Goal: Complete application form: Complete application form

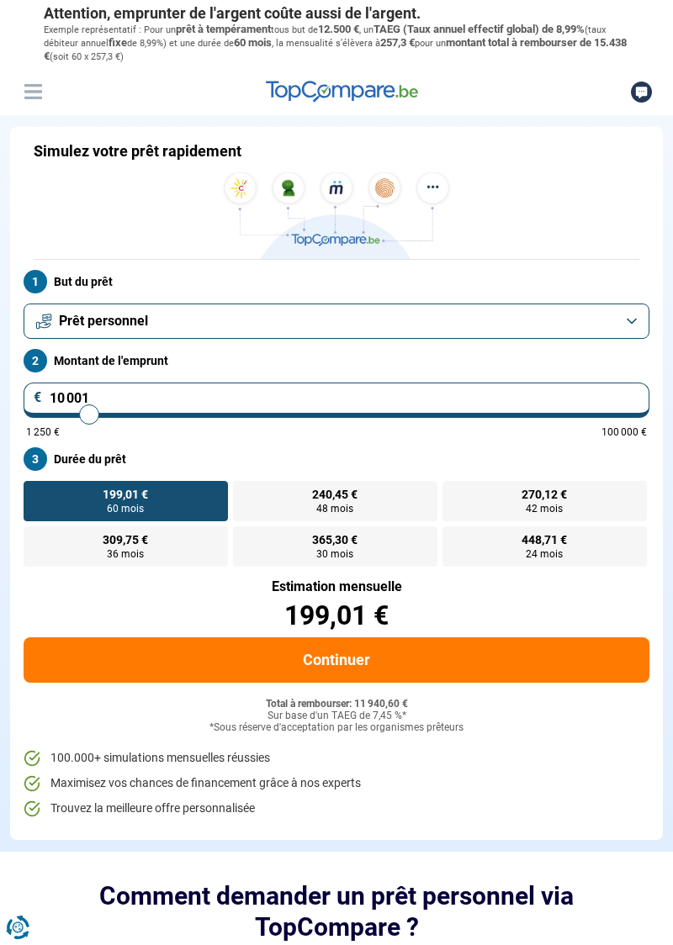
type input "10 750"
type input "10750"
type input "12 000"
type input "12000"
type input "12 250"
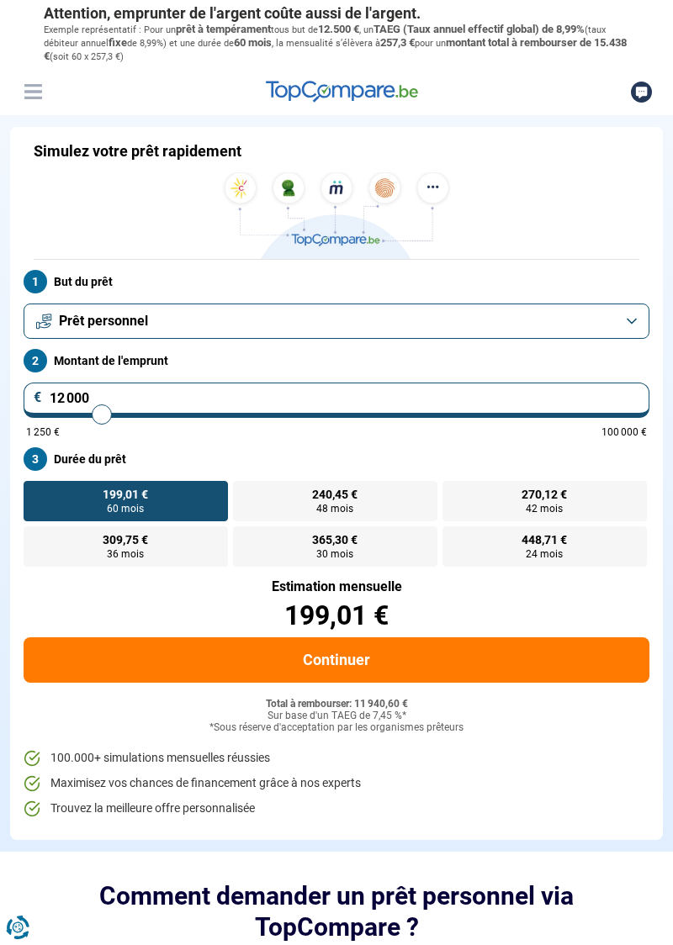
type input "12250"
type input "12 500"
type input "12500"
type input "12 750"
type input "12750"
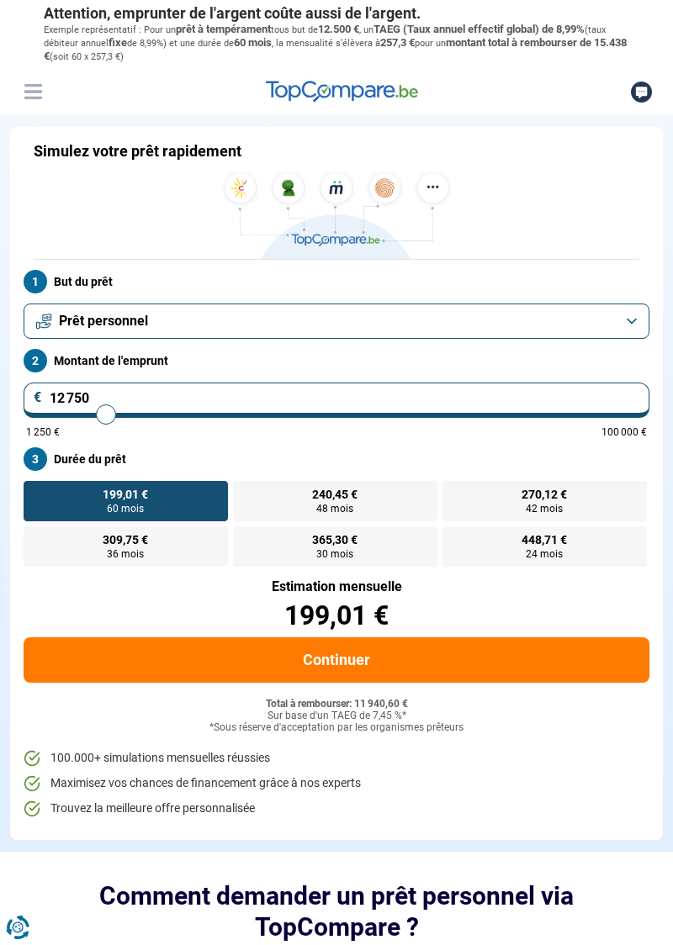
type input "13 000"
type input "13000"
type input "13 250"
type input "13250"
type input "13 500"
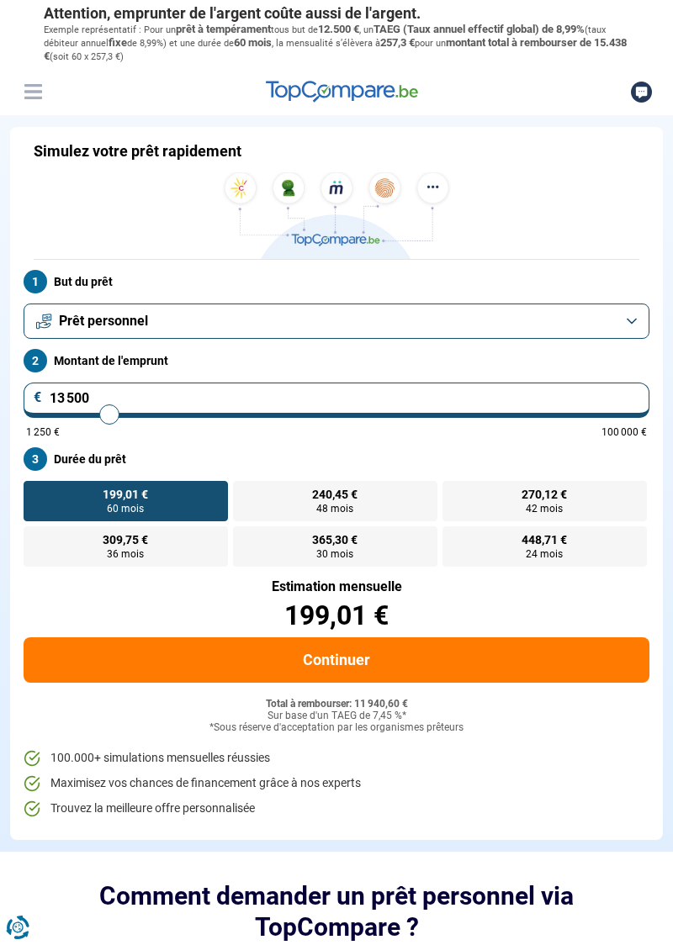
type input "13500"
type input "13 750"
type input "13750"
type input "14 000"
type input "14000"
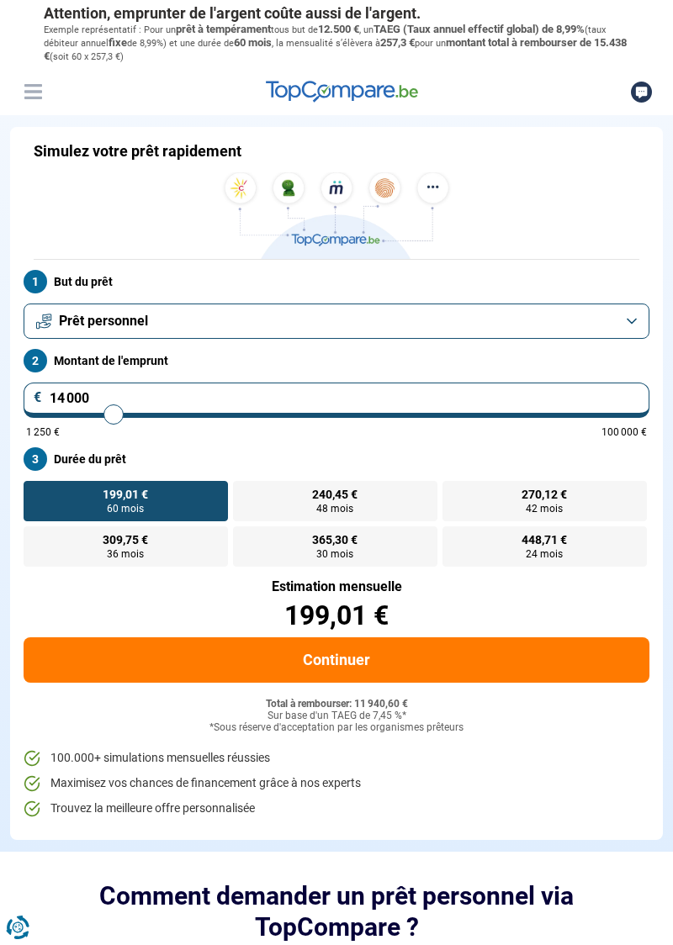
type input "14 250"
type input "14250"
type input "14 500"
type input "14500"
type input "14 750"
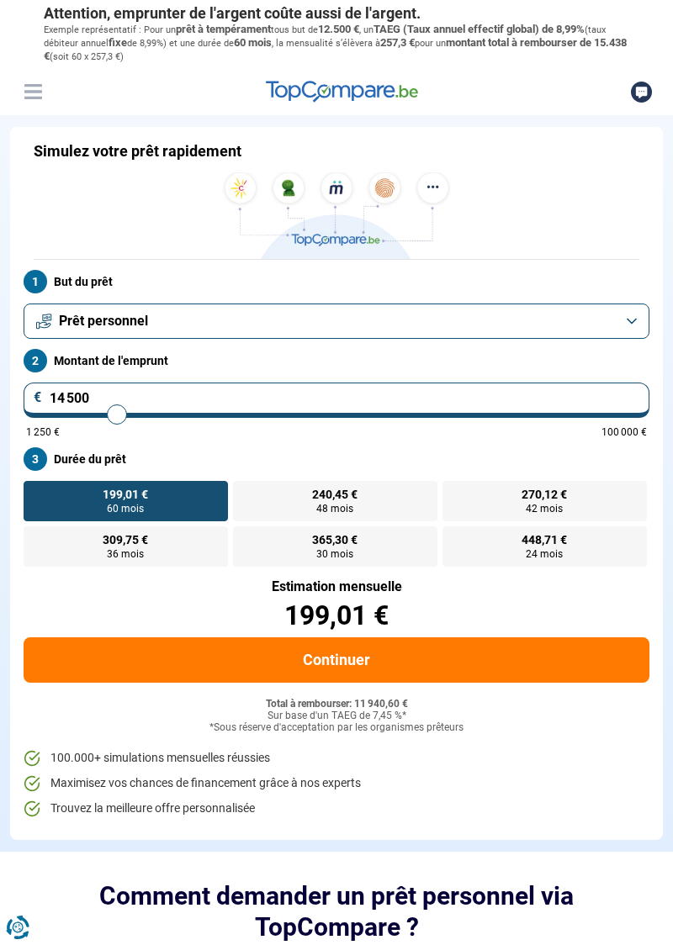
type input "14750"
type input "15 000"
type input "15000"
type input "15 250"
type input "15250"
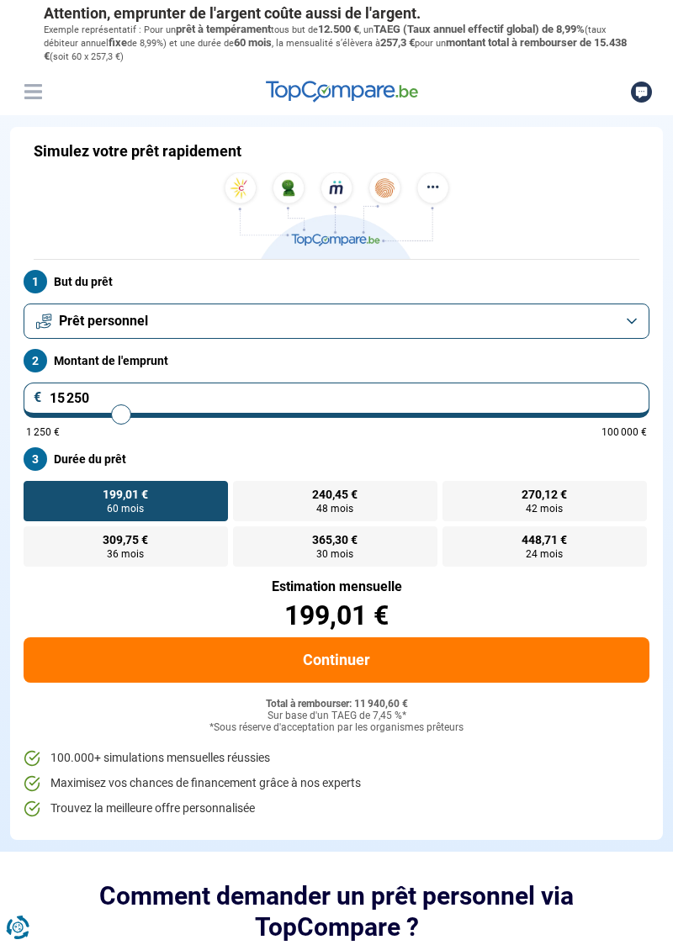
type input "15 500"
type input "15500"
type input "15 750"
type input "15750"
type input "16 000"
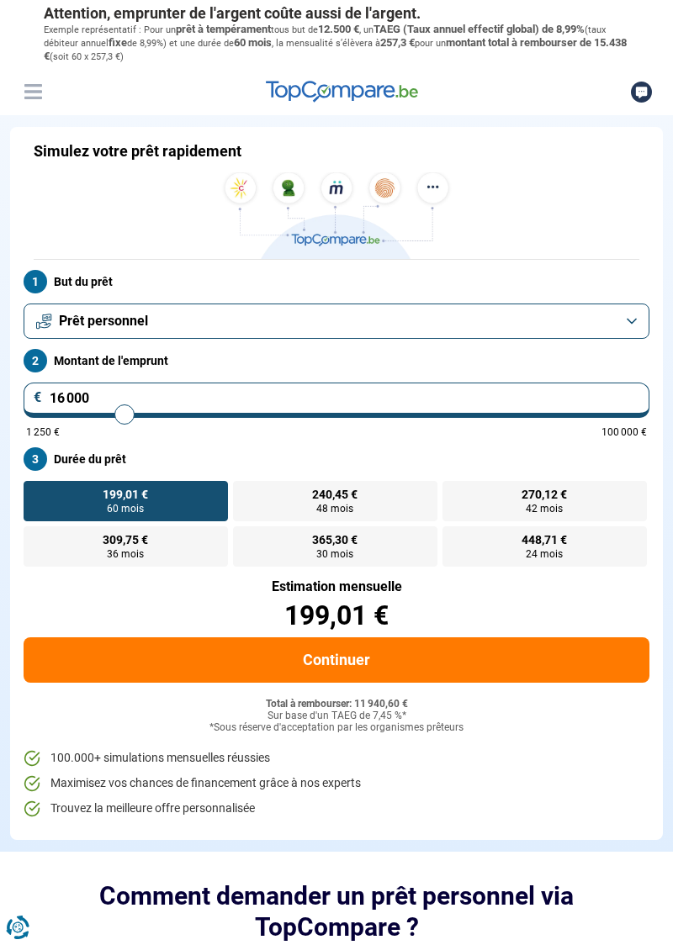
type input "16000"
type input "16 250"
type input "16250"
type input "16 500"
type input "16500"
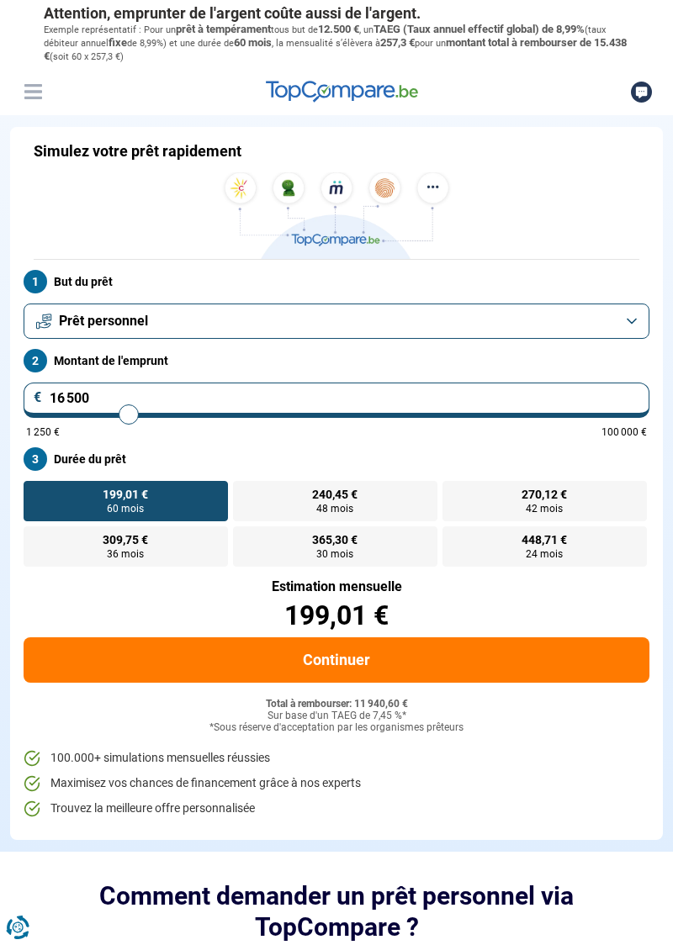
type input "16 250"
type input "16250"
type input "16 000"
type input "16000"
type input "15 750"
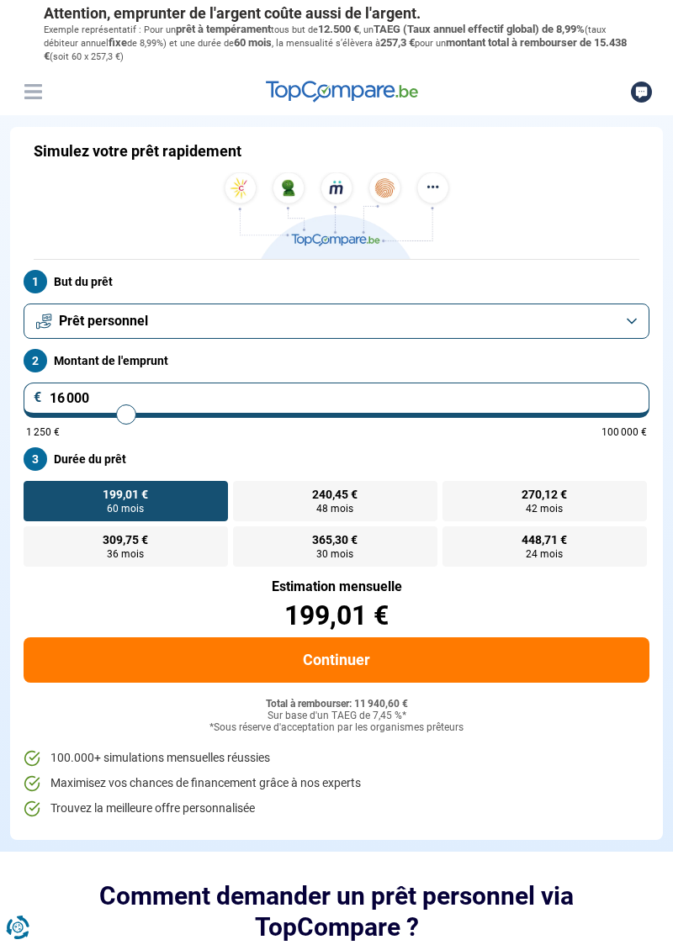
type input "15750"
type input "15 500"
type input "15500"
type input "15 250"
type input "15250"
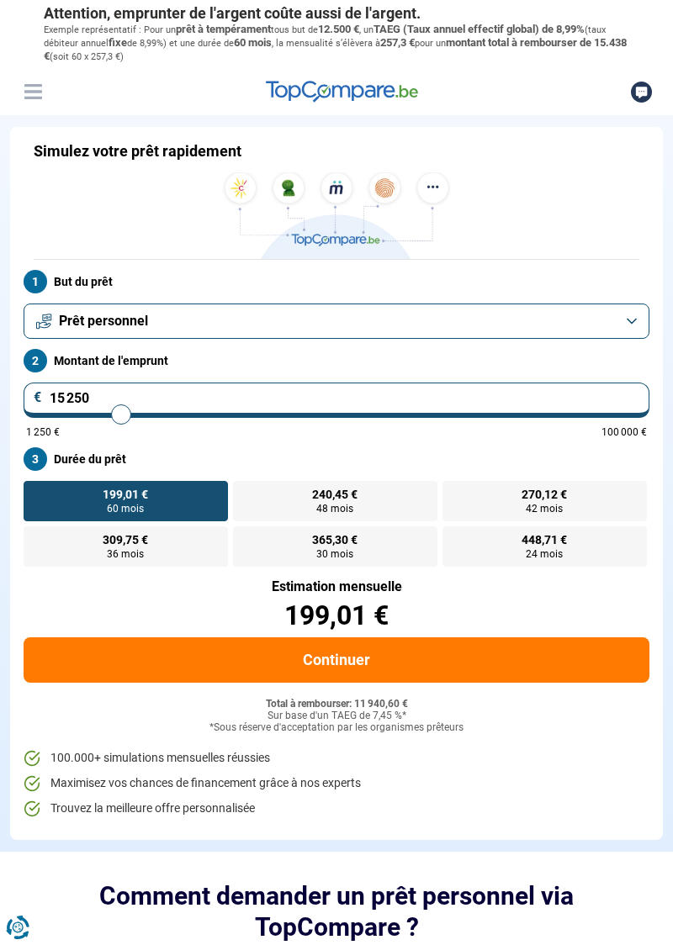
type input "15 000"
type input "15000"
click at [641, 327] on button "Prêt personnel" at bounding box center [336, 320] width 625 height 35
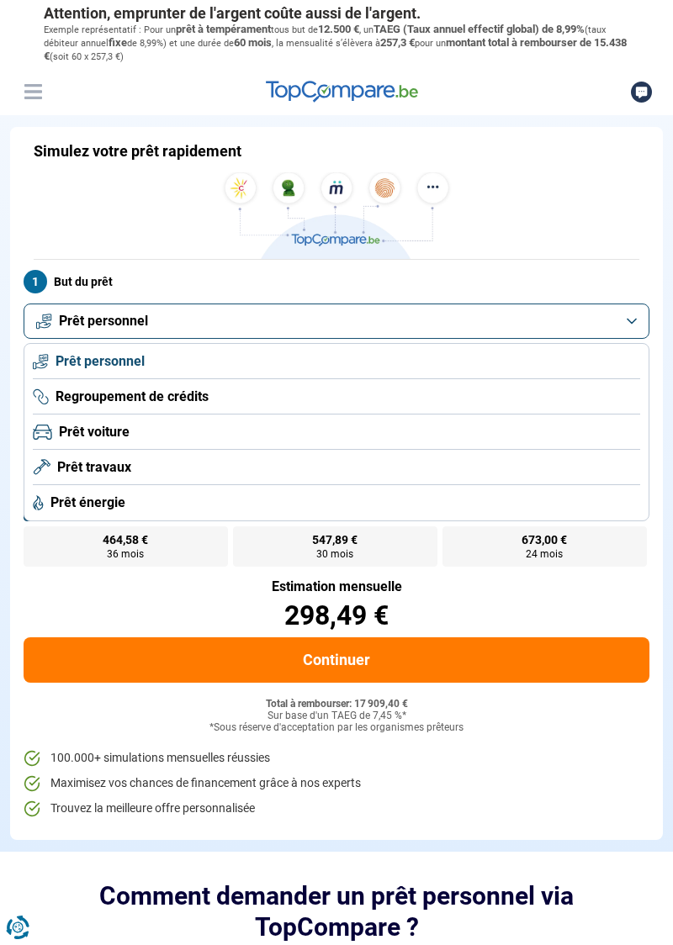
click at [588, 473] on li "Prêt travaux" at bounding box center [336, 467] width 607 height 35
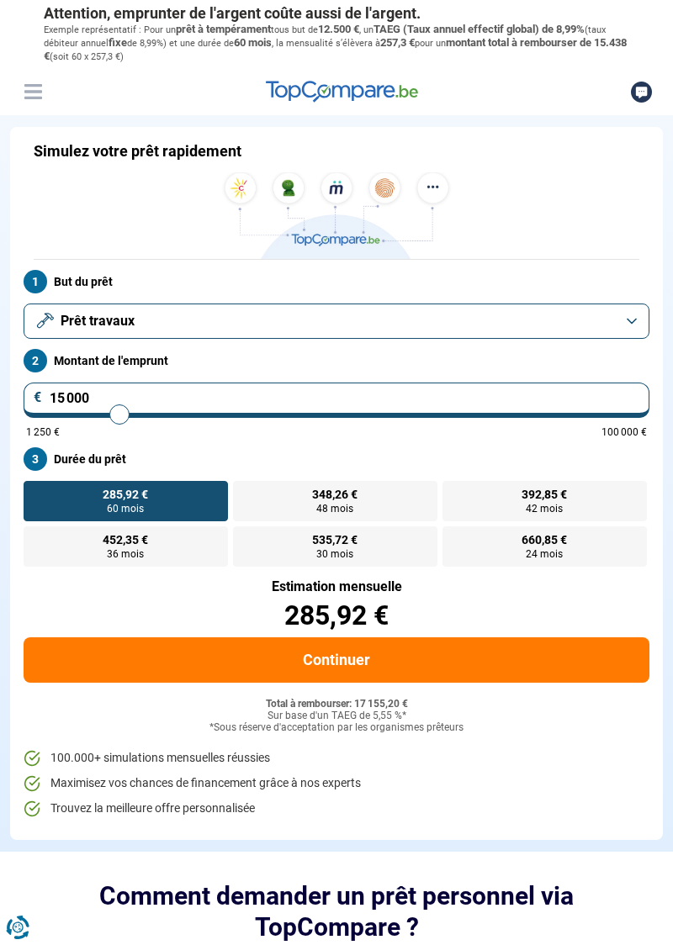
click at [627, 327] on button "Prêt travaux" at bounding box center [336, 320] width 625 height 35
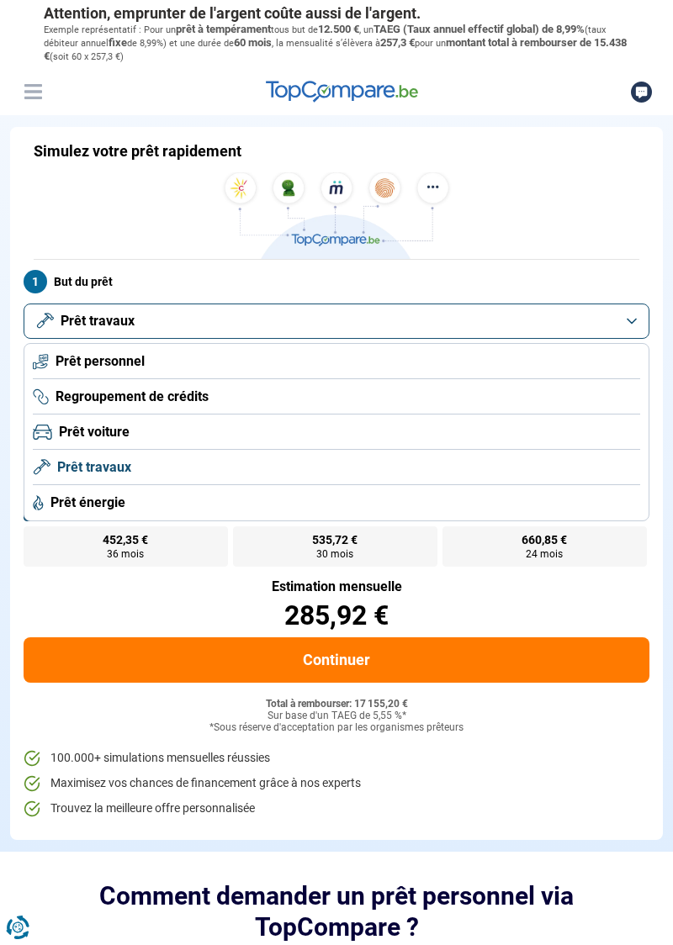
click at [579, 377] on li "Prêt personnel" at bounding box center [336, 361] width 607 height 35
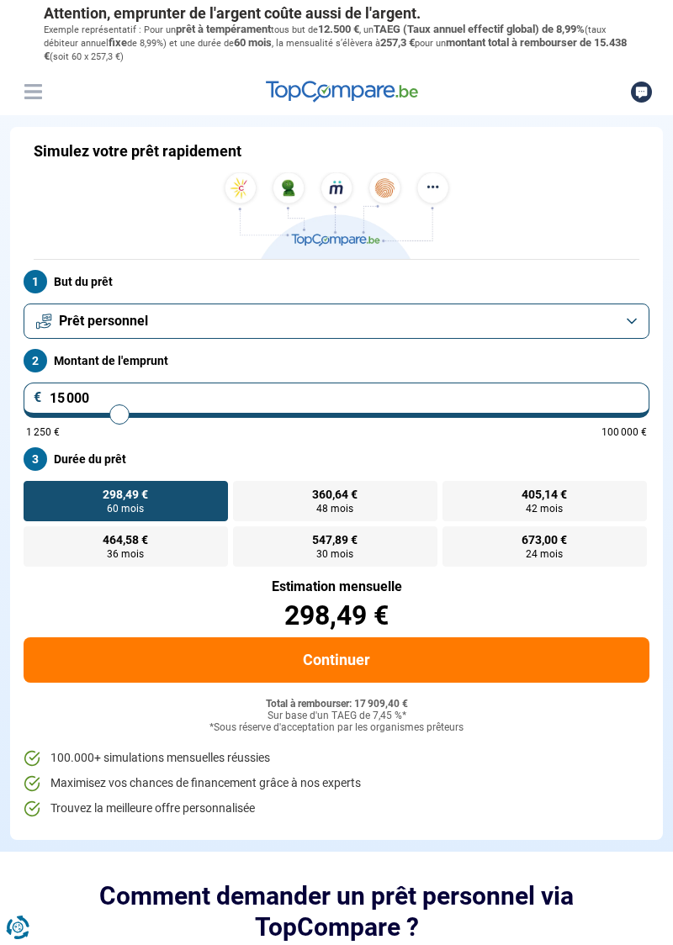
type input "14 250"
type input "14250"
type input "13 250"
type input "13250"
type input "13 000"
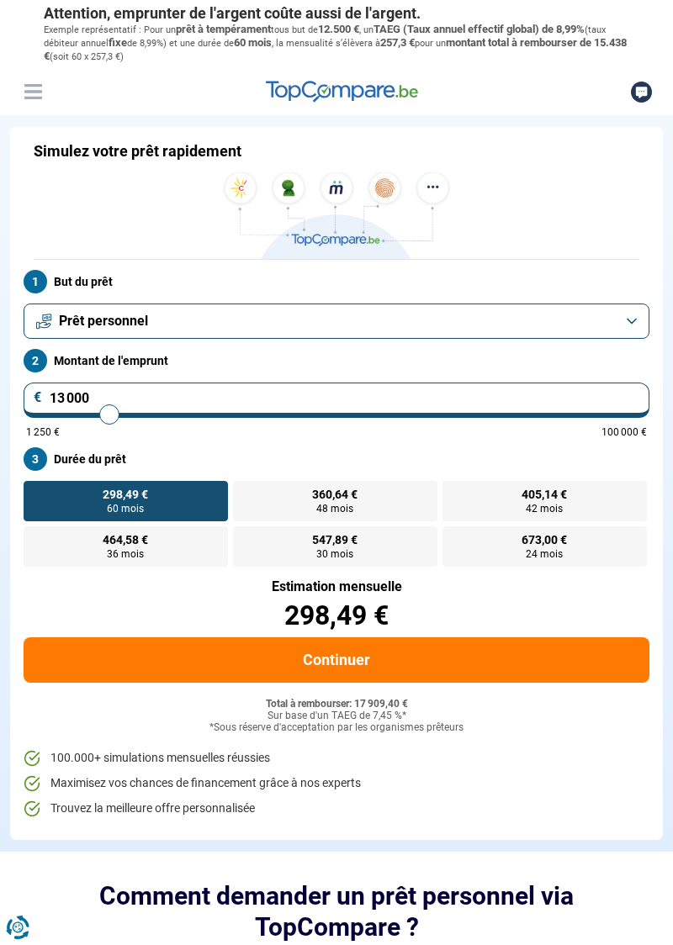
type input "13000"
type input "12 750"
type input "12750"
type input "12 500"
type input "12500"
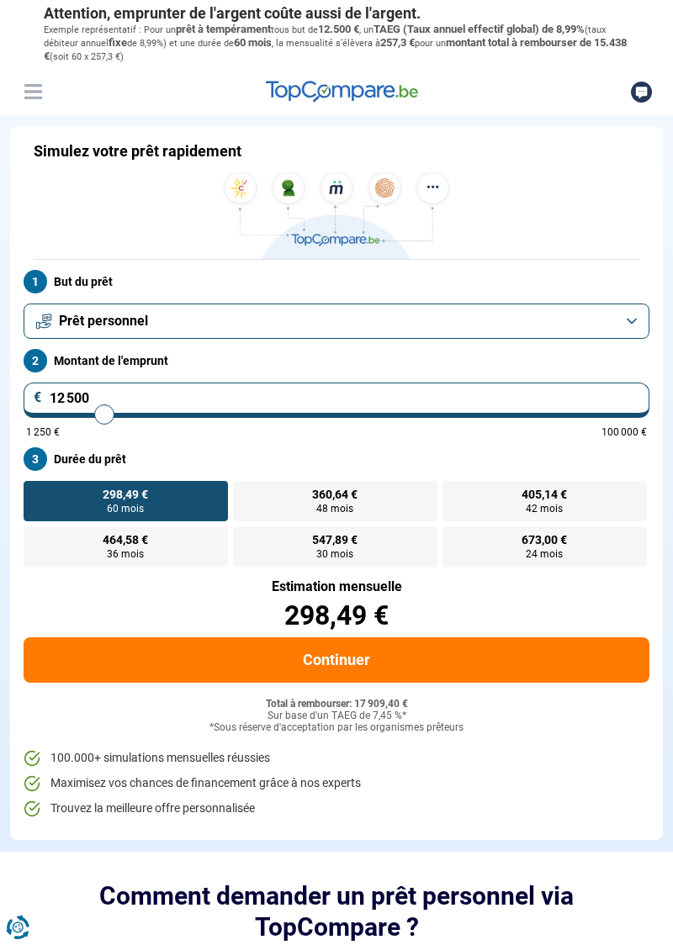
type input "12 250"
type input "12250"
type input "12 000"
type input "12000"
type input "11 750"
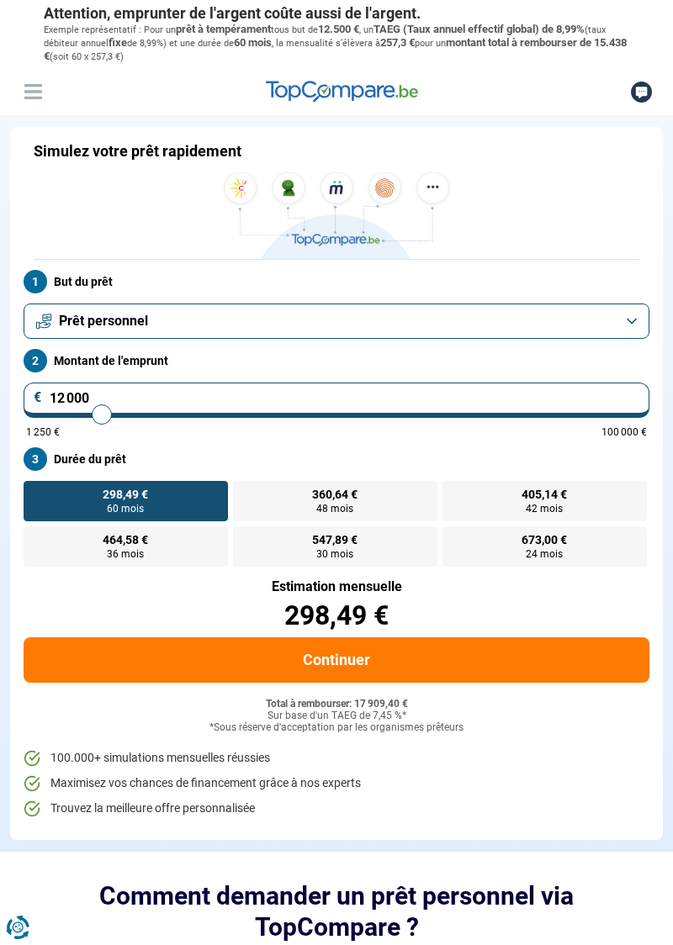
type input "11750"
type input "11 500"
type input "11500"
type input "11 250"
type input "11250"
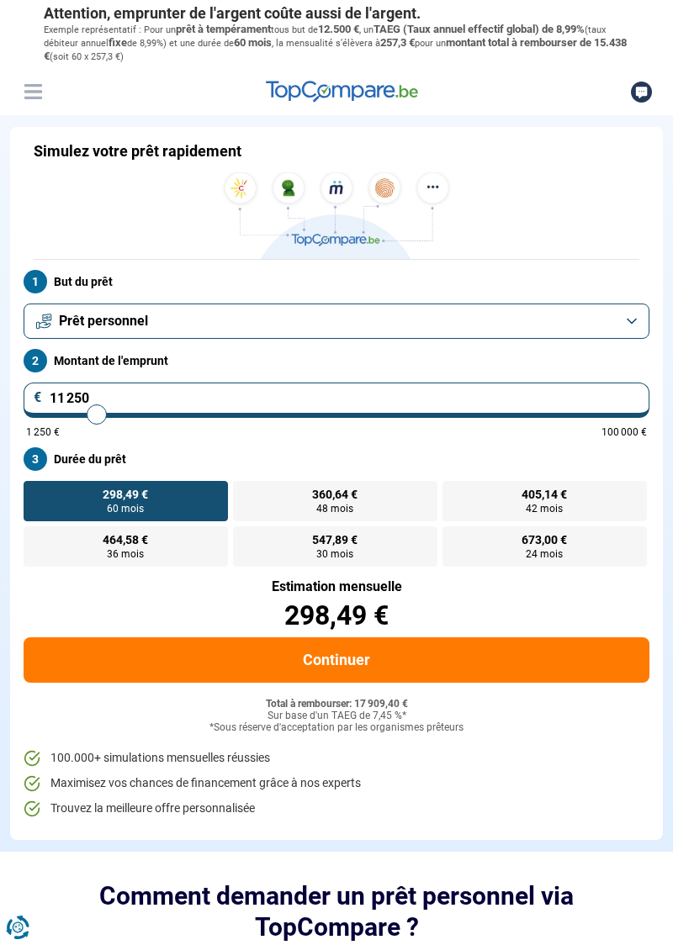
type input "11 000"
type input "11000"
type input "10 750"
type input "10750"
type input "10 500"
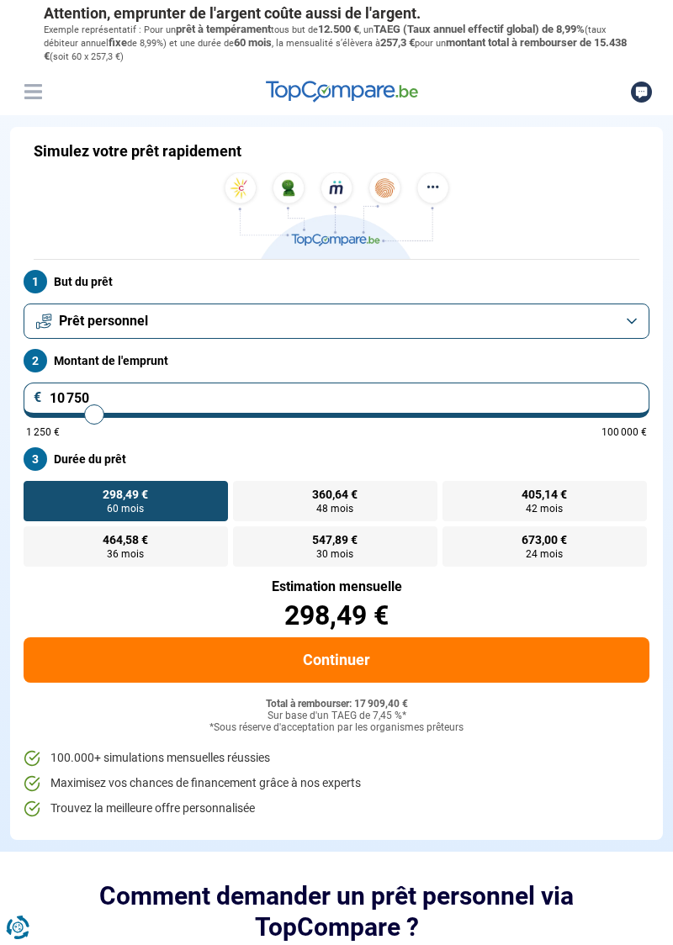
type input "10500"
type input "10 250"
type input "10250"
type input "10 000"
type input "10000"
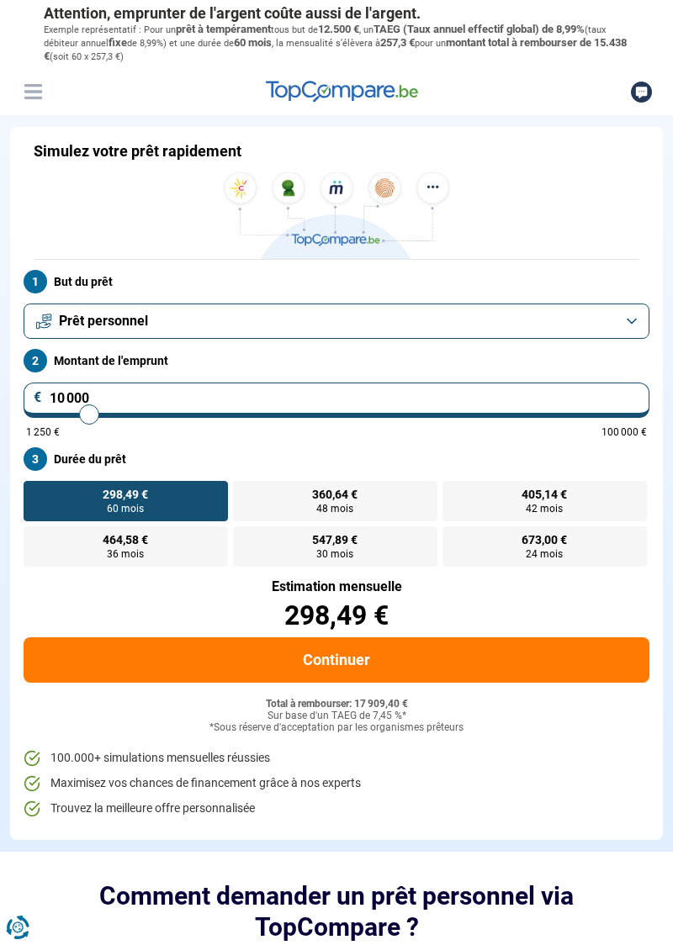
type input "9 750"
type input "9750"
type input "9 500"
type input "9500"
radio input "true"
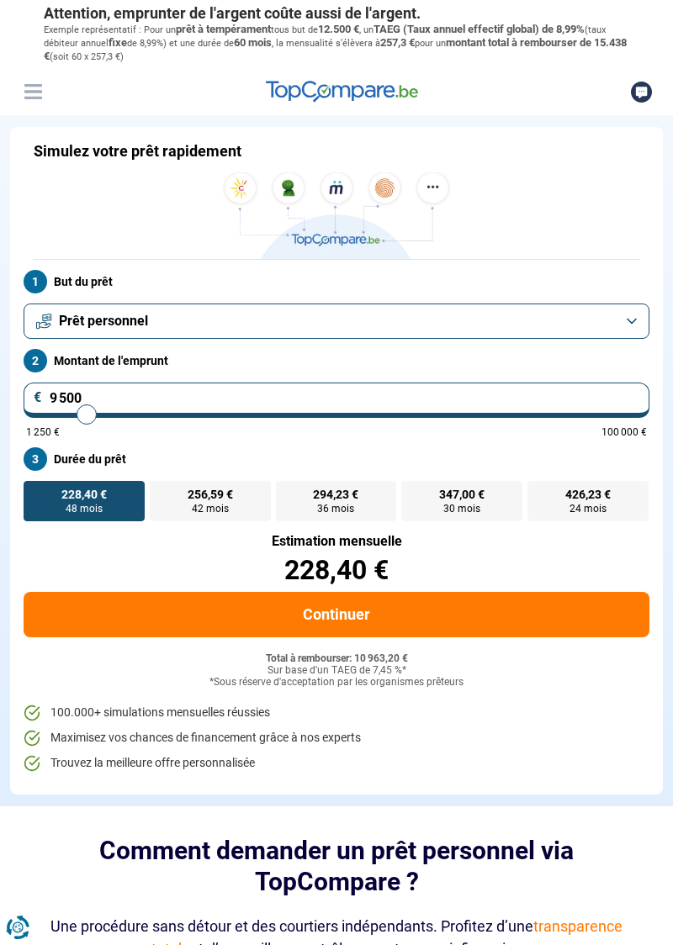
type input "10 750"
type input "10750"
radio input "false"
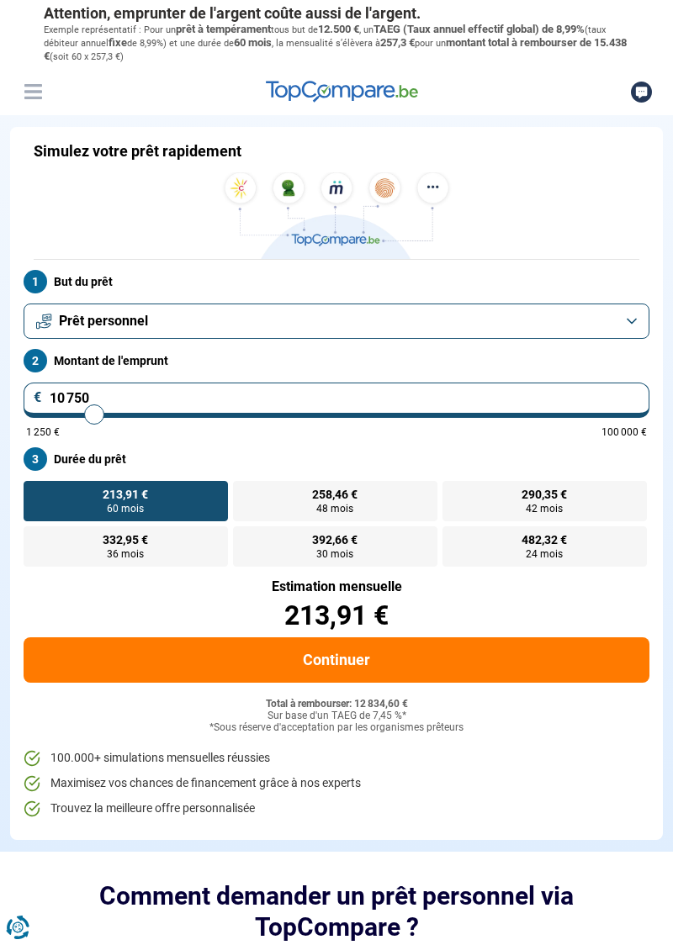
type input "9 750"
type input "9750"
type input "9 500"
type input "9500"
radio input "true"
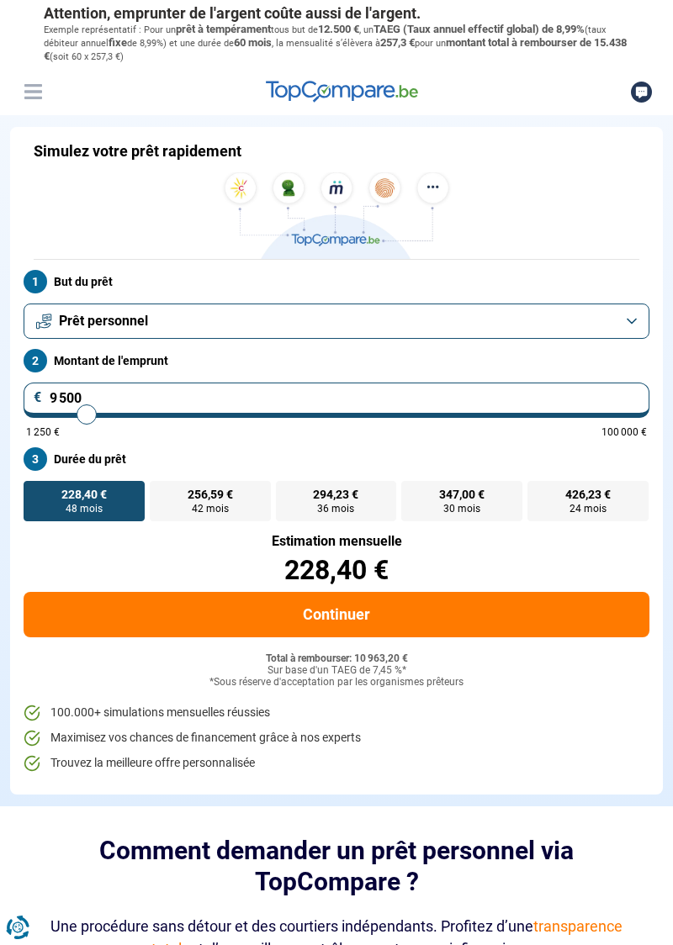
type input "11 500"
type input "11500"
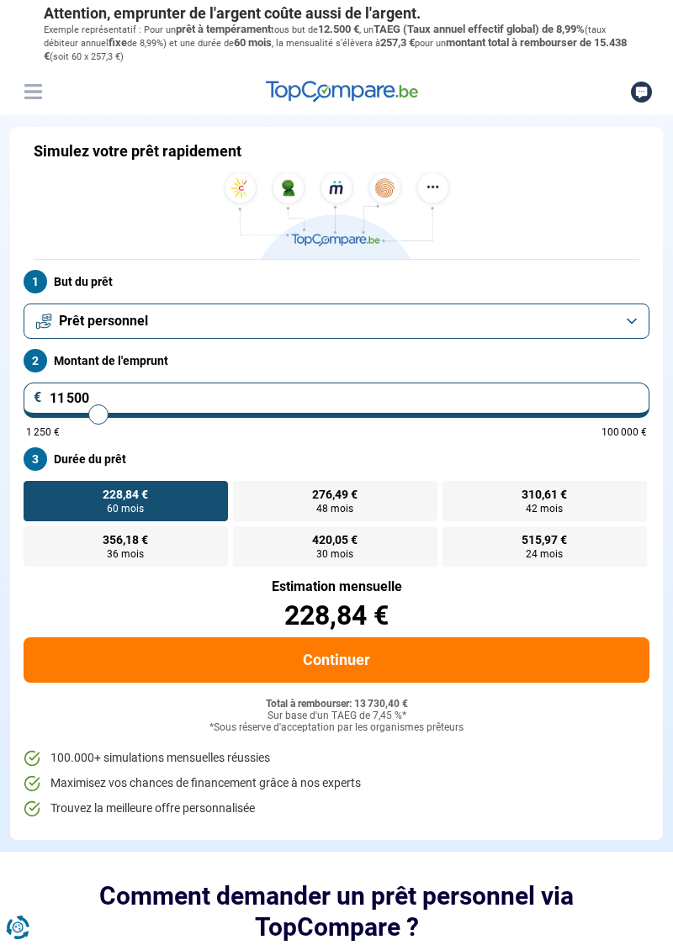
click at [325, 507] on span "48 mois" at bounding box center [334, 509] width 37 height 10
click at [244, 492] on input "276,49 € 48 mois" at bounding box center [238, 486] width 11 height 11
radio input "true"
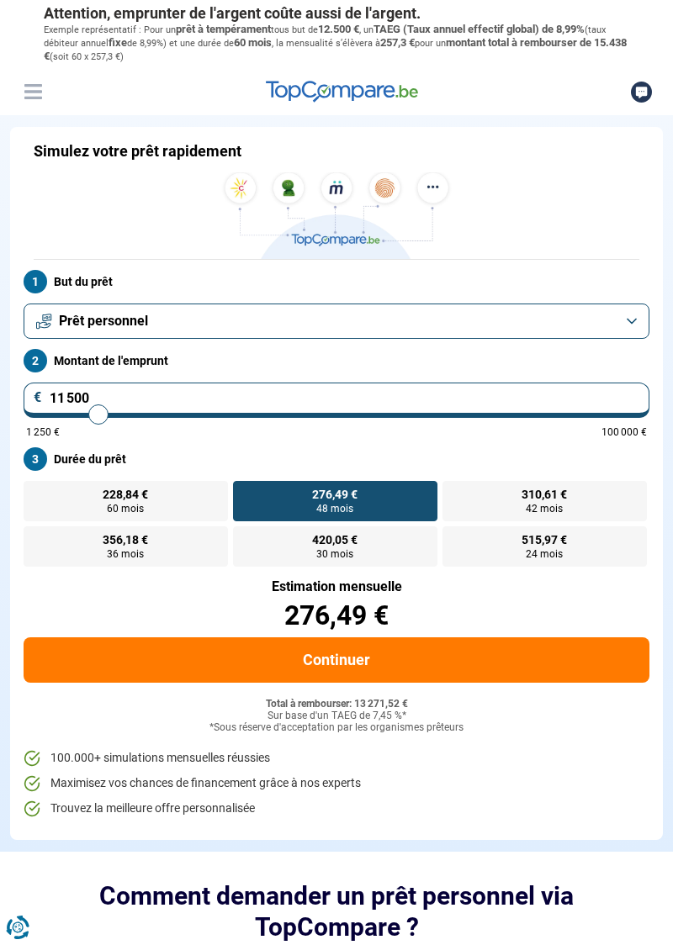
type input "13 250"
type input "13250"
radio input "false"
radio input "true"
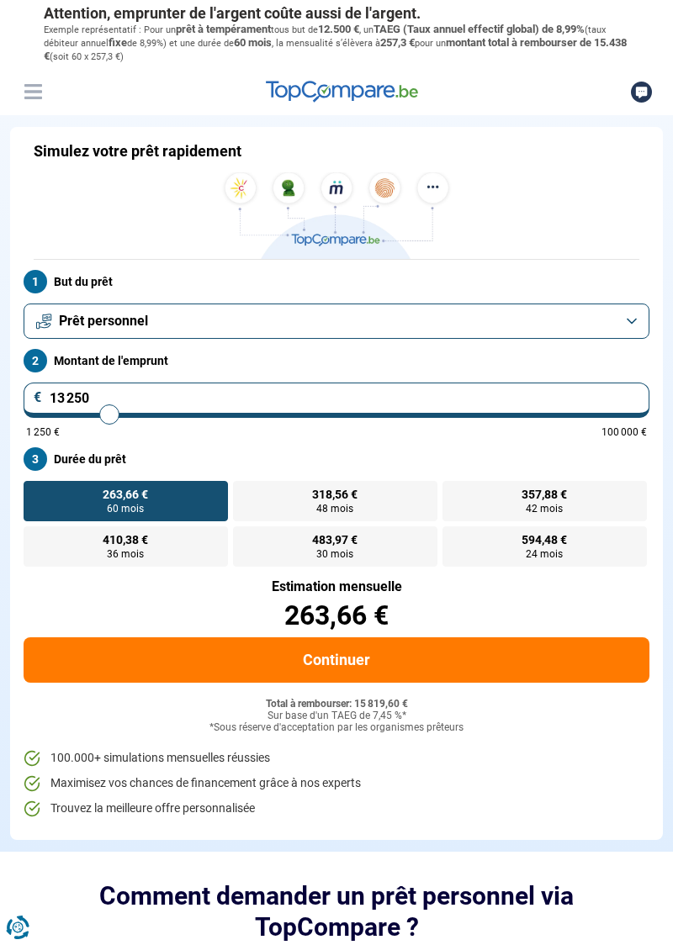
click at [348, 657] on button "Continuer" at bounding box center [336, 659] width 625 height 45
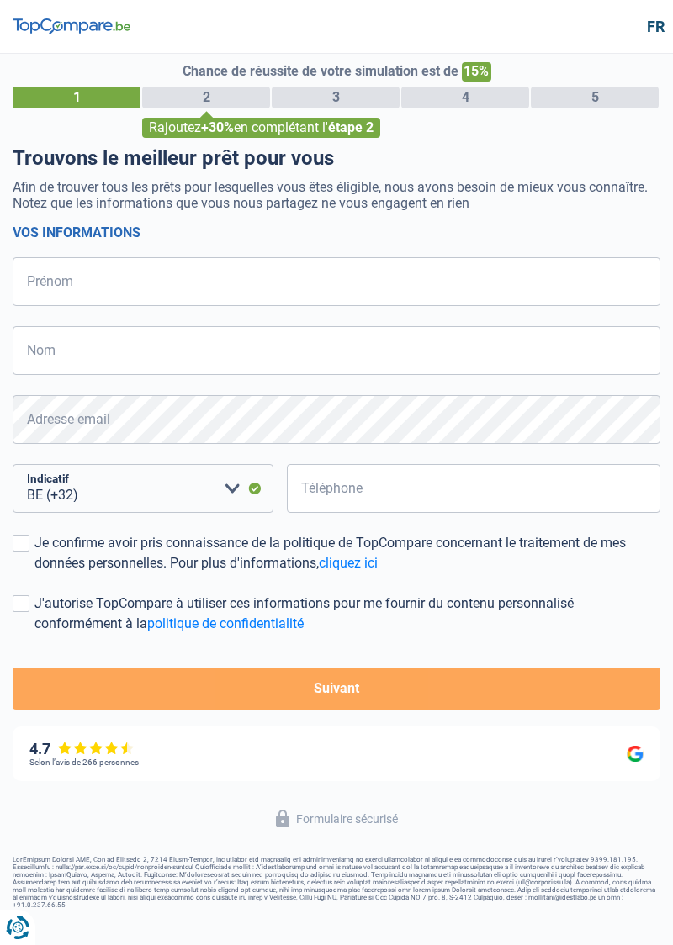
select select "32"
click at [123, 281] on input "Prénom" at bounding box center [336, 281] width 647 height 49
type input "[PERSON_NAME]"
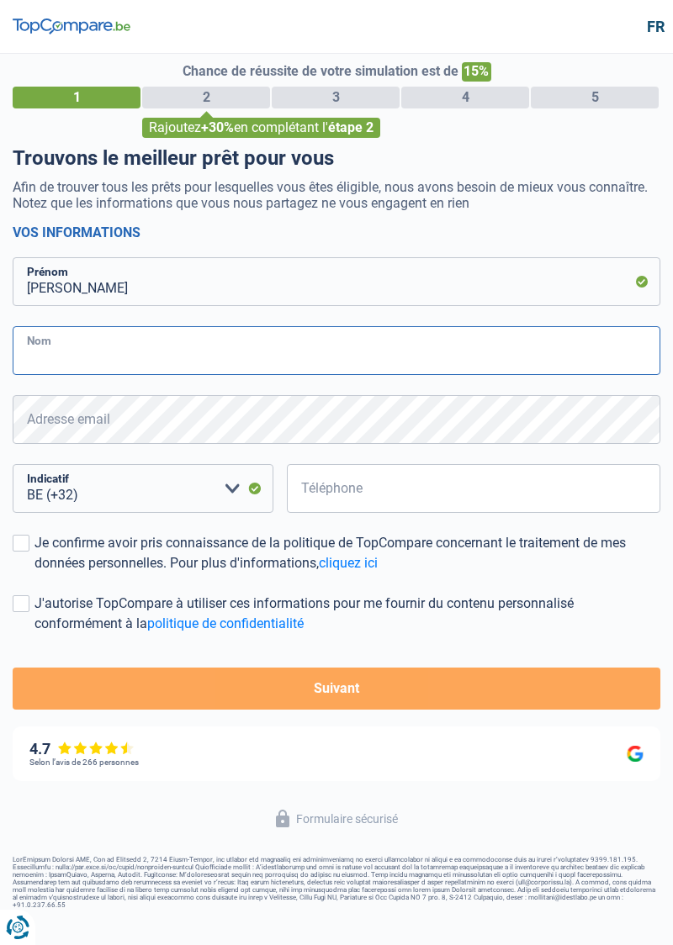
click at [114, 351] on input "Nom" at bounding box center [336, 350] width 647 height 49
type input "Demuylder"
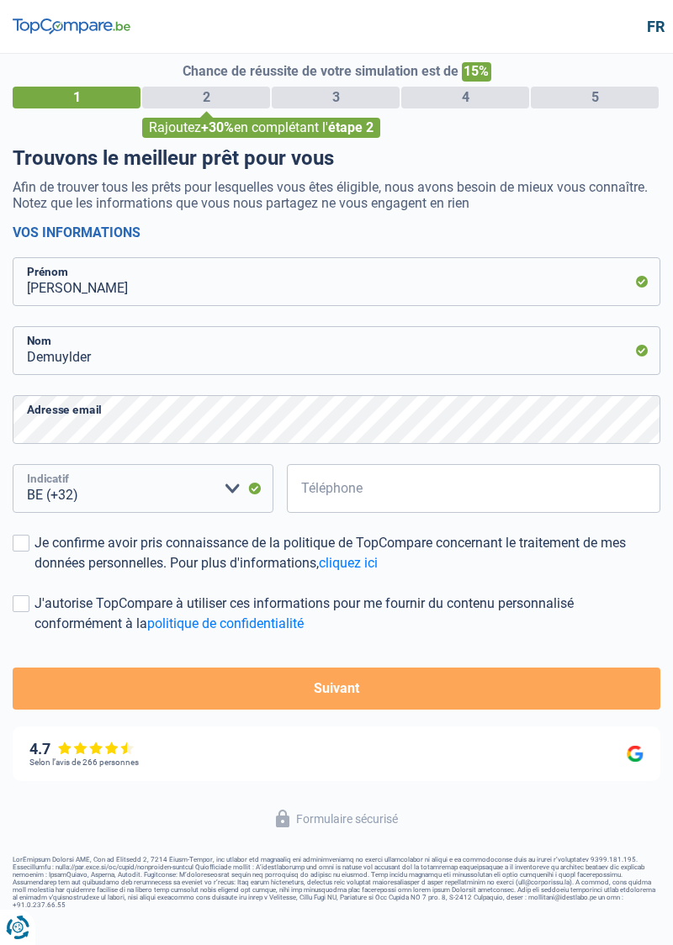
click at [99, 498] on select "BE (+32) LU (+352) Veuillez sélectionner une option" at bounding box center [143, 488] width 261 height 49
click at [94, 488] on select "BE (+32) LU (+352) Veuillez sélectionner une option" at bounding box center [143, 488] width 261 height 49
click at [354, 489] on input "Téléphone" at bounding box center [473, 488] width 373 height 49
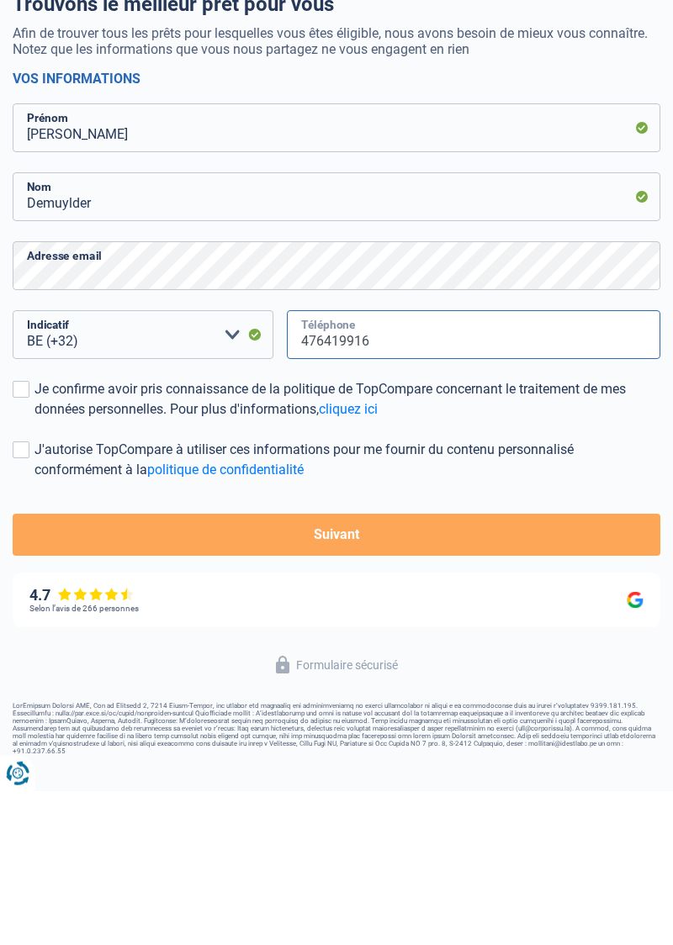
type input "476419916"
click at [32, 540] on label "Je confirme avoir pris connaissance de la politique de TopCompare concernant le…" at bounding box center [336, 553] width 647 height 40
click at [34, 573] on input "Je confirme avoir pris connaissance de la politique de TopCompare concernant le…" at bounding box center [34, 573] width 0 height 0
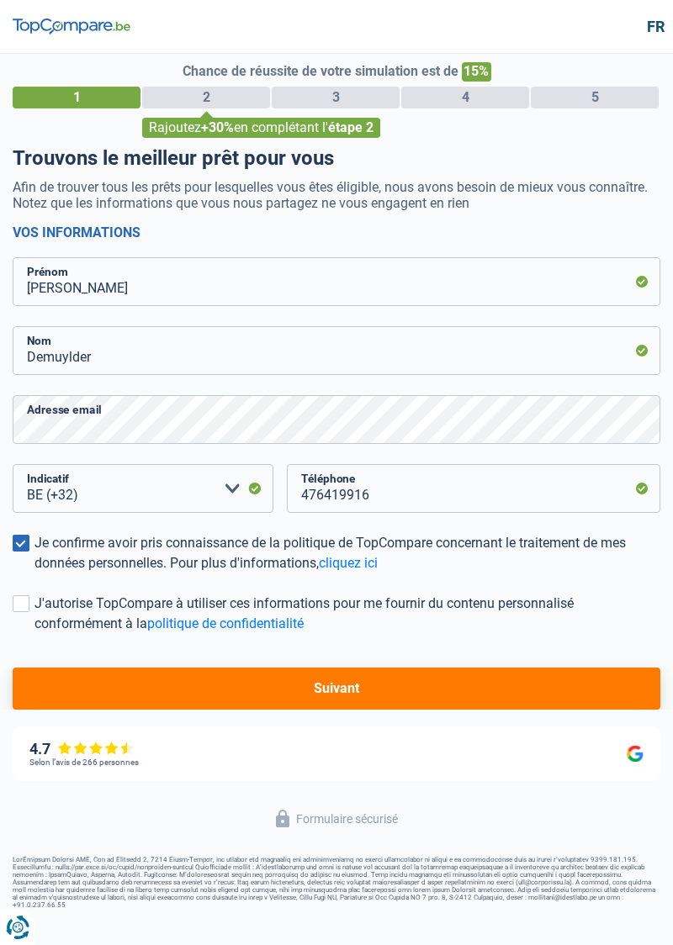
click at [20, 607] on span at bounding box center [21, 603] width 17 height 17
click at [34, 634] on input "J'autorise TopCompare à utiliser ces informations pour me fournir du contenu pe…" at bounding box center [34, 634] width 0 height 0
click at [333, 694] on button "Suivant" at bounding box center [336, 689] width 647 height 42
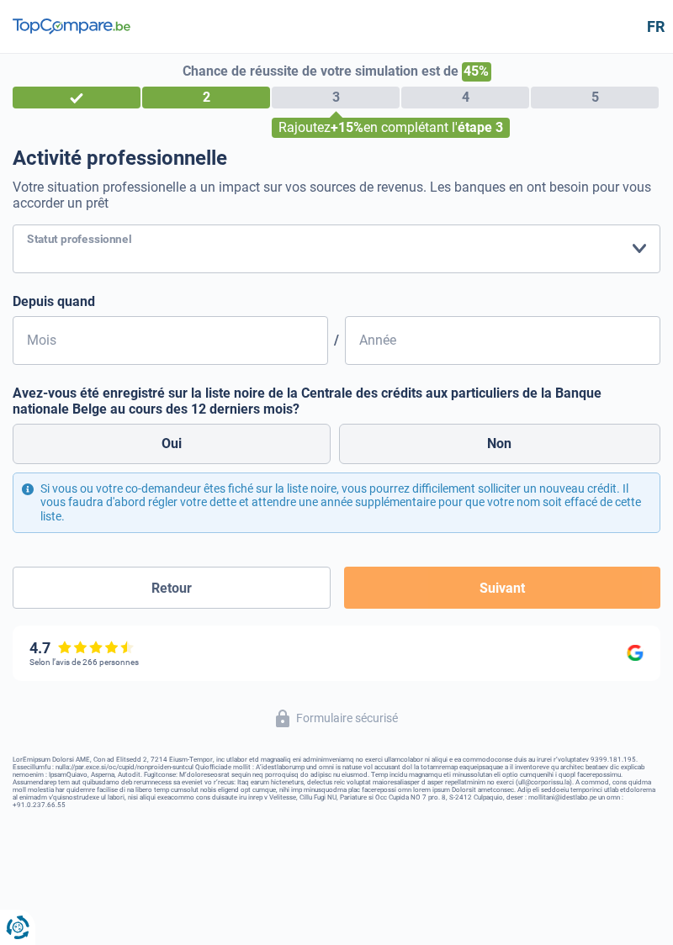
click at [634, 251] on select "Ouvrier Employé privé Employé public Invalide Indépendant Pensionné Chômeur Mut…" at bounding box center [336, 248] width 647 height 49
select select "mutuality"
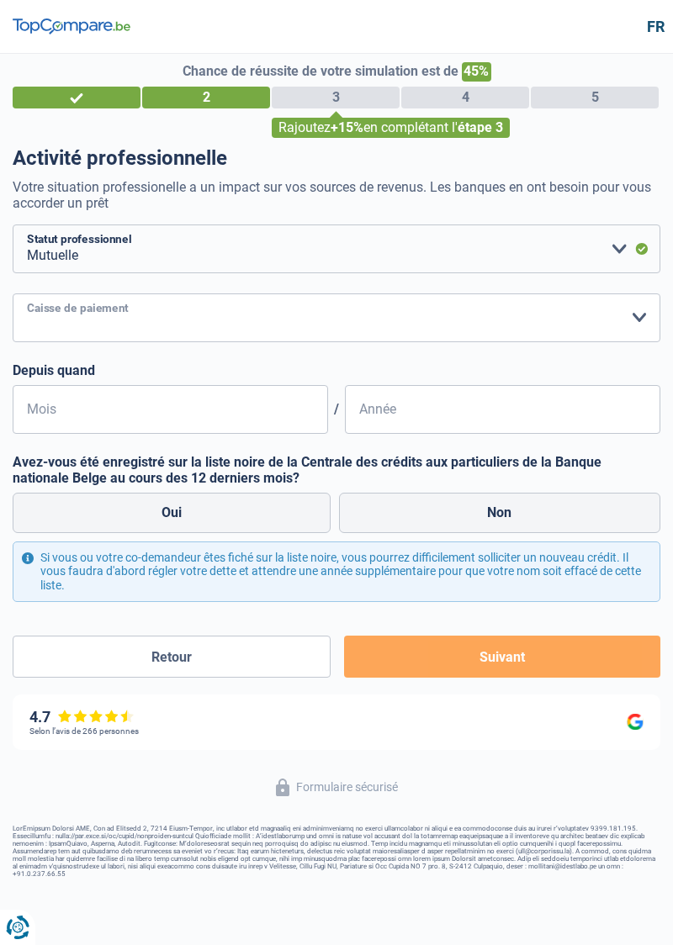
click at [633, 320] on select "Mutualité [DEMOGRAPHIC_DATA] Mutualité Socialiste (Solidaris) SPF Sécurité Soci…" at bounding box center [336, 317] width 647 height 49
select select "partenamut"
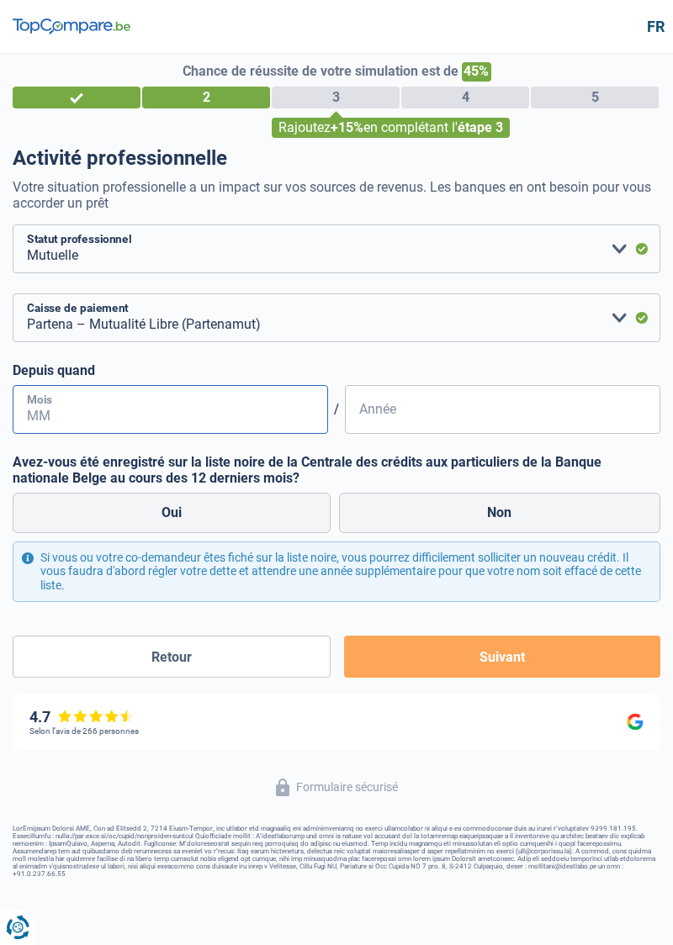
click at [66, 410] on input "Mois" at bounding box center [170, 409] width 315 height 49
type input "02"
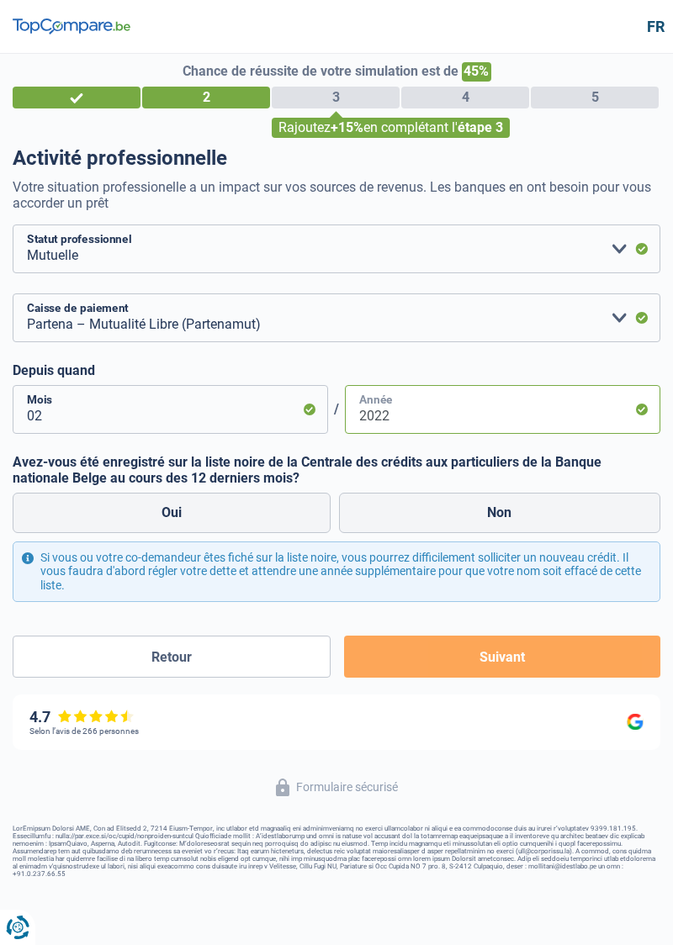
type input "2022"
click at [488, 509] on label "Non" at bounding box center [500, 513] width 322 height 40
click at [488, 509] on input "Non" at bounding box center [500, 513] width 322 height 40
radio input "true"
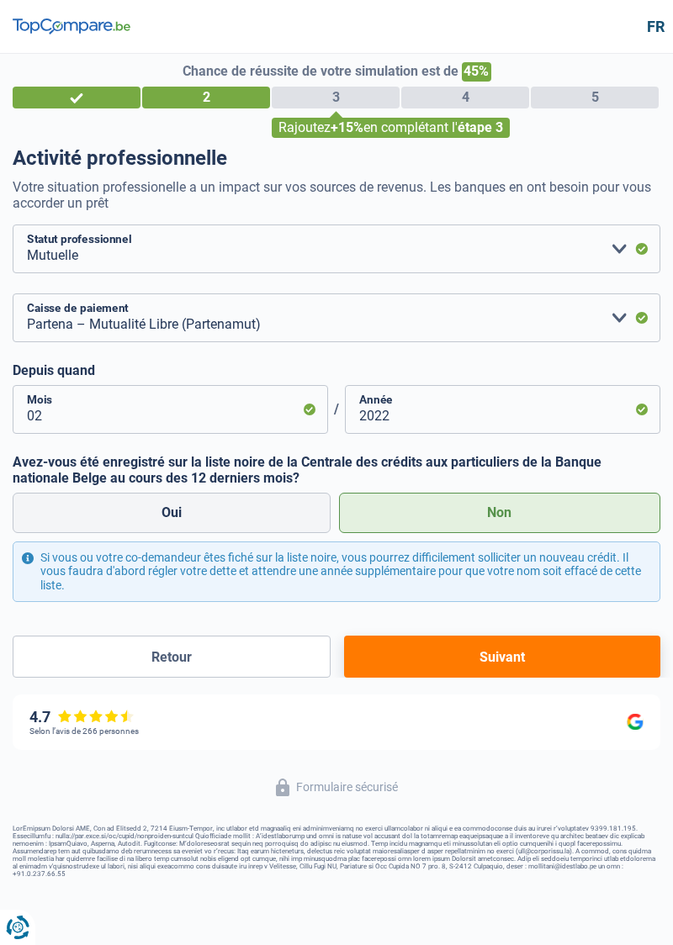
click at [491, 651] on button "Suivant" at bounding box center [502, 657] width 316 height 42
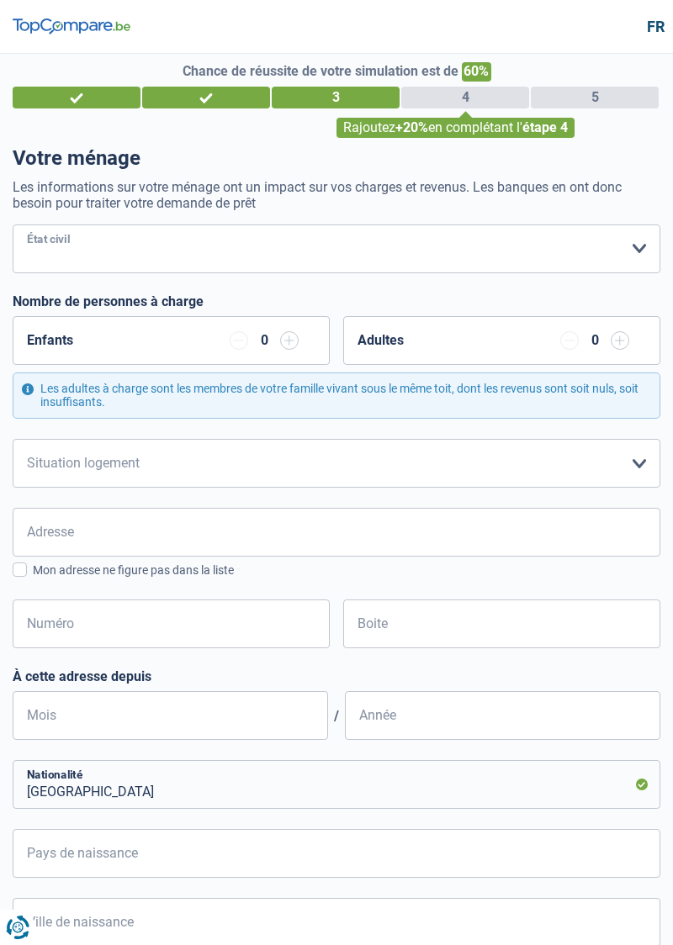
click at [629, 257] on select "[PERSON_NAME](e) Cohabitant(e) légal(e) Divorcé(e) Veuf(ve) Séparé (de fait) Ve…" at bounding box center [336, 248] width 647 height 49
select select "married"
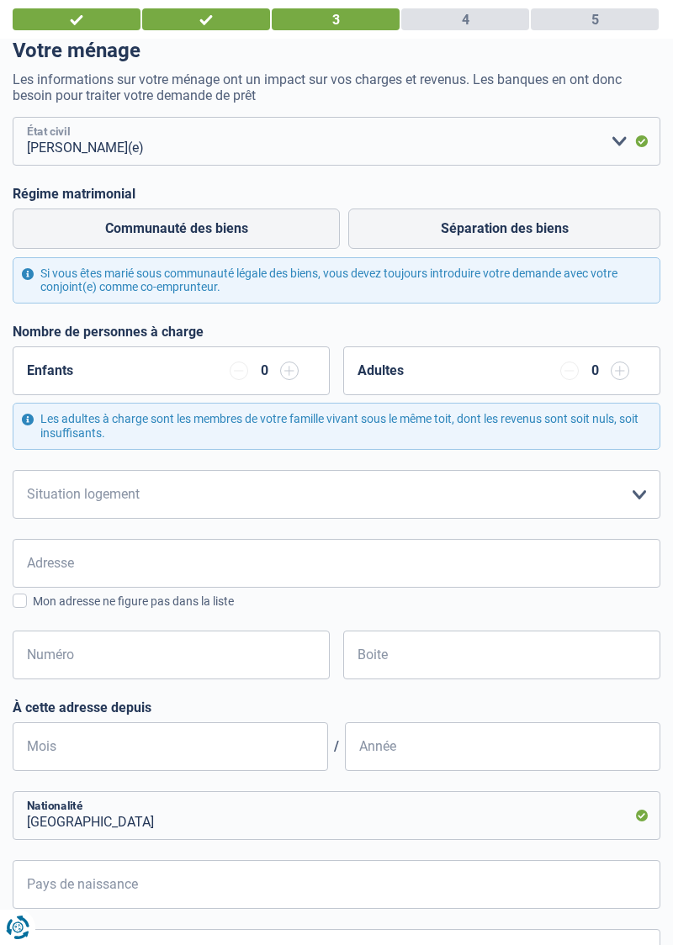
scroll to position [102, 0]
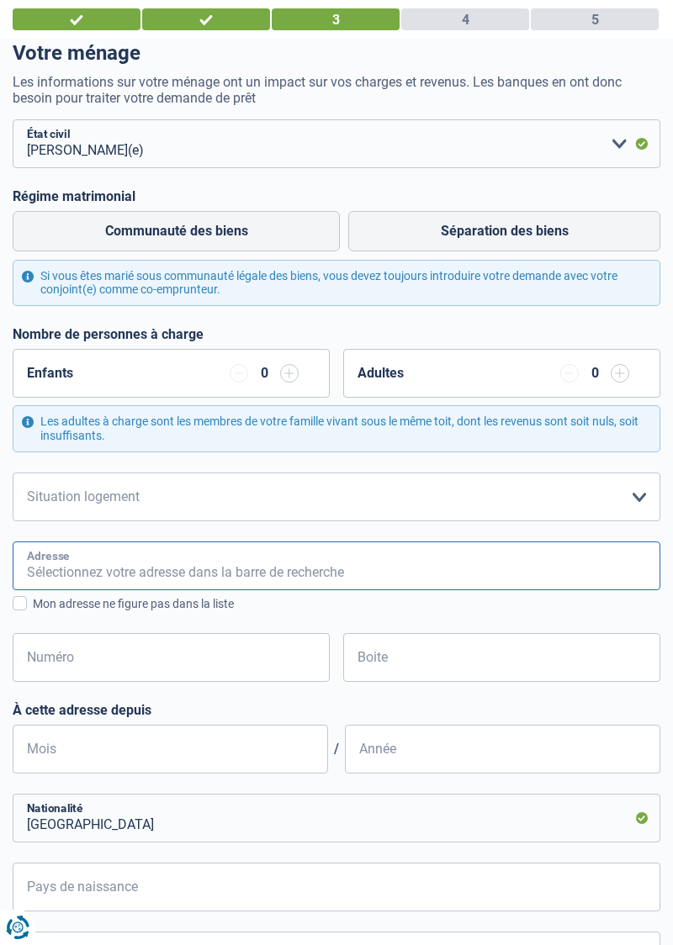
click at [154, 563] on input "Adresse" at bounding box center [336, 565] width 647 height 49
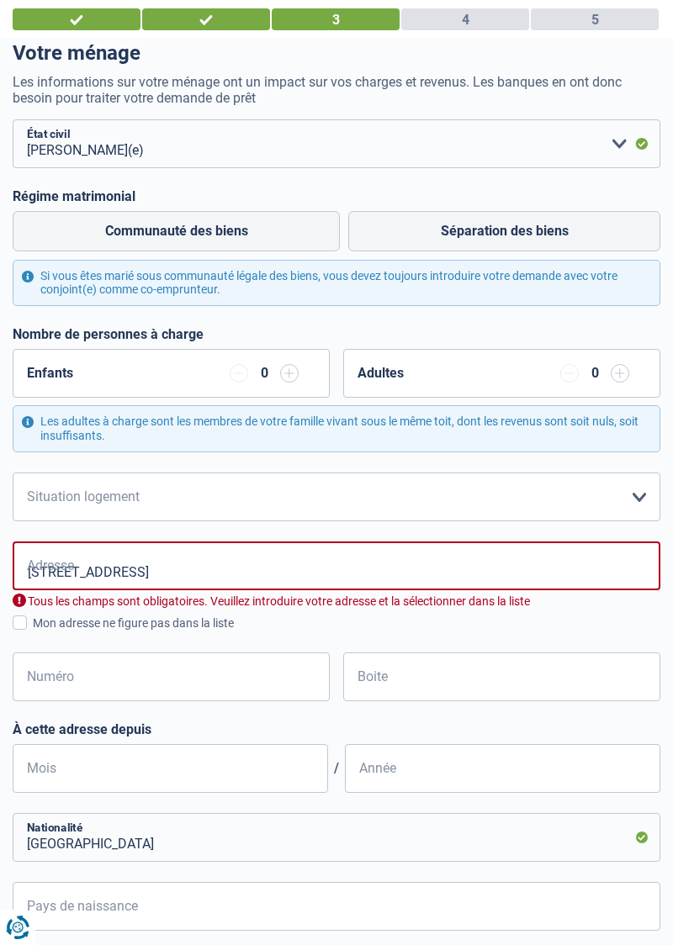
type input "[STREET_ADDRESS]"
type input "79"
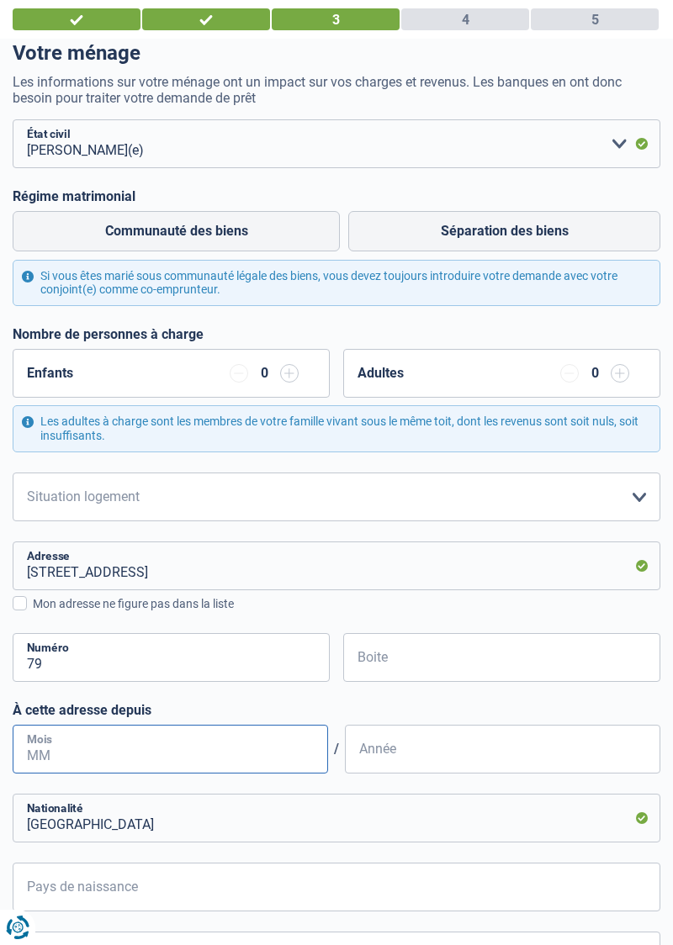
click at [137, 753] on input "Mois" at bounding box center [170, 749] width 315 height 49
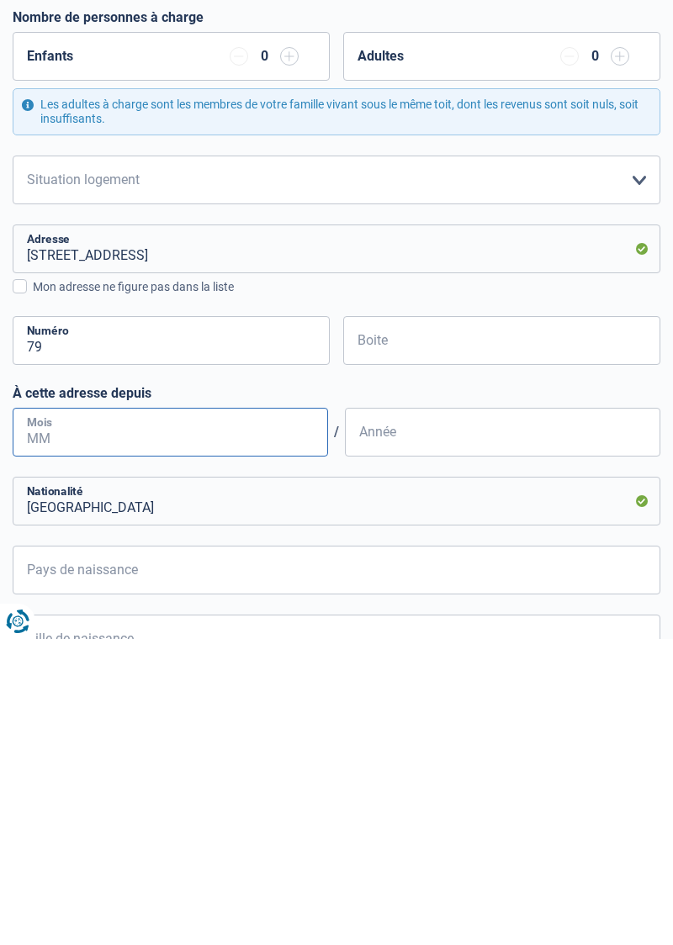
scroll to position [187, 0]
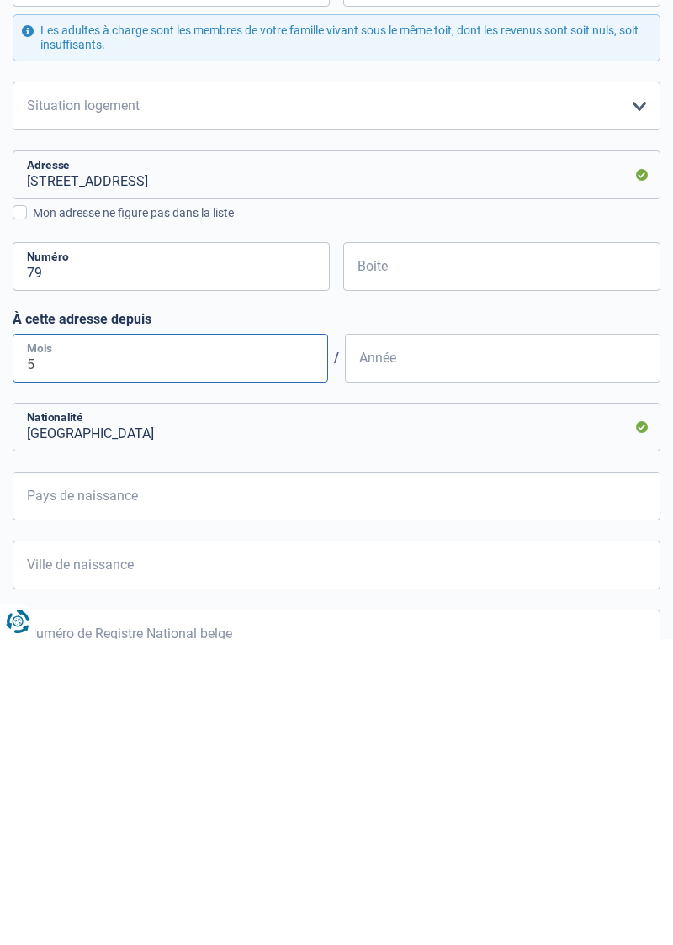
type input "5"
click at [411, 671] on input "Année" at bounding box center [502, 664] width 315 height 49
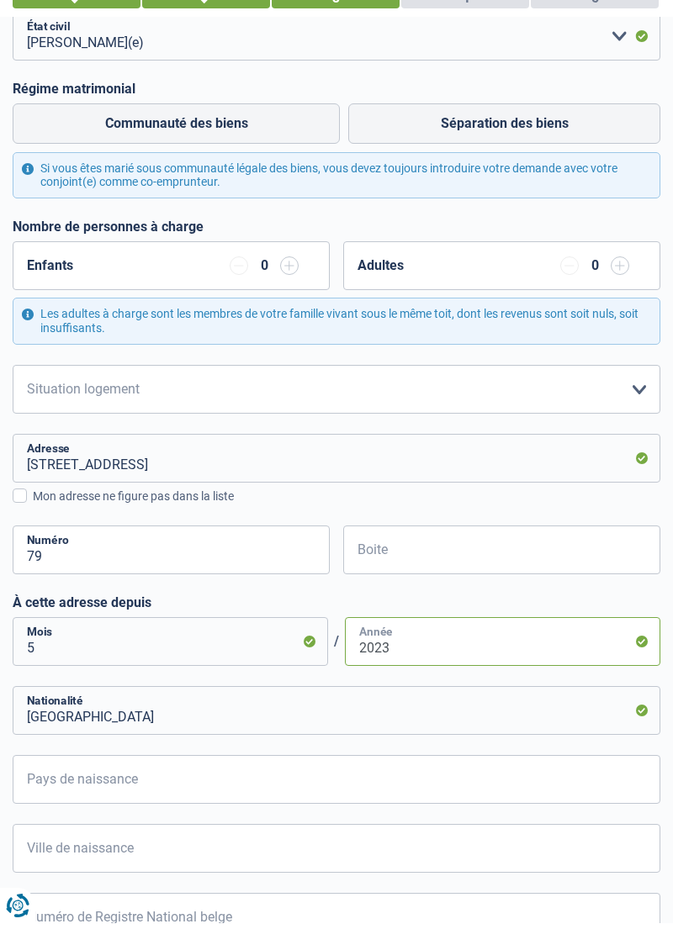
scroll to position [187, 0]
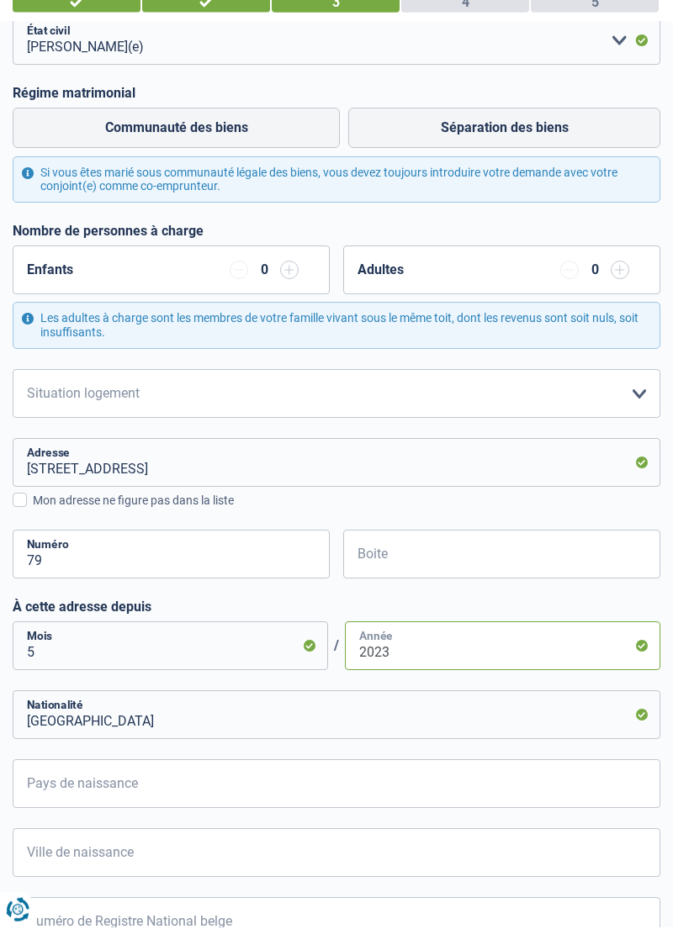
type input "2023"
click at [190, 140] on label "Communauté des biens" at bounding box center [176, 145] width 327 height 40
click at [190, 140] on input "Communauté des biens" at bounding box center [176, 145] width 327 height 40
radio input "true"
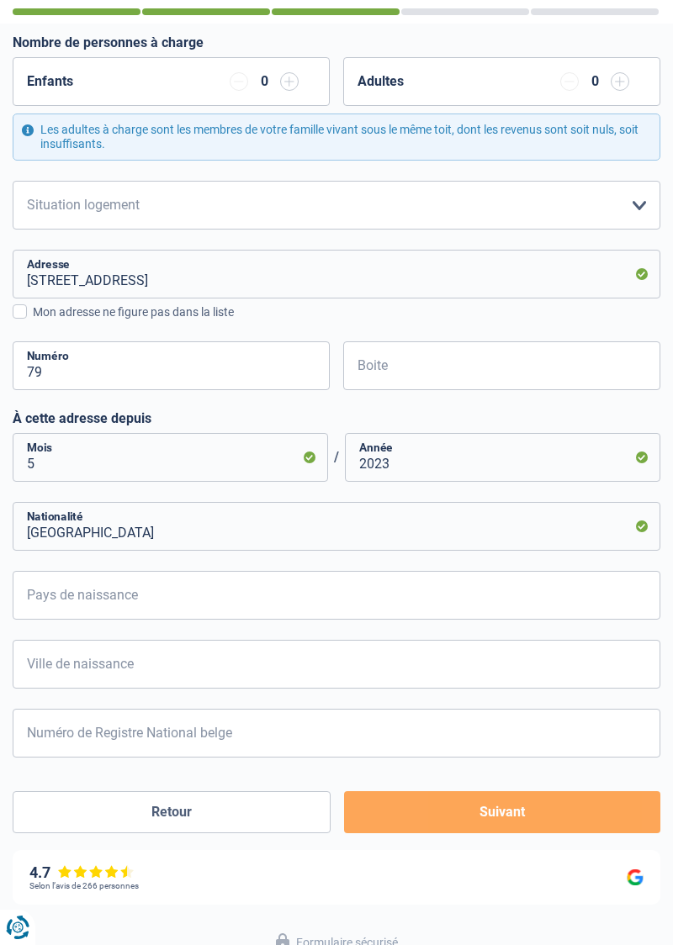
scroll to position [415, 0]
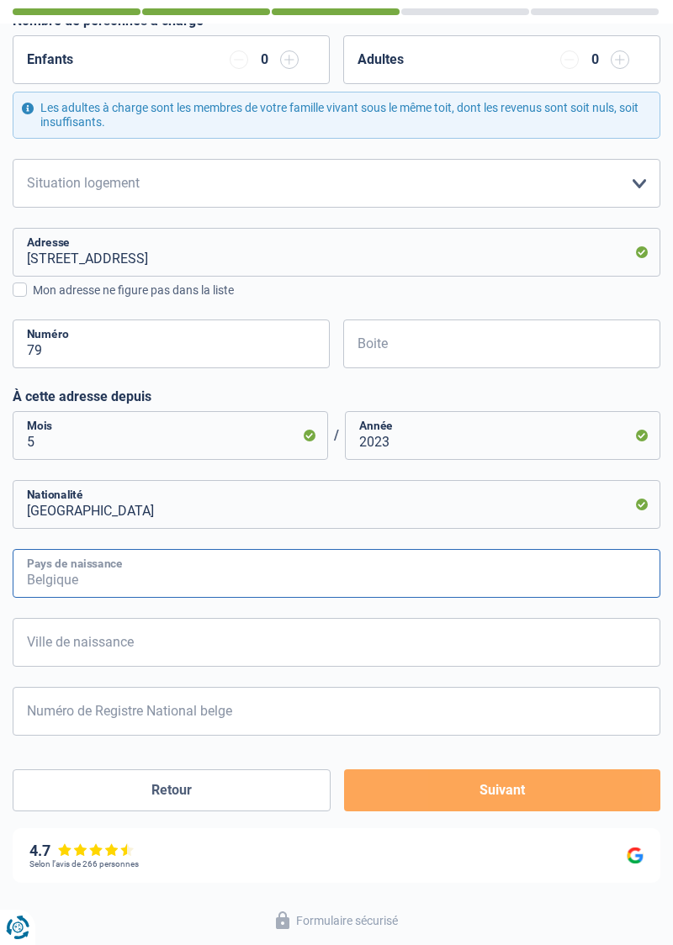
click at [133, 568] on input "Pays de naissance" at bounding box center [336, 573] width 647 height 49
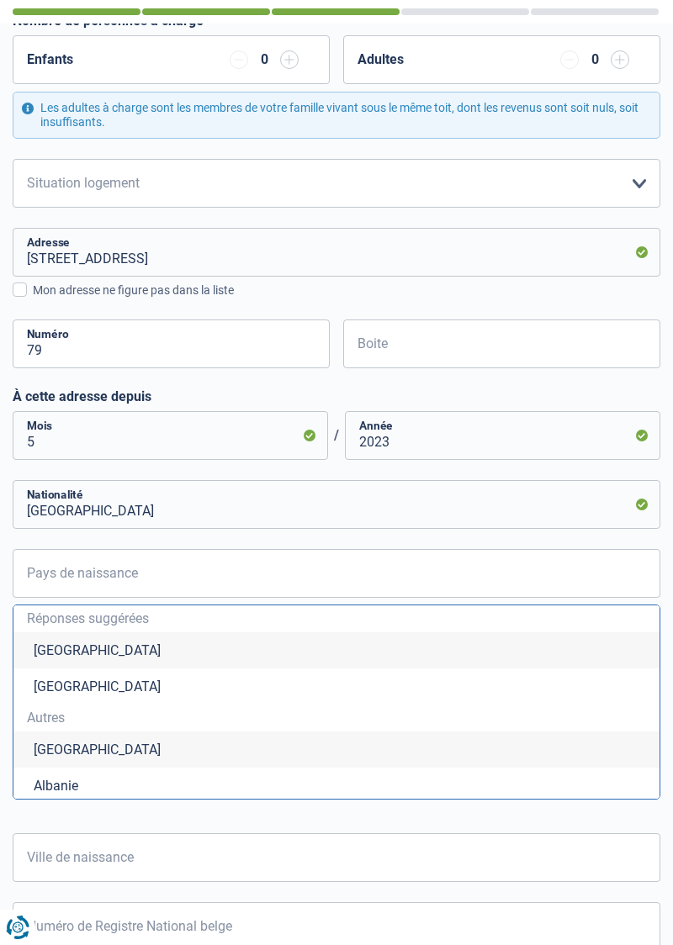
click at [87, 652] on li "[GEOGRAPHIC_DATA]" at bounding box center [336, 650] width 646 height 36
type input "[GEOGRAPHIC_DATA]"
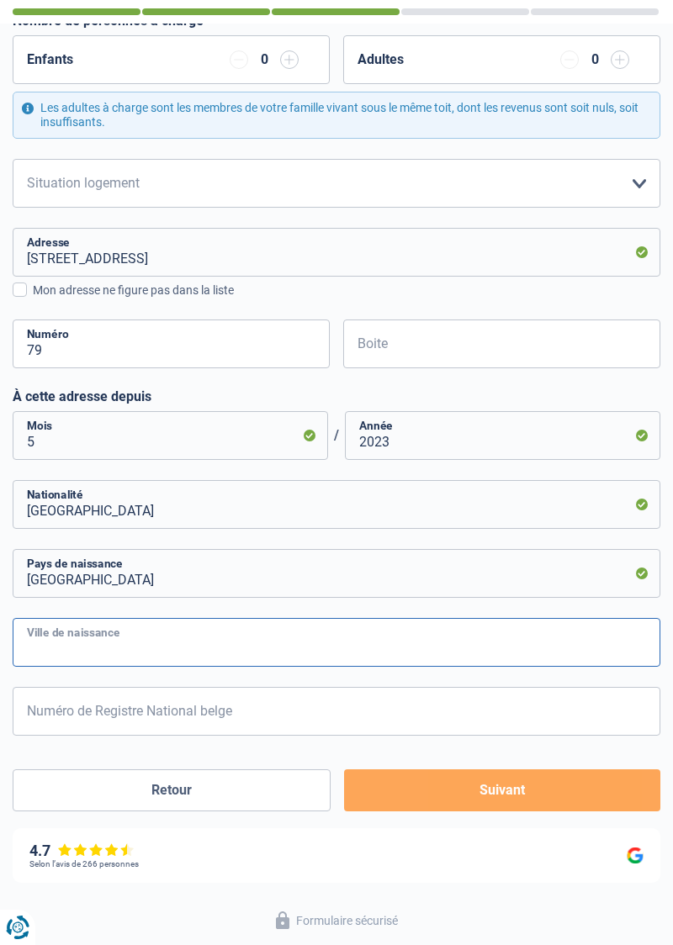
click at [158, 639] on input "Ville de naissance" at bounding box center [336, 642] width 647 height 49
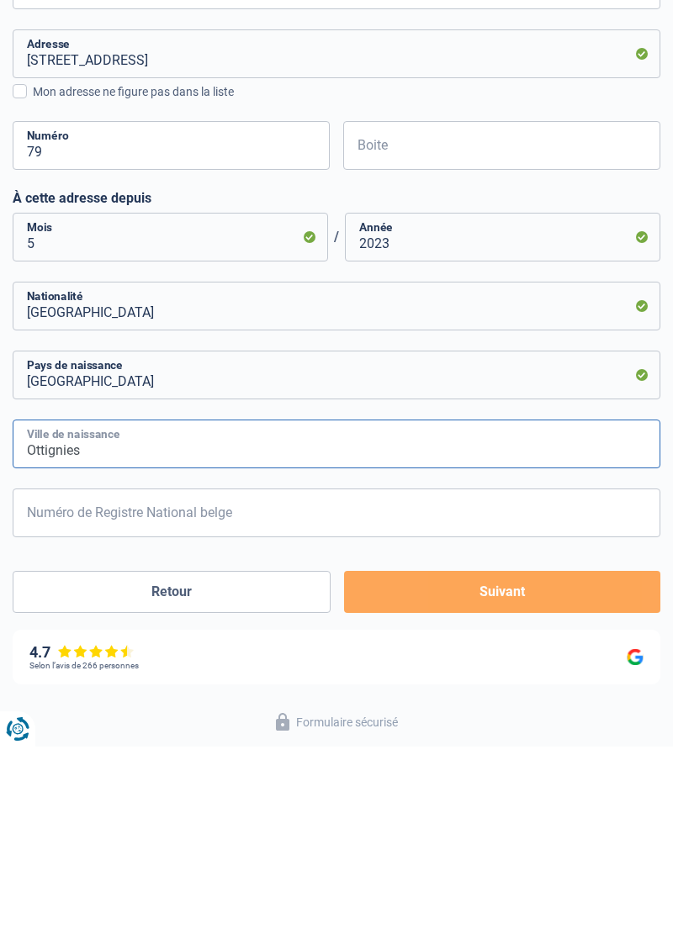
scroll to position [414, 0]
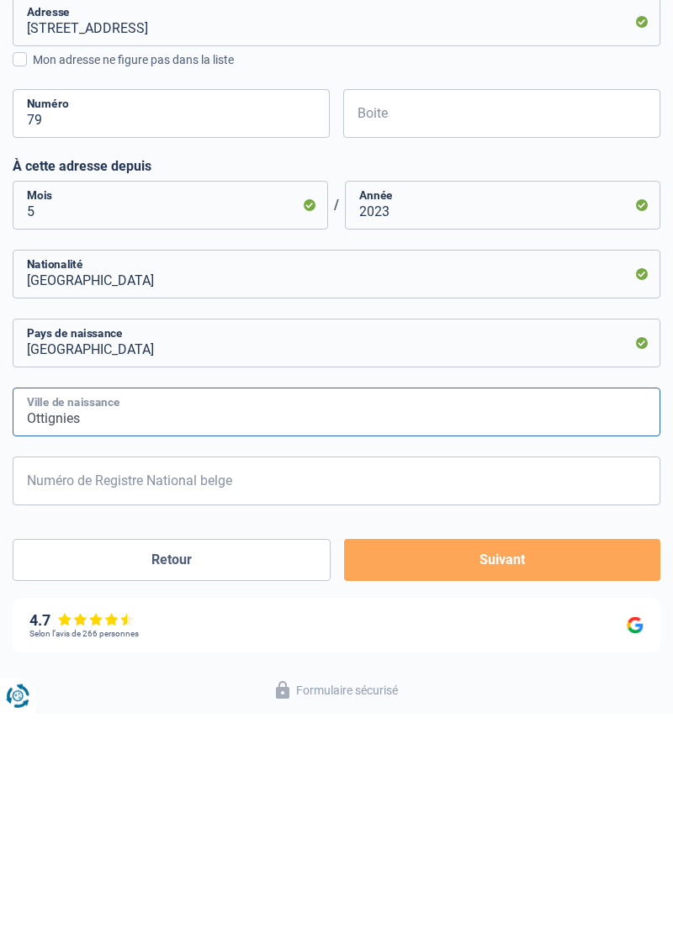
type input "Ottignies"
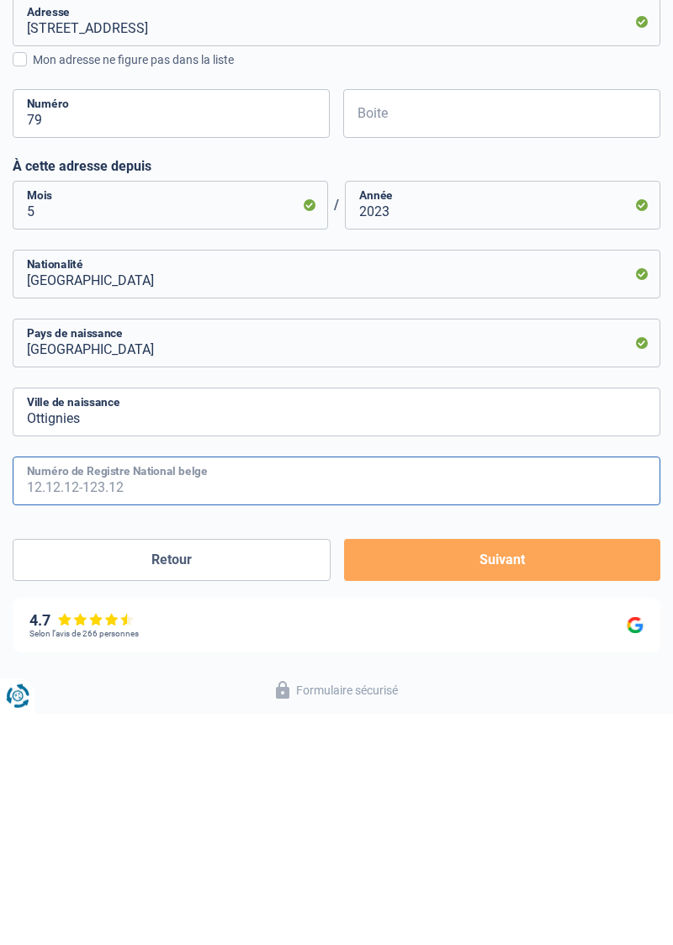
click at [135, 716] on input "Numéro de Registre National belge" at bounding box center [336, 712] width 647 height 49
type input "69.06.02-187.80"
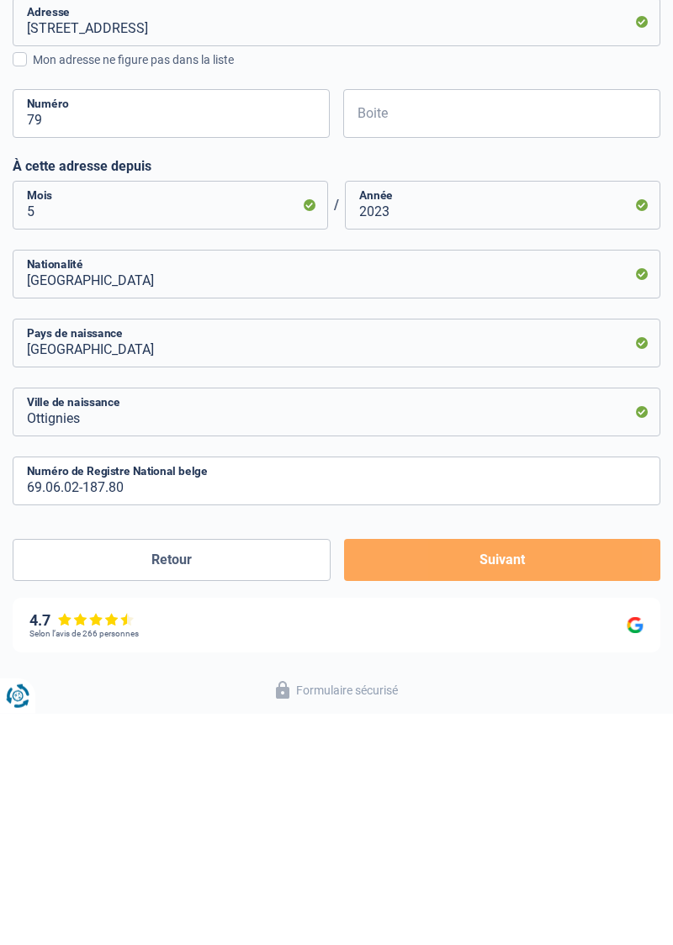
click at [499, 794] on button "Suivant" at bounding box center [502, 791] width 316 height 42
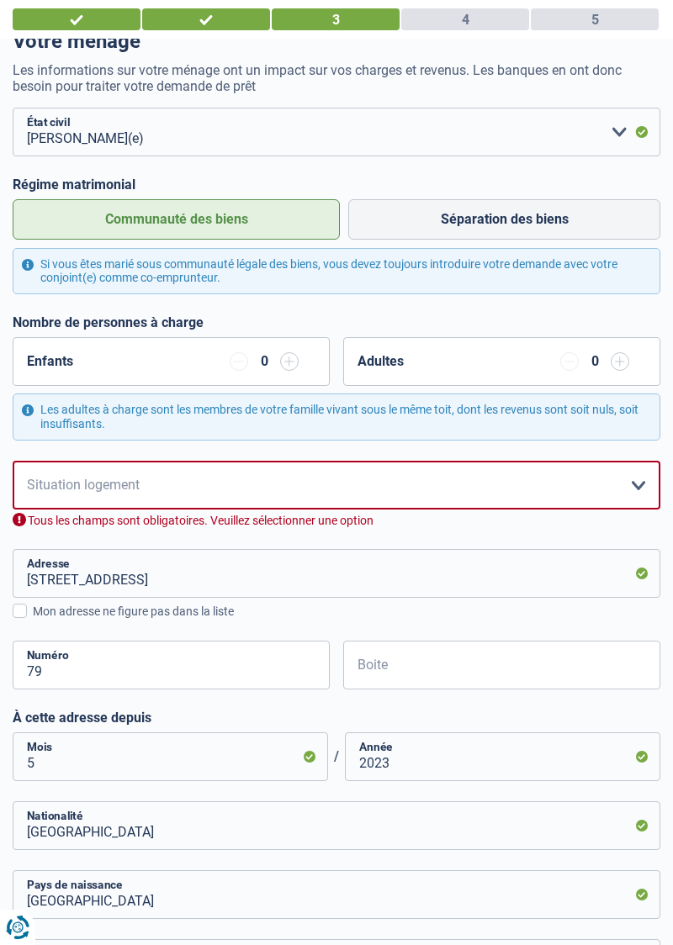
scroll to position [113, 0]
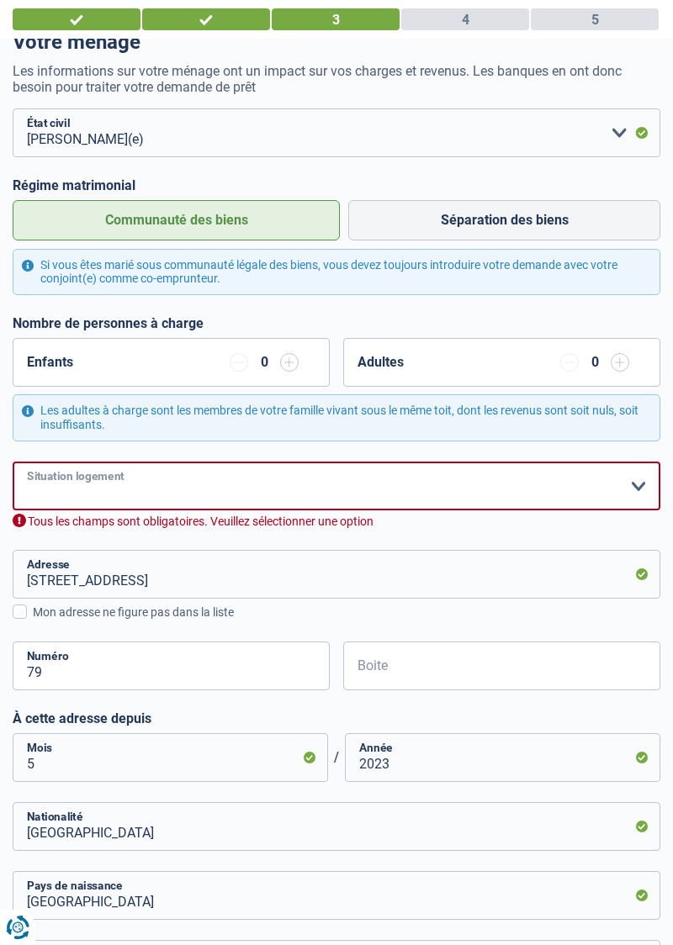
click at [637, 483] on select "Locataire Propriétaire avec prêt hypothécaire Propriétaire sans prêt hypothécai…" at bounding box center [336, 486] width 647 height 49
select select "liveWithParents"
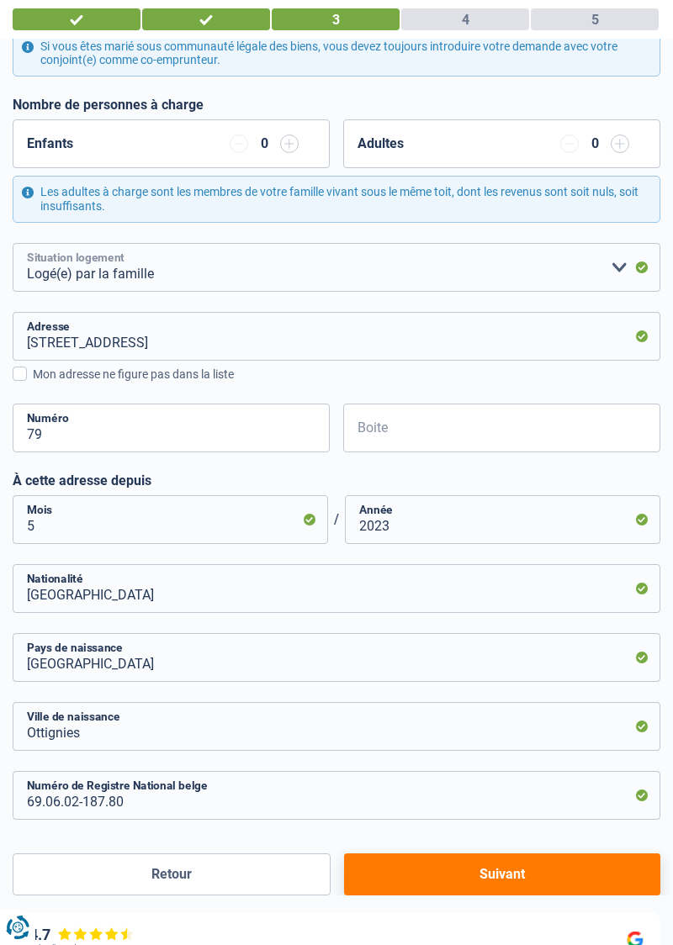
scroll to position [415, 0]
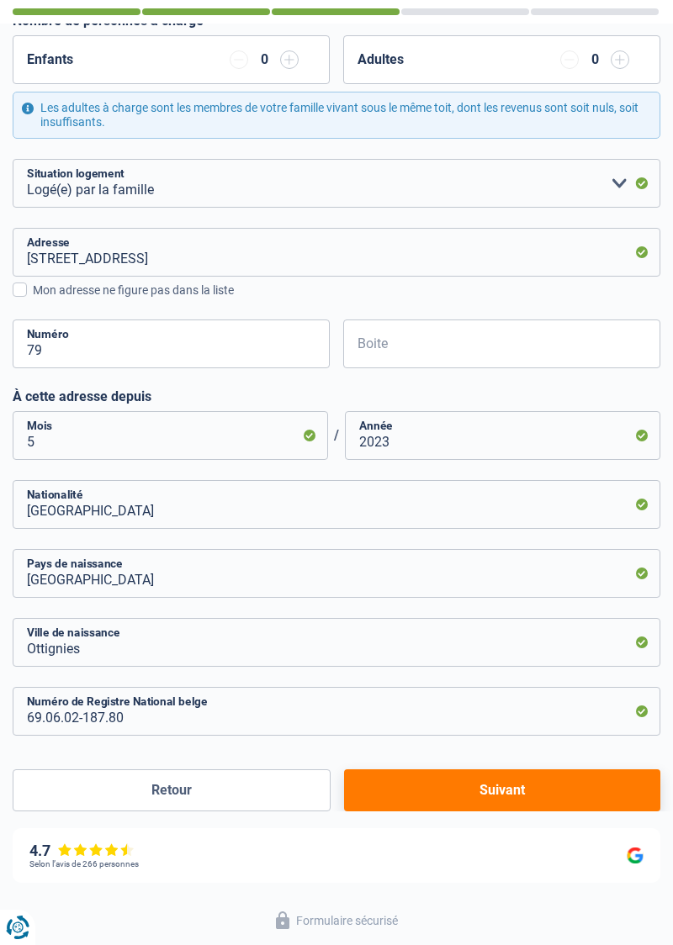
click at [503, 790] on button "Suivant" at bounding box center [502, 790] width 316 height 42
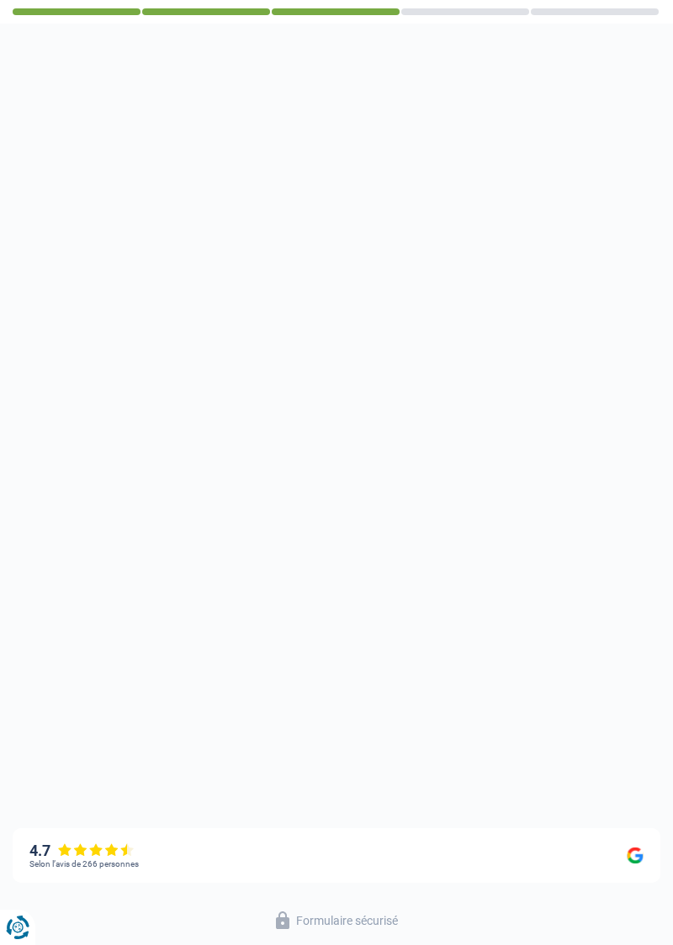
select select "mutualityIndemnity"
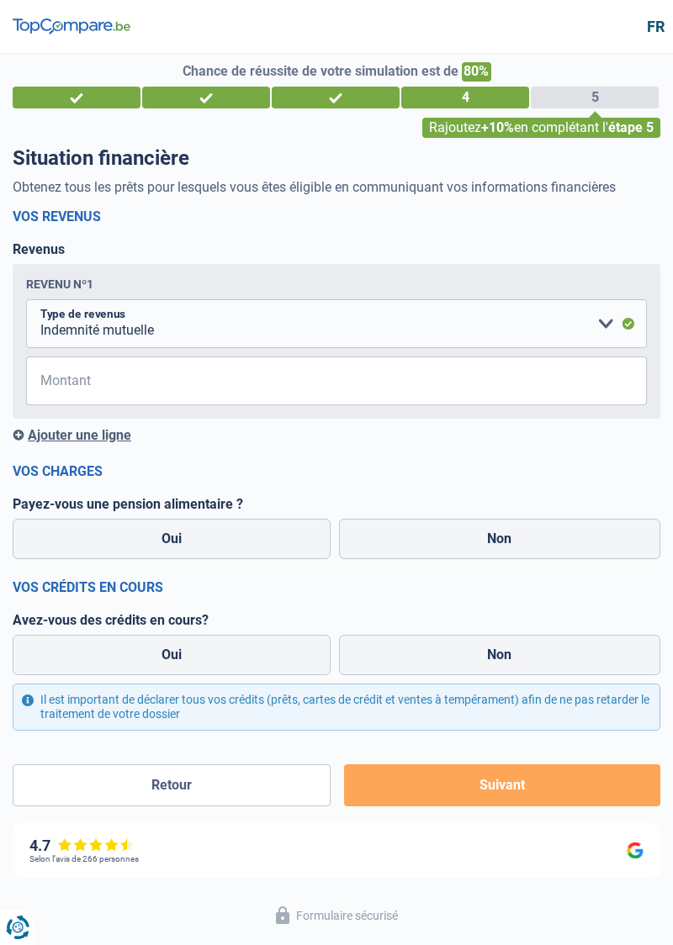
click at [506, 550] on label "Non" at bounding box center [500, 539] width 322 height 40
click at [506, 550] on input "Non" at bounding box center [500, 539] width 322 height 40
radio input "true"
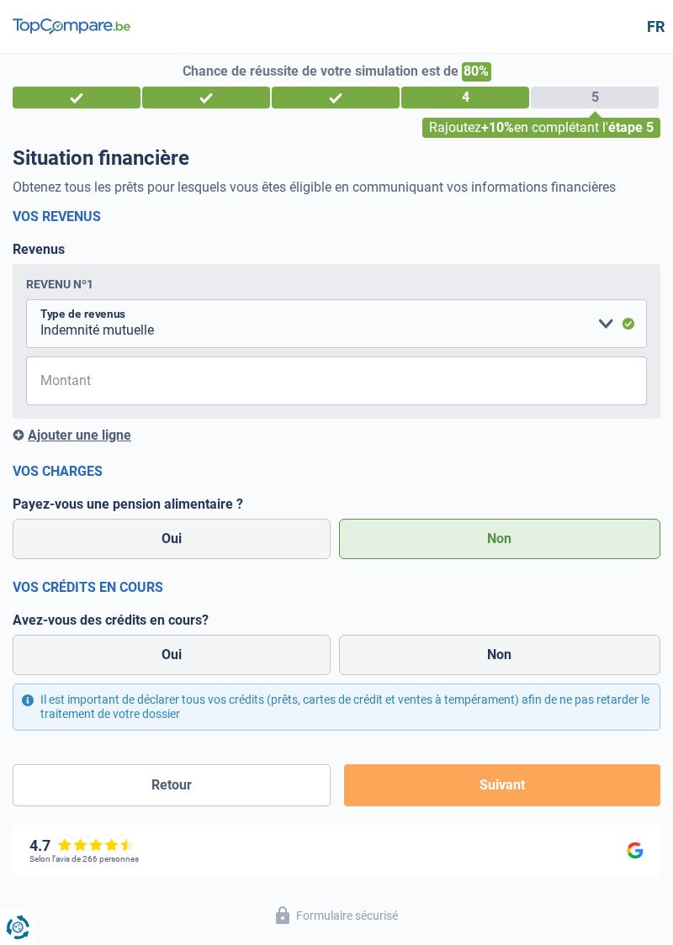
click at [182, 645] on label "Oui" at bounding box center [172, 655] width 318 height 40
click at [182, 645] on input "Oui" at bounding box center [172, 655] width 318 height 40
radio input "true"
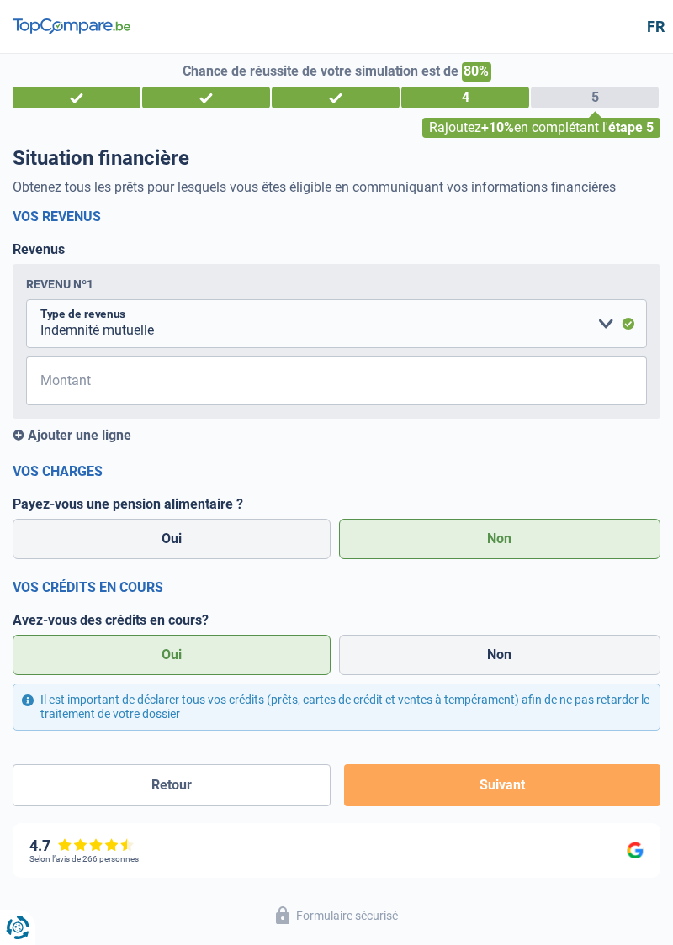
click at [181, 645] on label "Oui" at bounding box center [172, 655] width 318 height 40
click at [181, 645] on input "Oui" at bounding box center [172, 655] width 318 height 40
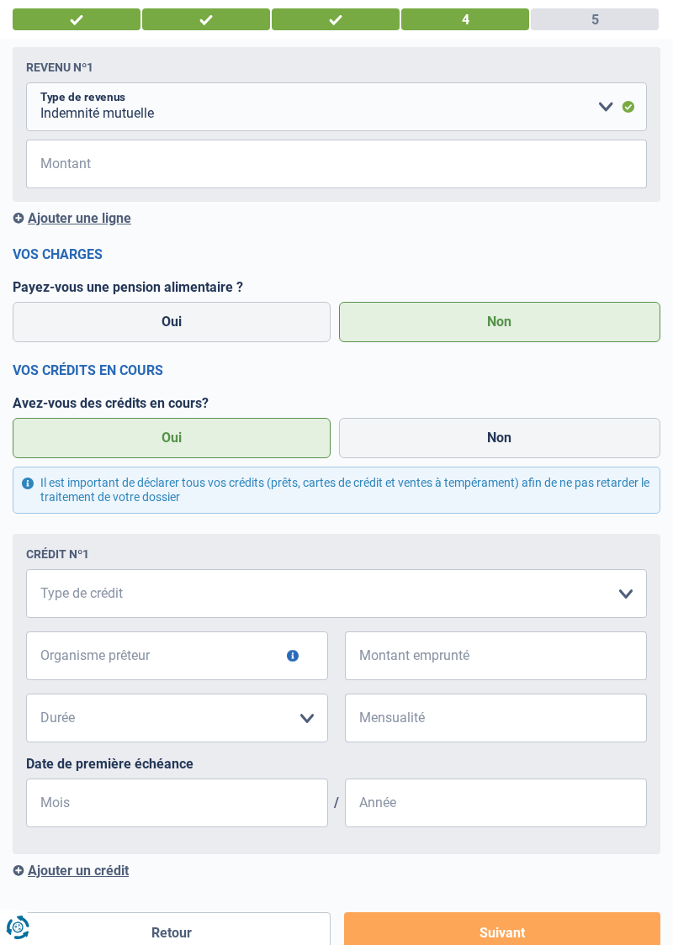
scroll to position [215, 0]
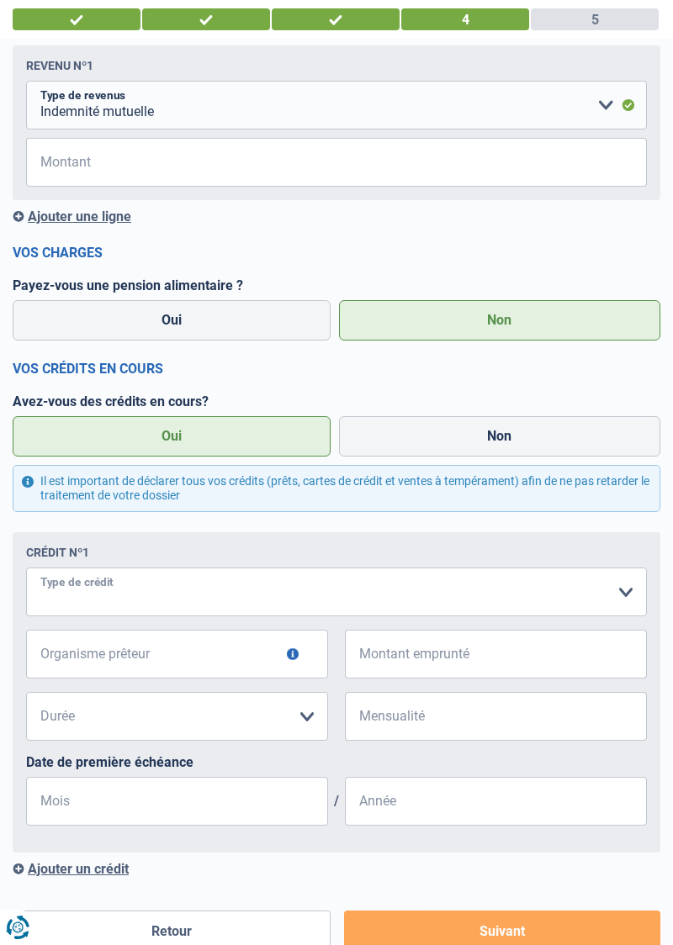
click at [610, 599] on select "Carte ou ouverture de crédit Prêt hypothécaire Vente à tempérament Prêt à tempé…" at bounding box center [336, 591] width 620 height 49
select select "renovationLoan"
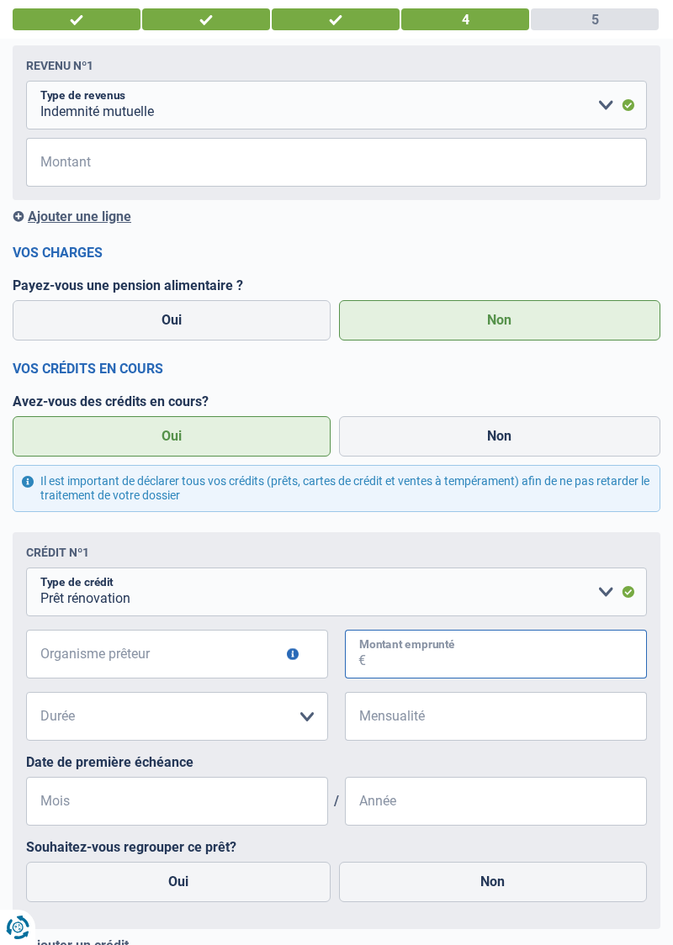
click at [456, 658] on input "Montant emprunté" at bounding box center [506, 654] width 281 height 49
type input "60.000"
click at [226, 657] on input "Organisme prêteur" at bounding box center [177, 654] width 302 height 49
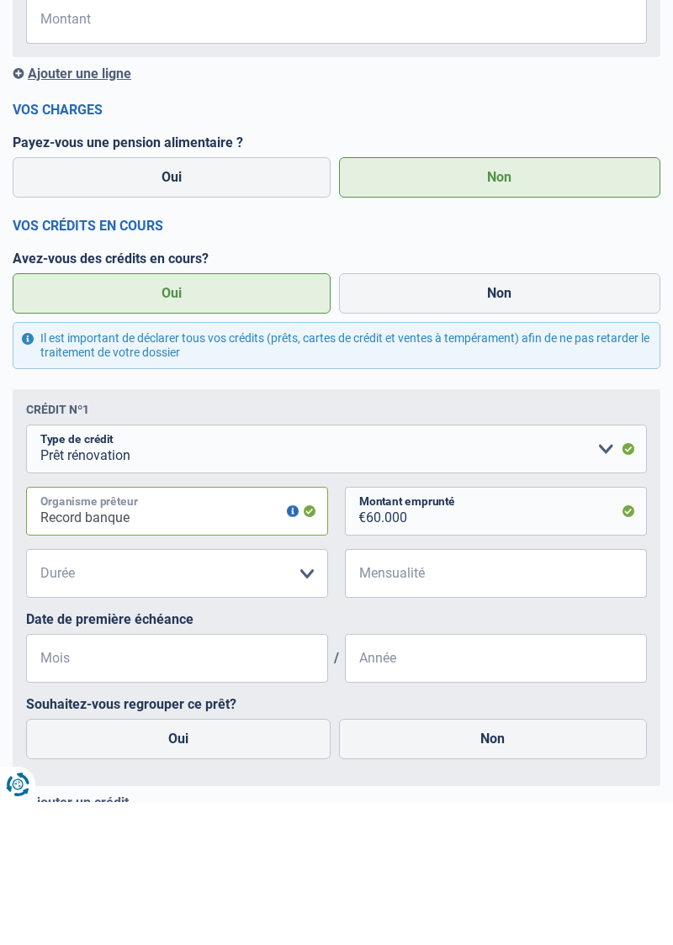
type input "Record banque"
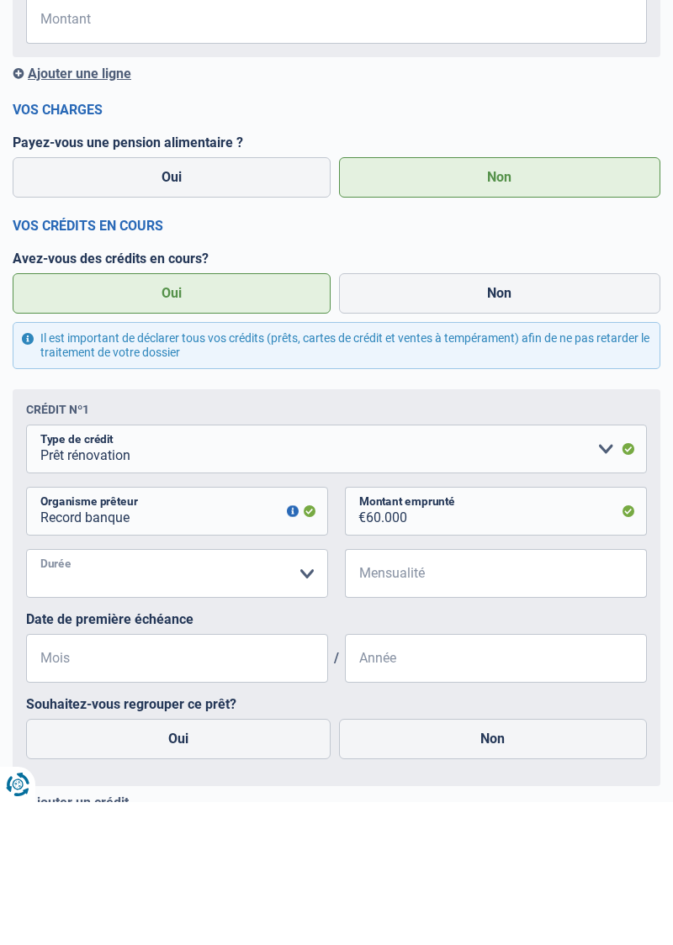
click at [307, 711] on select "12 mois 18 mois 24 mois 30 mois 36 mois 42 mois 48 mois 60 mois 72 mois 84 mois…" at bounding box center [177, 716] width 302 height 49
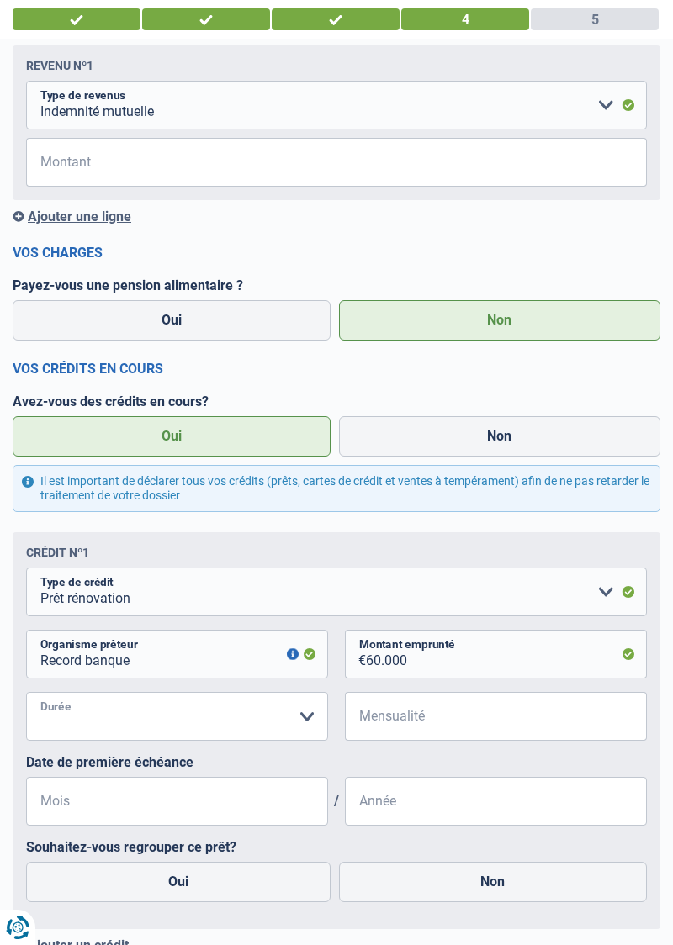
select select "120"
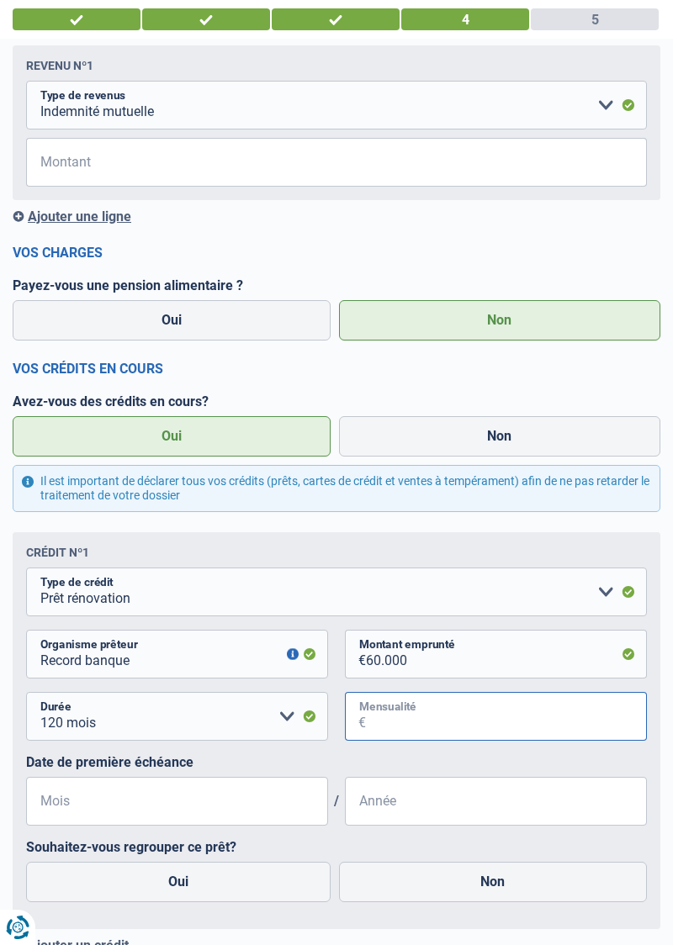
click at [558, 714] on input "Mensualité" at bounding box center [506, 716] width 281 height 49
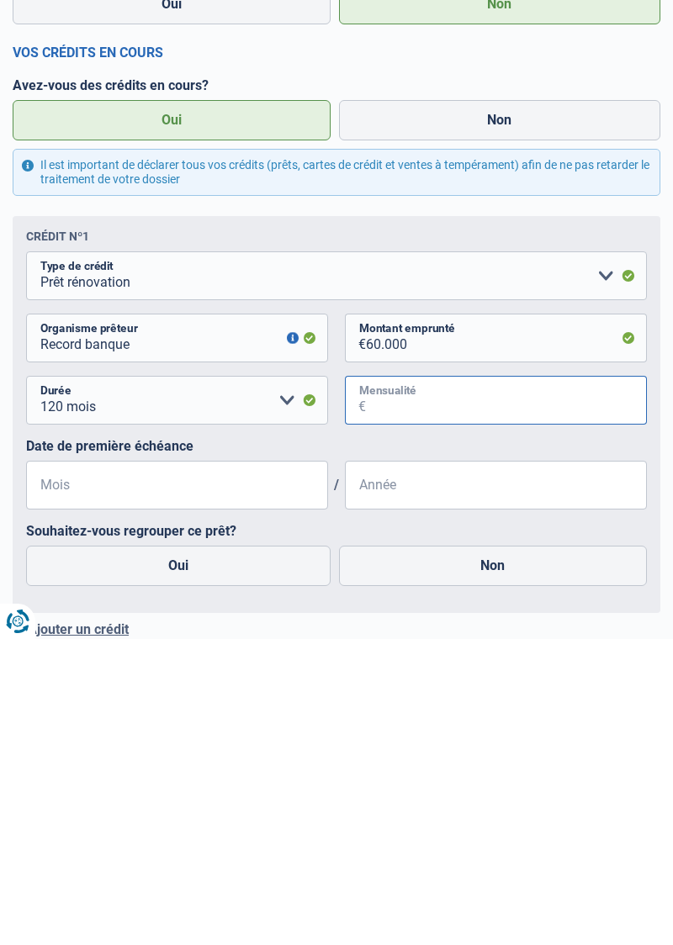
scroll to position [268, 0]
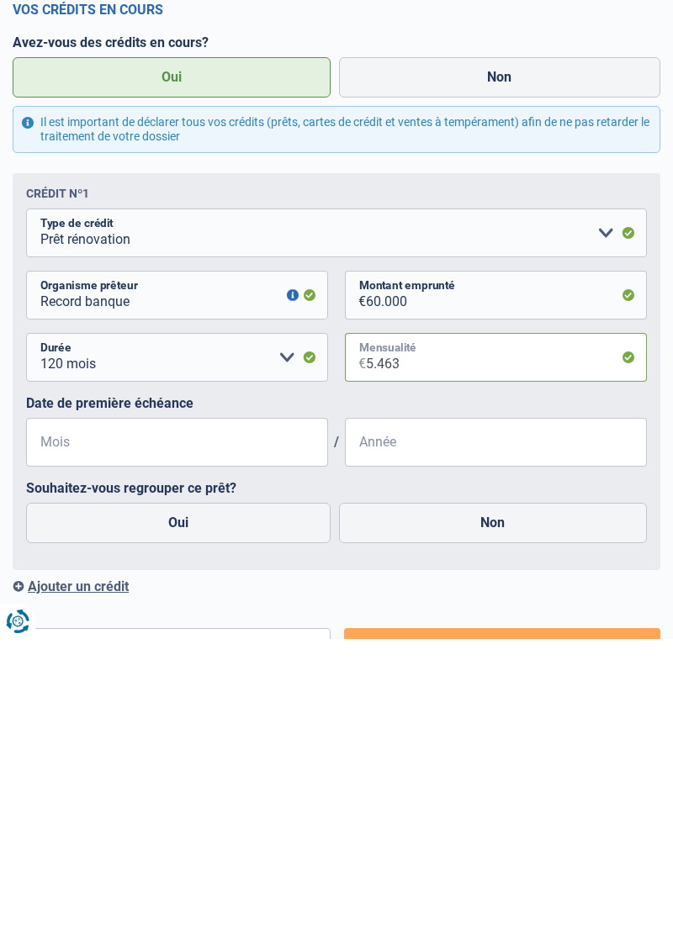
click at [424, 662] on input "5.463" at bounding box center [506, 663] width 281 height 49
type input "5"
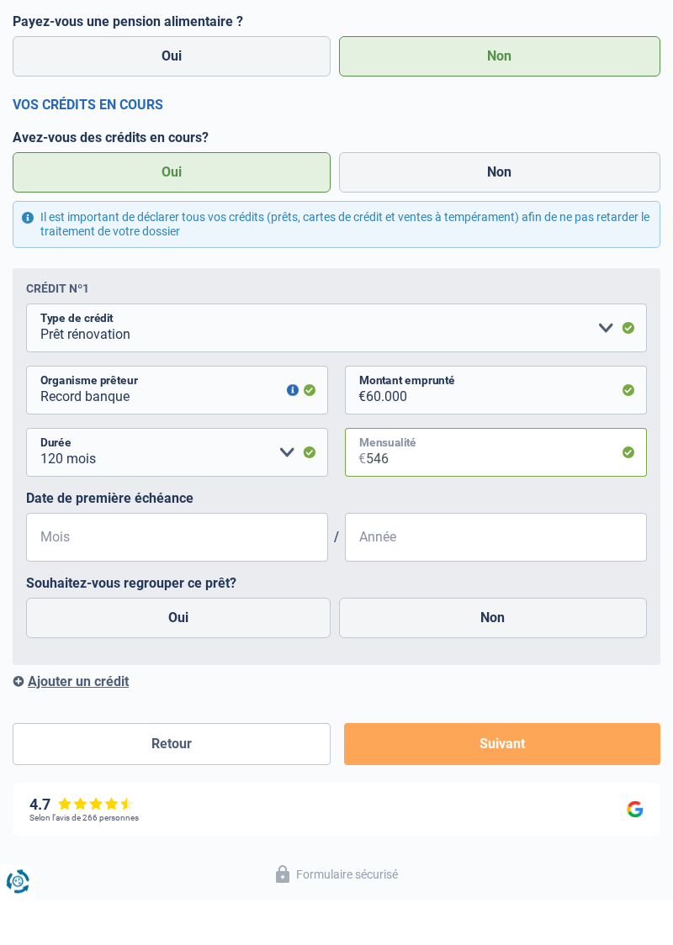
scroll to position [433, 0]
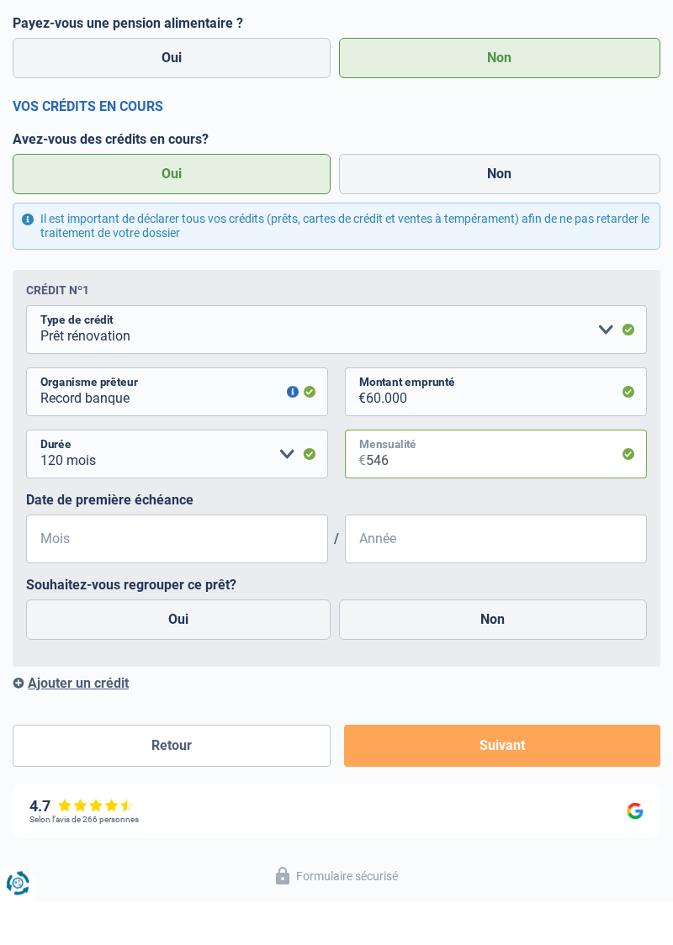
type input "546"
click at [481, 668] on label "Non" at bounding box center [493, 664] width 309 height 40
click at [481, 668] on input "Non" at bounding box center [493, 664] width 309 height 40
radio input "true"
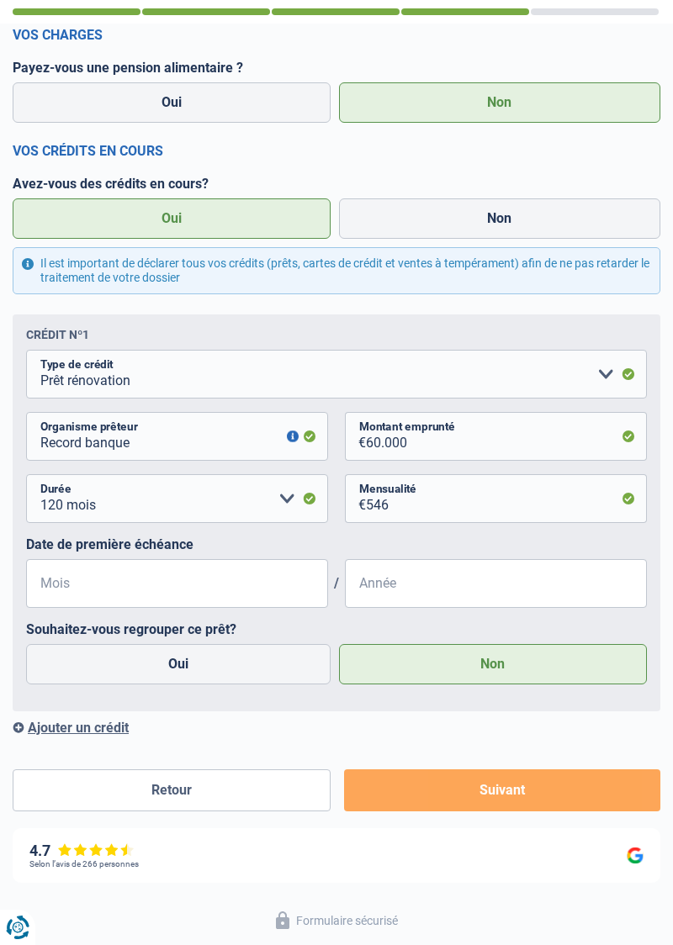
click at [503, 788] on button "Suivant" at bounding box center [502, 790] width 316 height 42
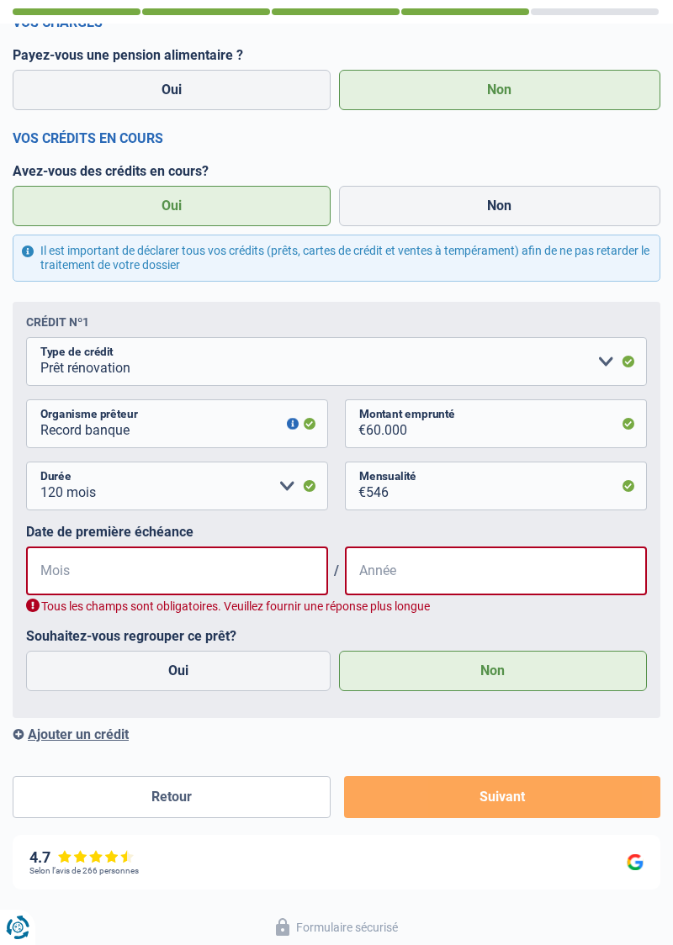
scroll to position [472, 0]
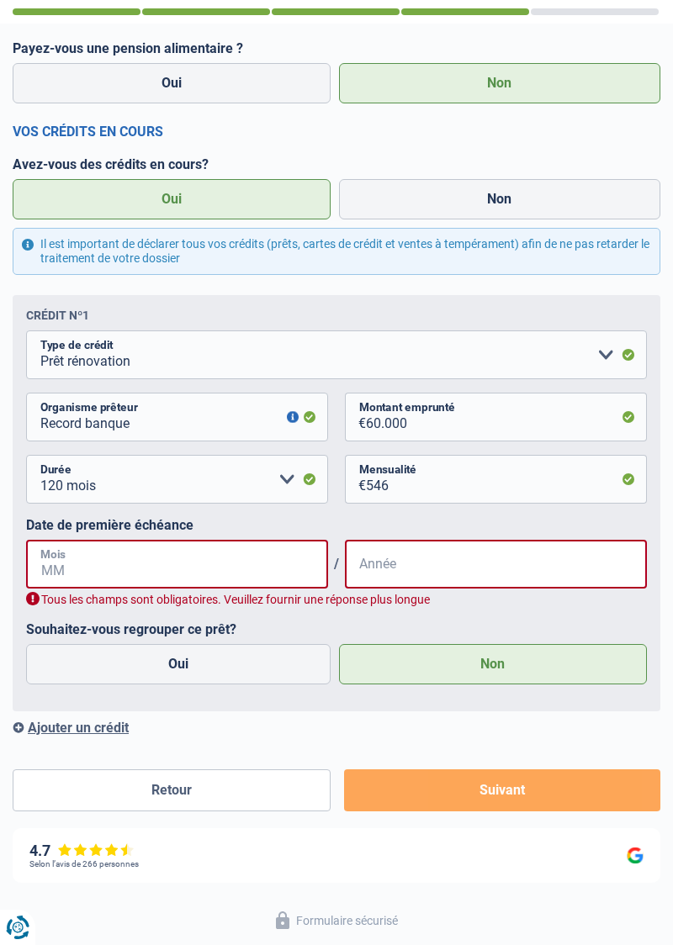
click at [104, 560] on input "Mois" at bounding box center [177, 564] width 302 height 49
type input "08"
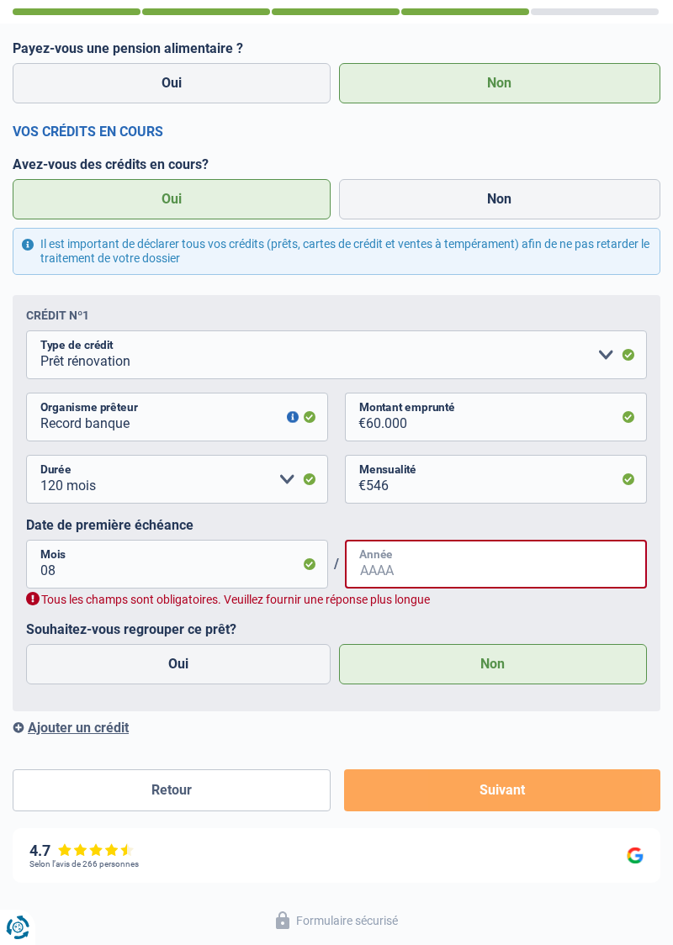
click at [409, 570] on input "Année" at bounding box center [496, 564] width 302 height 49
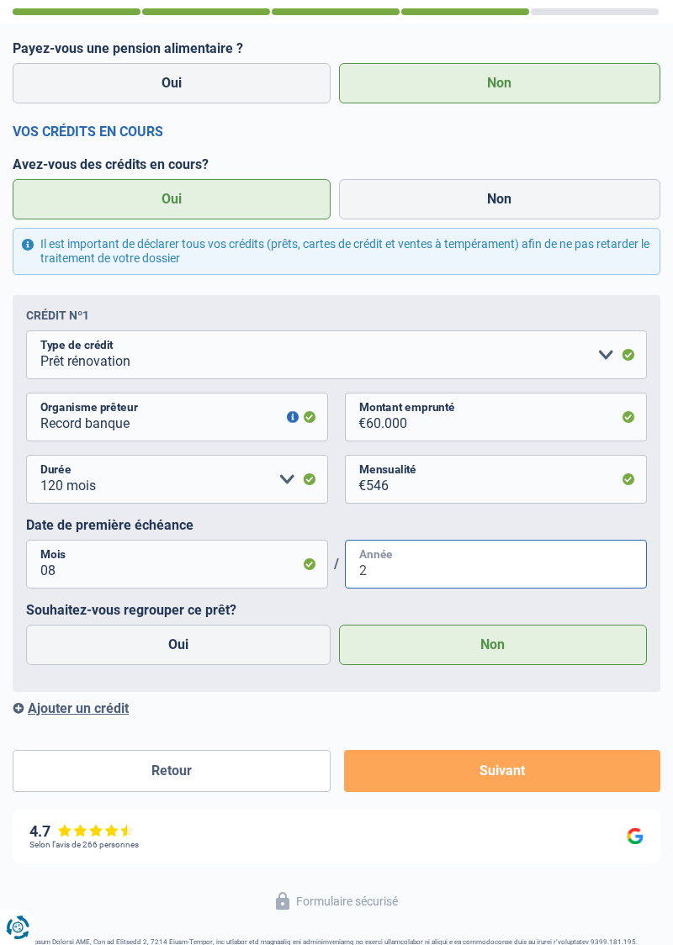
scroll to position [451, 0]
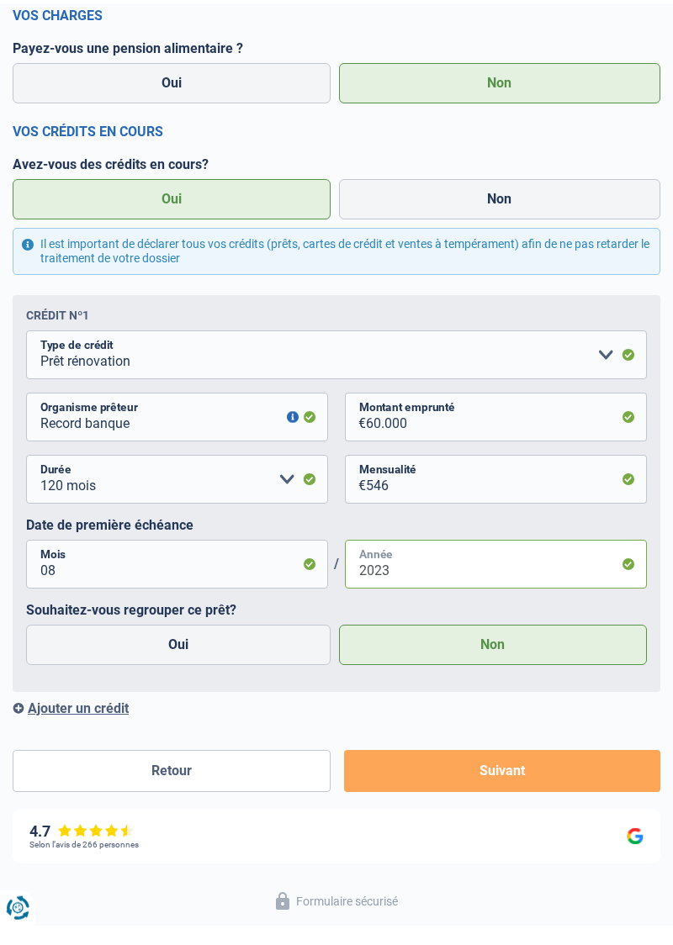
type input "2023"
click at [493, 669] on label "Non" at bounding box center [493, 664] width 309 height 40
click at [493, 669] on input "Non" at bounding box center [493, 664] width 309 height 40
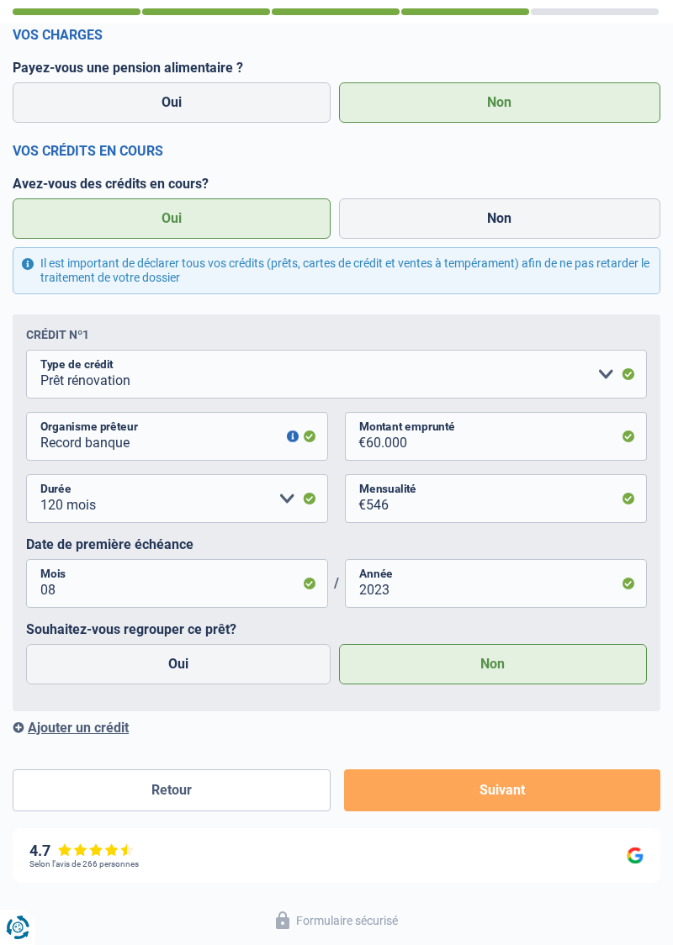
click at [504, 789] on button "Suivant" at bounding box center [502, 790] width 316 height 42
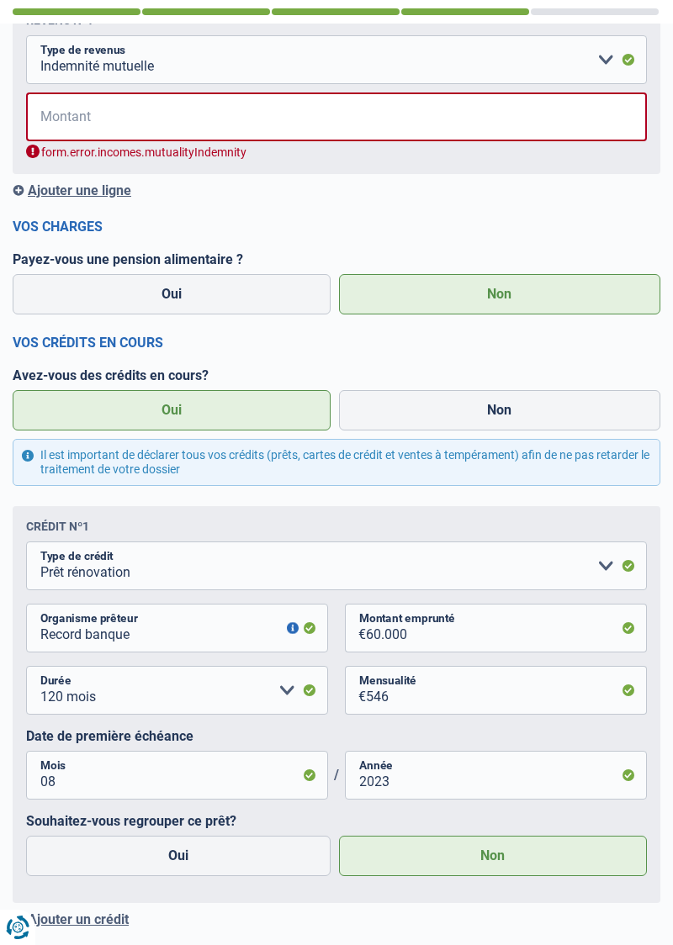
scroll to position [180, 0]
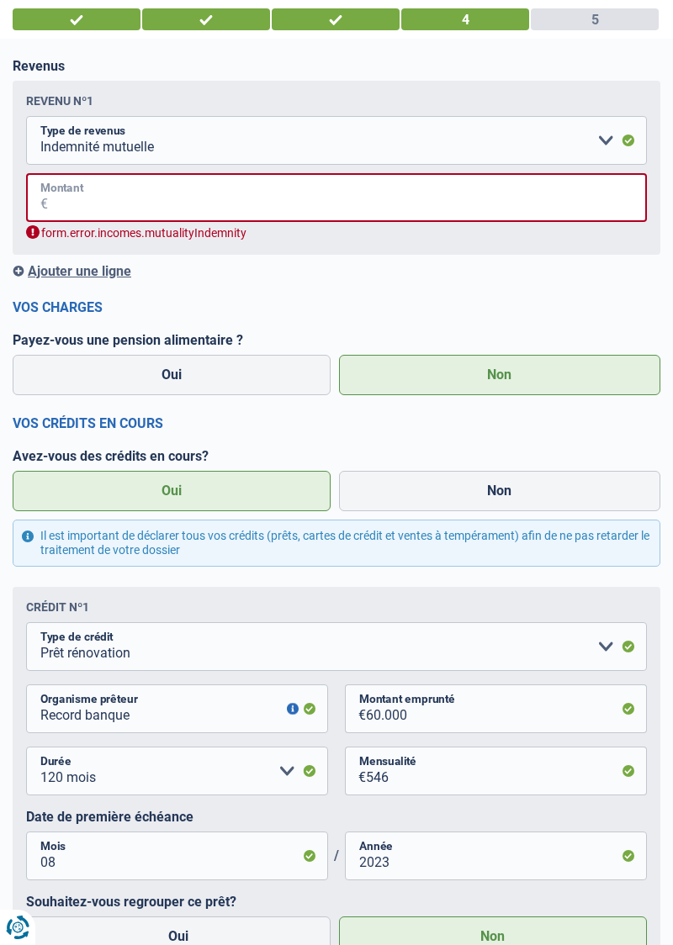
click at [129, 197] on input "Montant" at bounding box center [347, 197] width 599 height 49
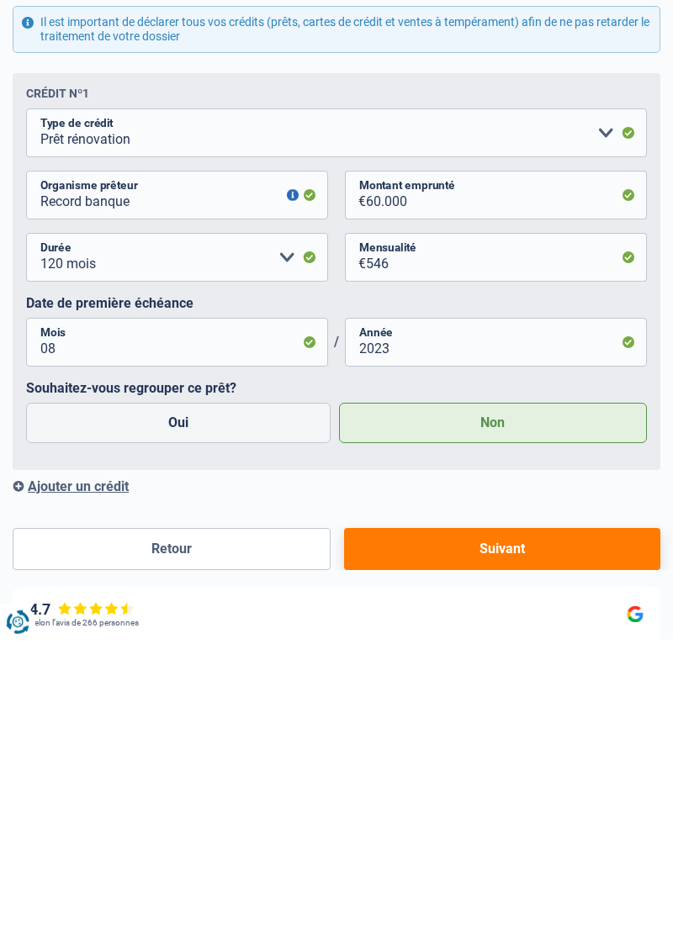
scroll to position [369, 0]
type input "1.750"
click at [489, 851] on button "Suivant" at bounding box center [502, 854] width 316 height 42
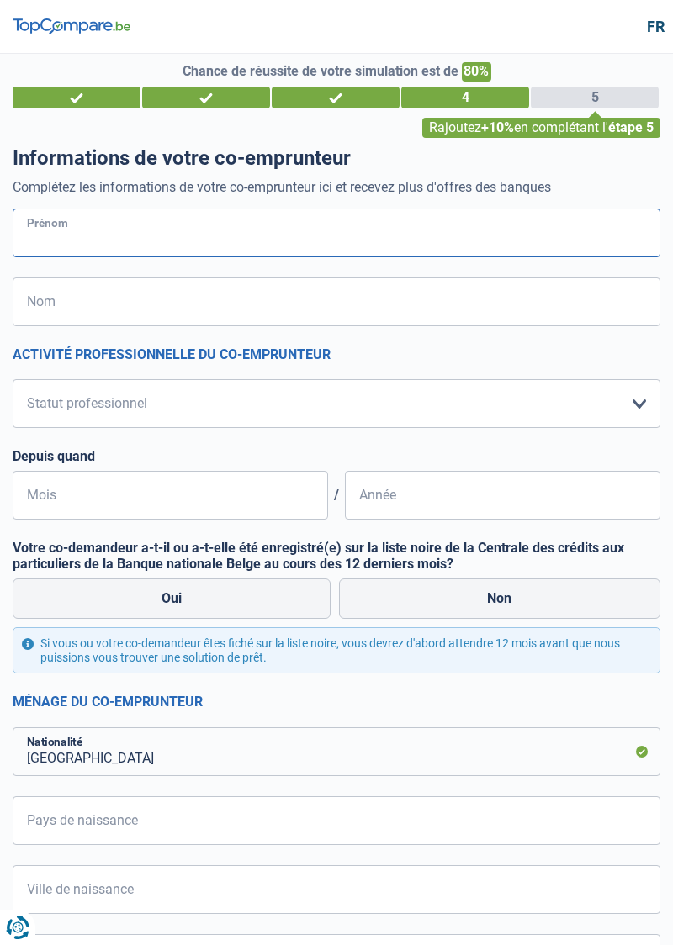
click at [136, 235] on input "Prénom" at bounding box center [336, 232] width 647 height 49
type input "[PERSON_NAME]"
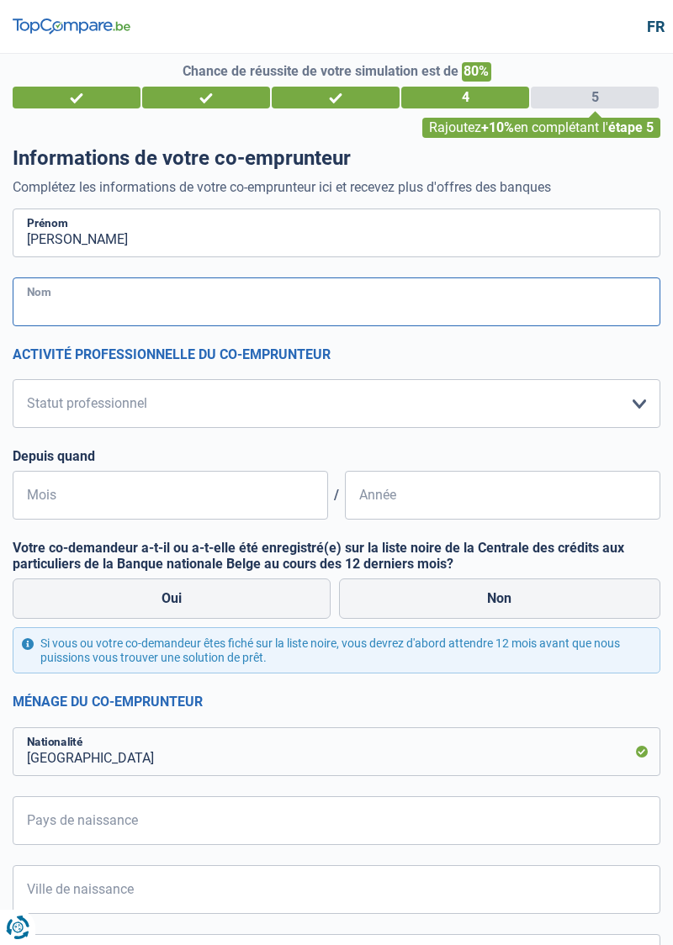
click at [93, 301] on input "Nom" at bounding box center [336, 301] width 647 height 49
type input "[PERSON_NAME]"
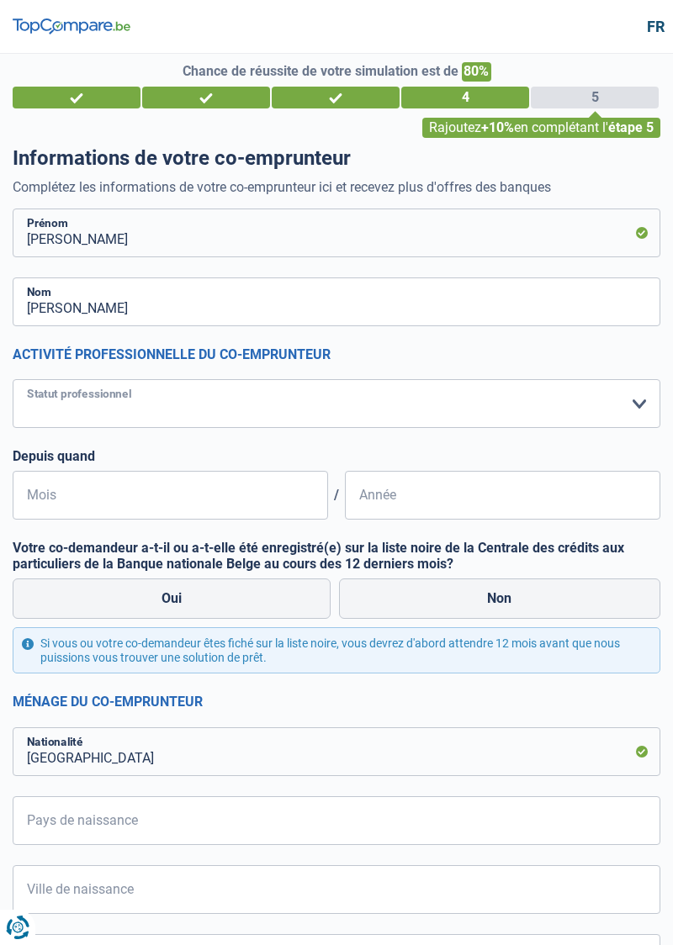
click at [632, 409] on select "Ouvrier Employé privé Employé public Invalide Indépendant Pensionné Chômeur Mut…" at bounding box center [336, 403] width 647 height 49
select select "mutuality"
select select "mutualityIndemnity"
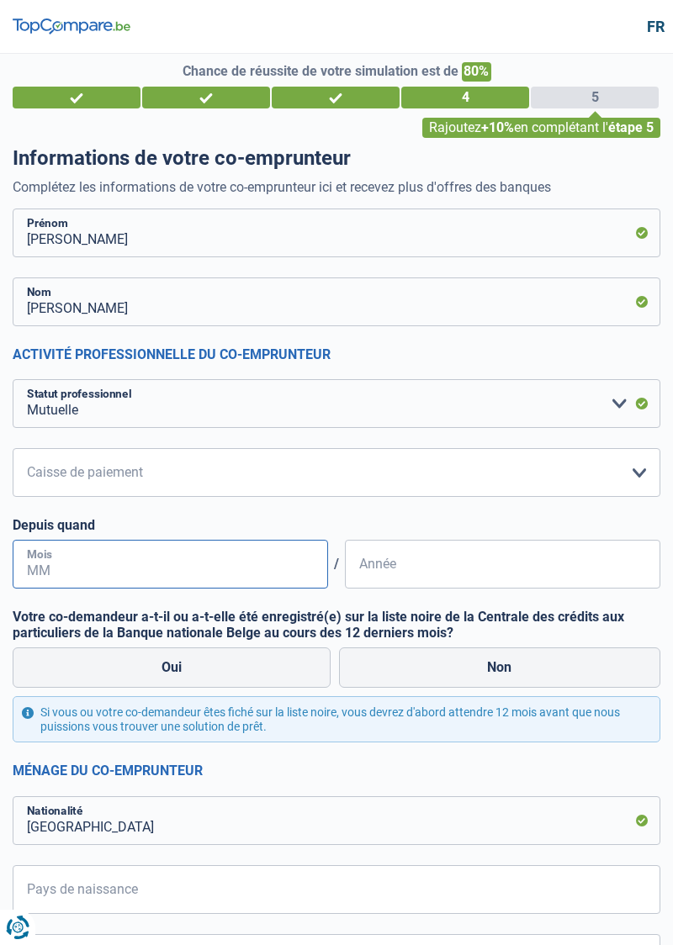
click at [133, 571] on input "Mois" at bounding box center [170, 564] width 315 height 49
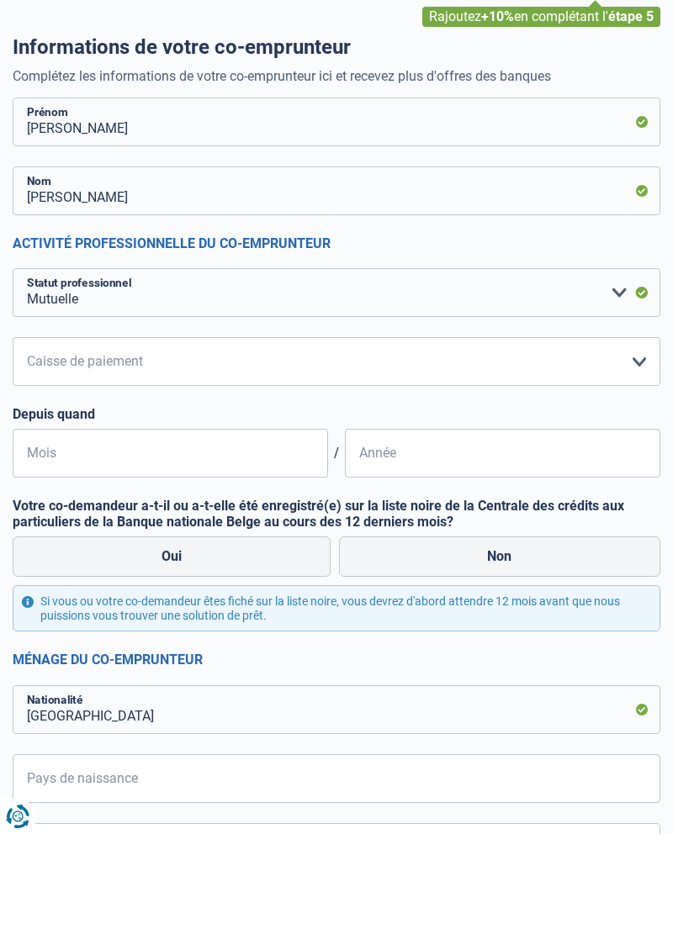
click at [513, 659] on label "Non" at bounding box center [500, 667] width 322 height 40
click at [513, 659] on input "Non" at bounding box center [500, 667] width 322 height 40
radio input "true"
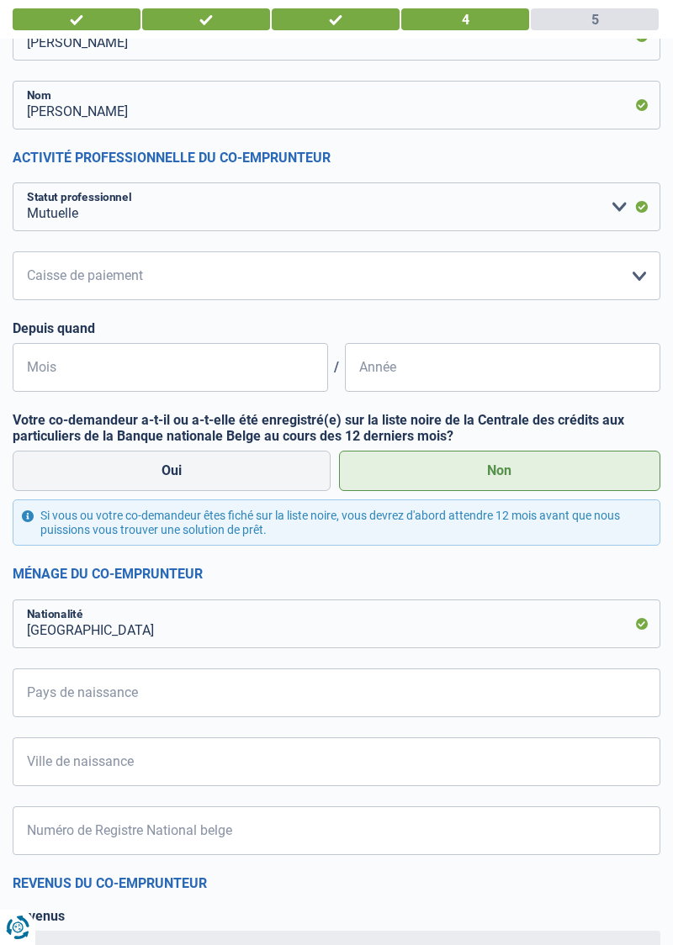
scroll to position [194, 0]
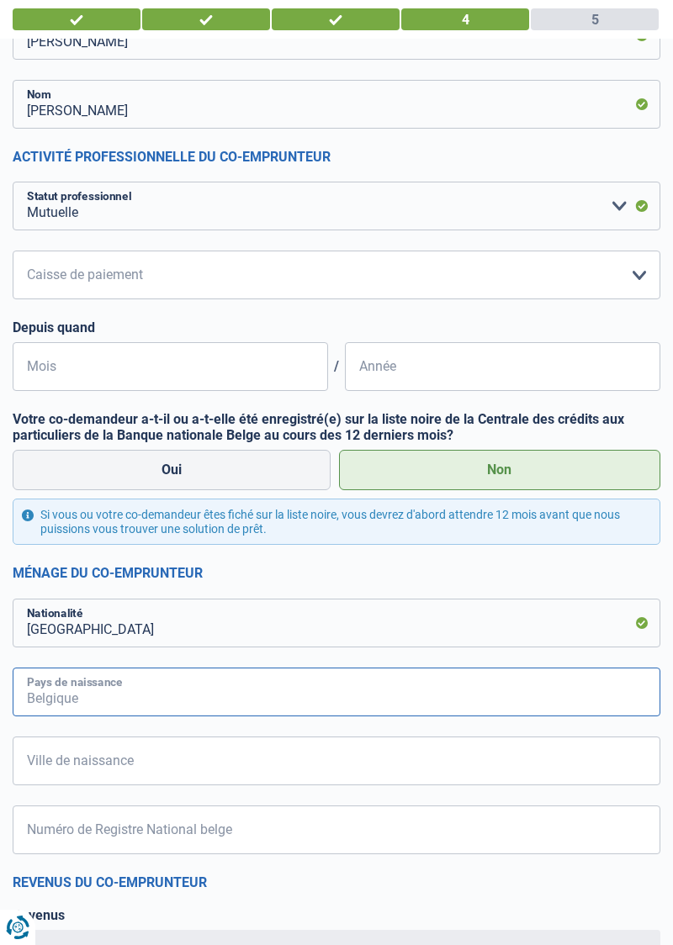
click at [481, 694] on input "Pays de naissance" at bounding box center [336, 692] width 647 height 49
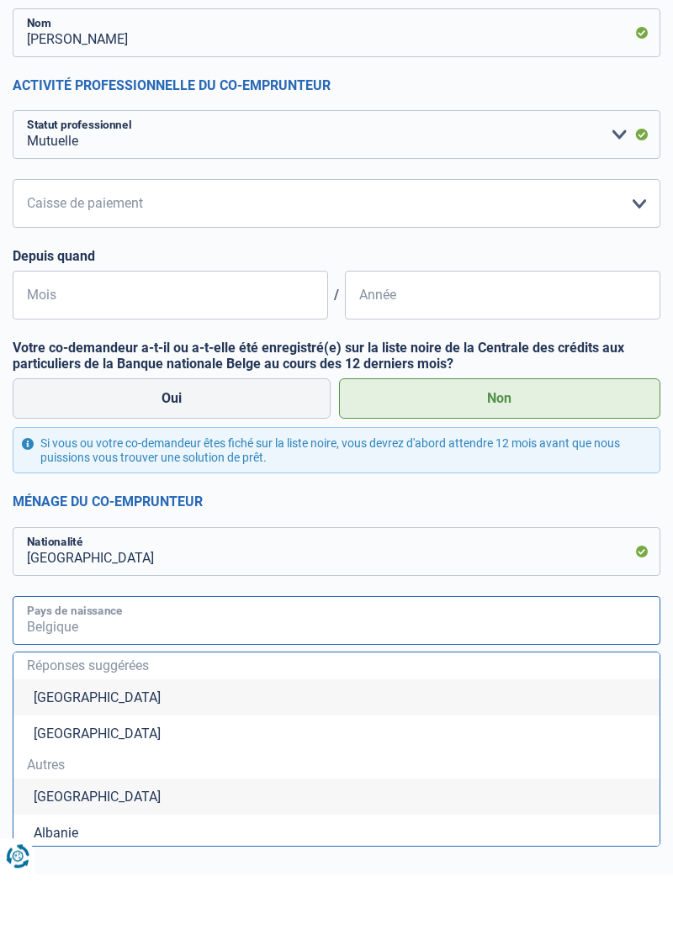
scroll to position [223, 0]
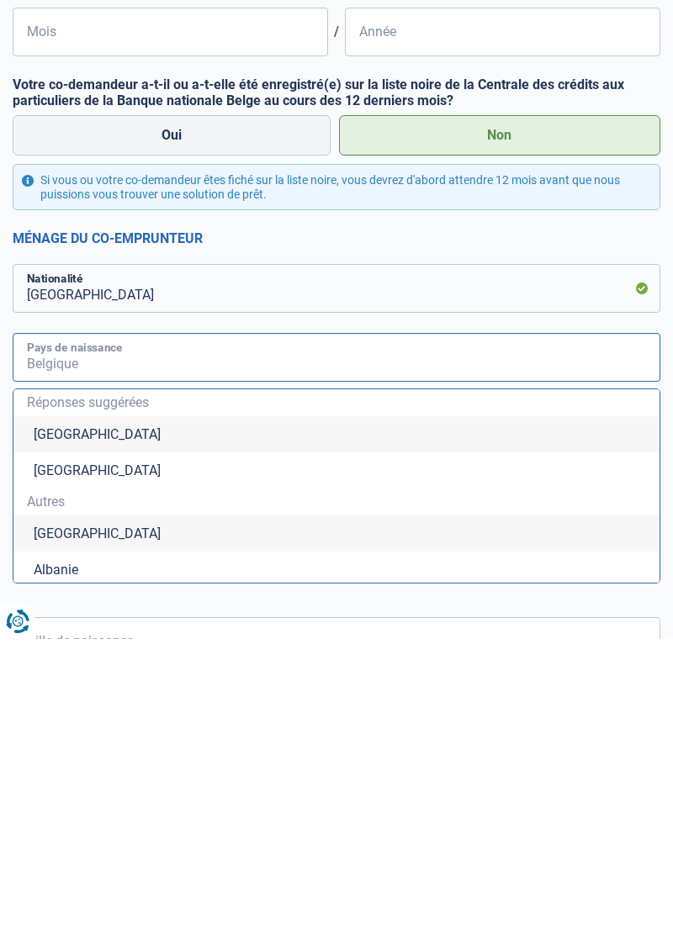
type input "B"
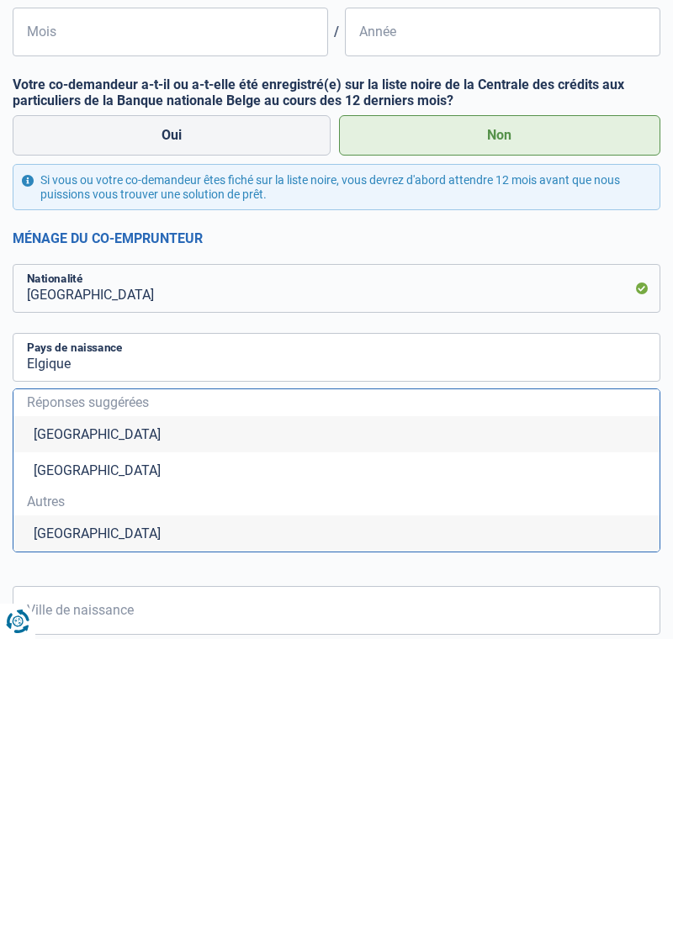
click at [80, 735] on li "[GEOGRAPHIC_DATA]" at bounding box center [336, 740] width 646 height 36
type input "[GEOGRAPHIC_DATA]"
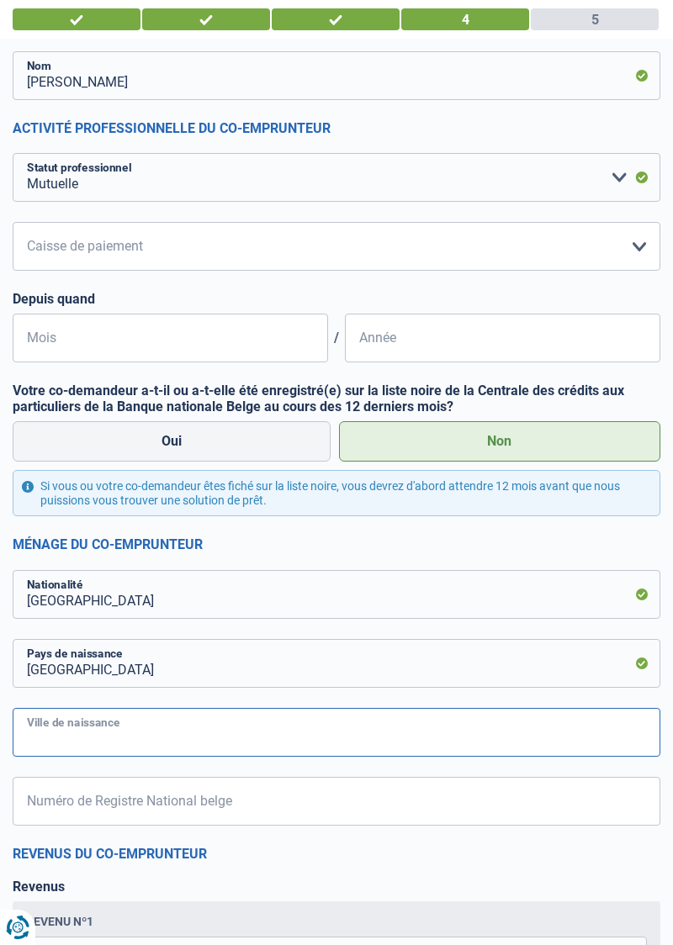
click at [219, 730] on input "Ville de naissance" at bounding box center [336, 732] width 647 height 49
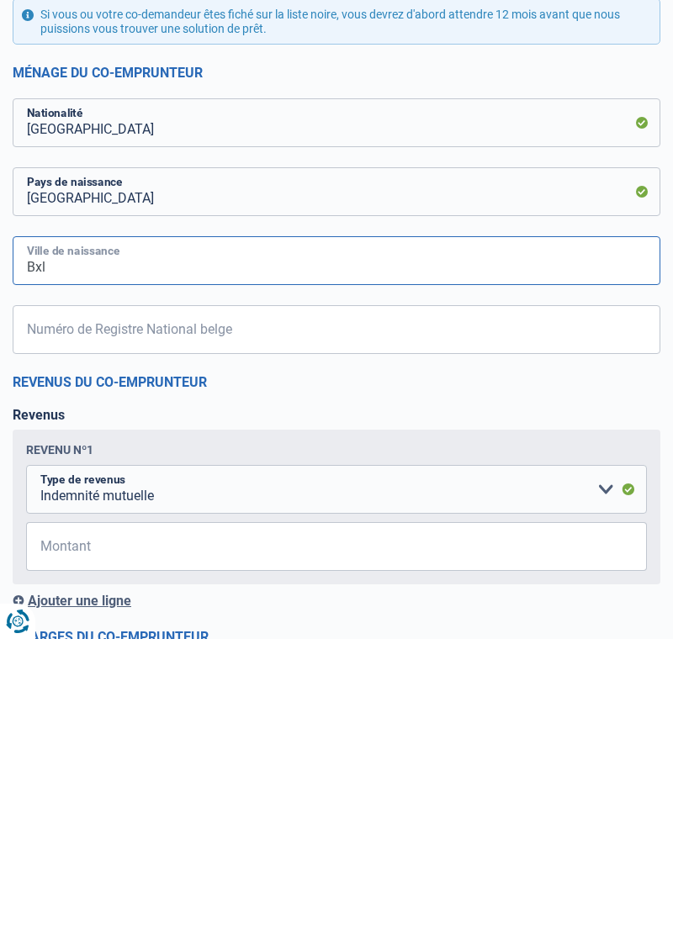
scroll to position [390, 0]
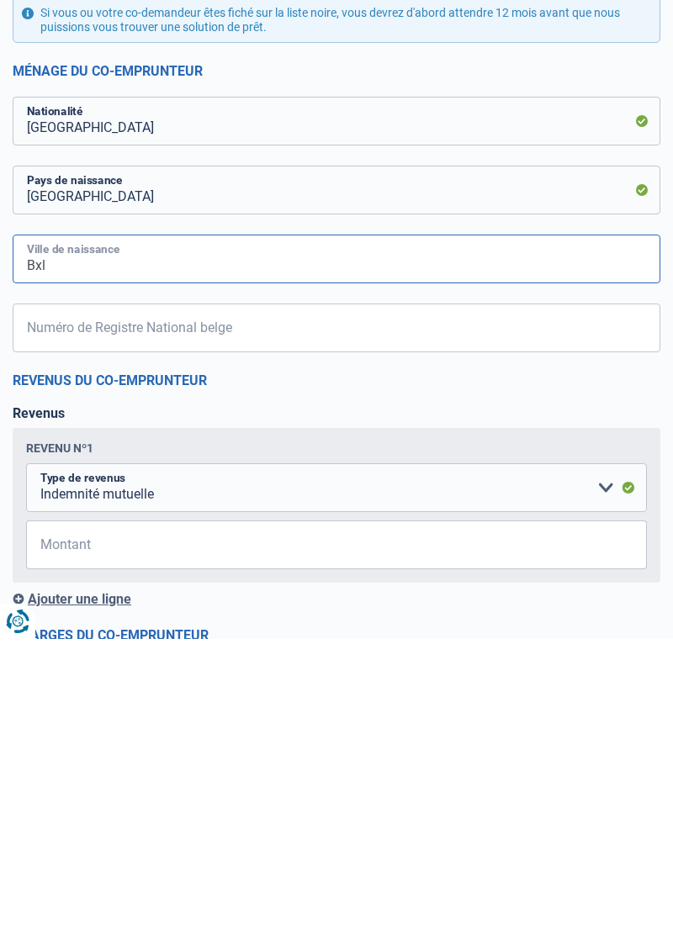
type input "Bxl"
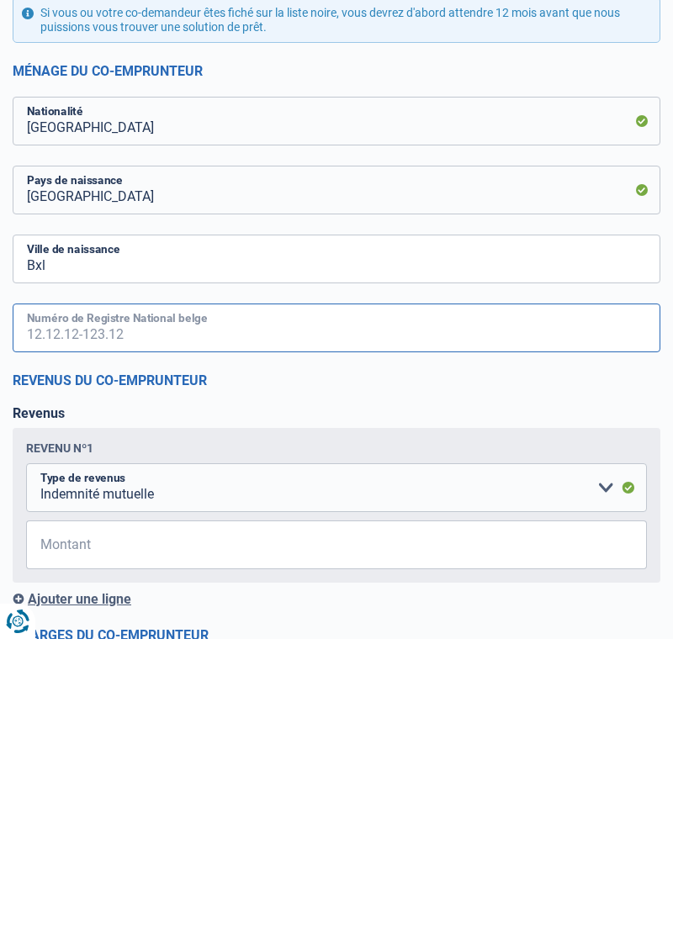
click at [258, 632] on input "Numéro de Registre National belge" at bounding box center [336, 634] width 647 height 49
click at [70, 641] on input "Numéro de Registre National belge" at bounding box center [336, 634] width 647 height 49
type input "0"
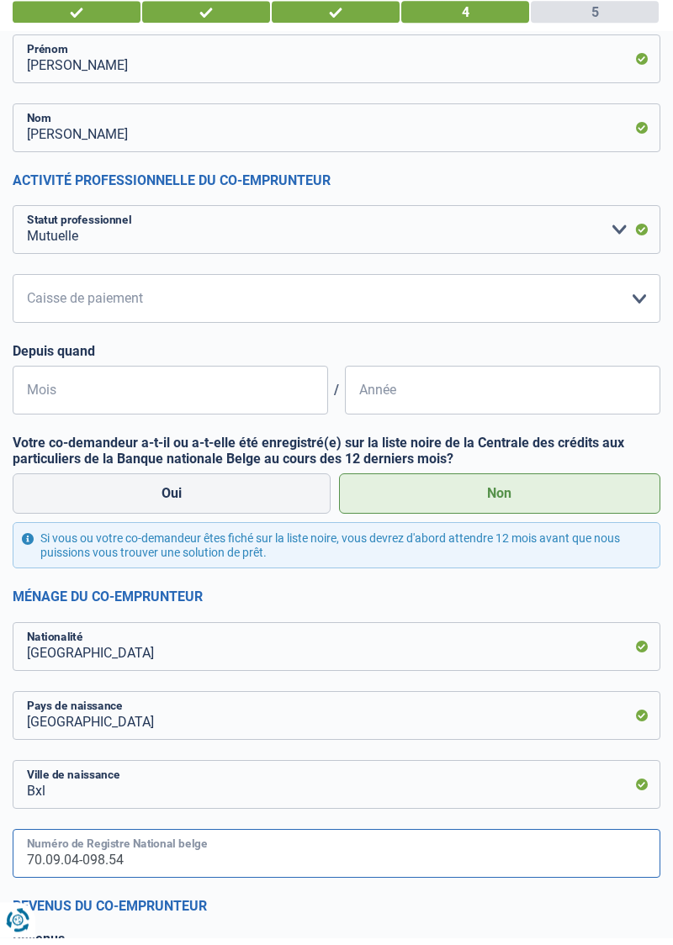
scroll to position [162, 0]
type input "70.09.04-098.54"
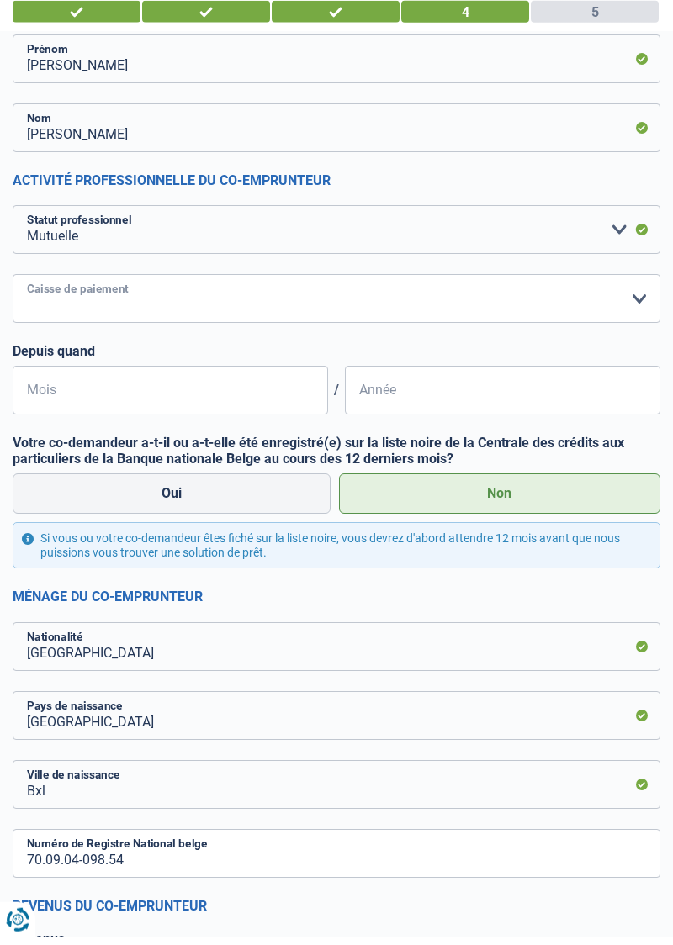
click at [642, 305] on select "Mutualité [DEMOGRAPHIC_DATA] Mutualité Socialiste (Solidaris) SPF Sécurité Soci…" at bounding box center [336, 306] width 647 height 49
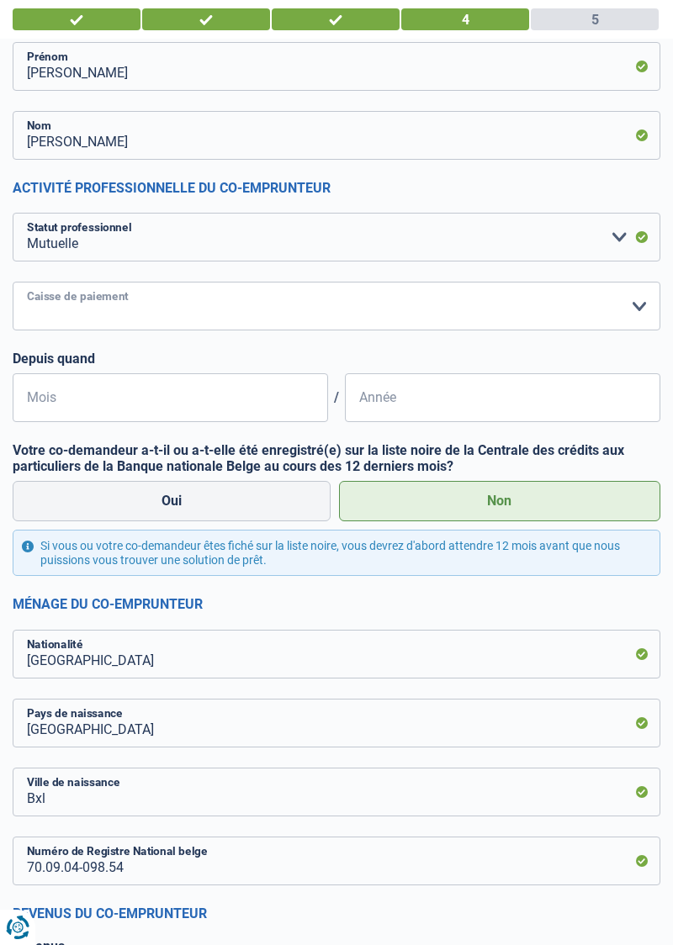
select select "partenamut"
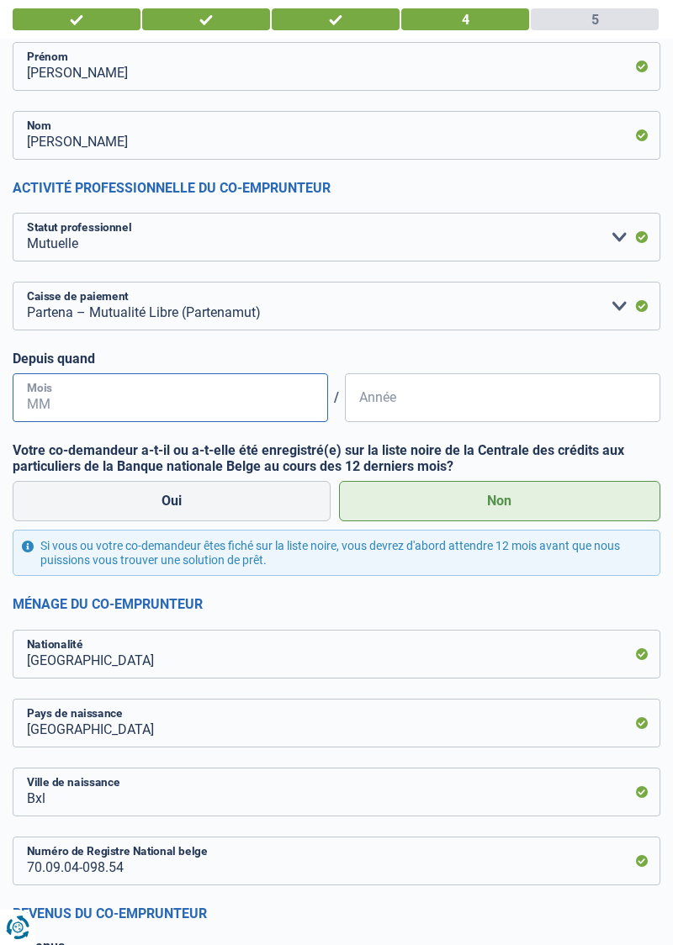
click at [94, 398] on input "Mois" at bounding box center [170, 397] width 315 height 49
type input "12"
click at [410, 406] on input "Année" at bounding box center [502, 397] width 315 height 49
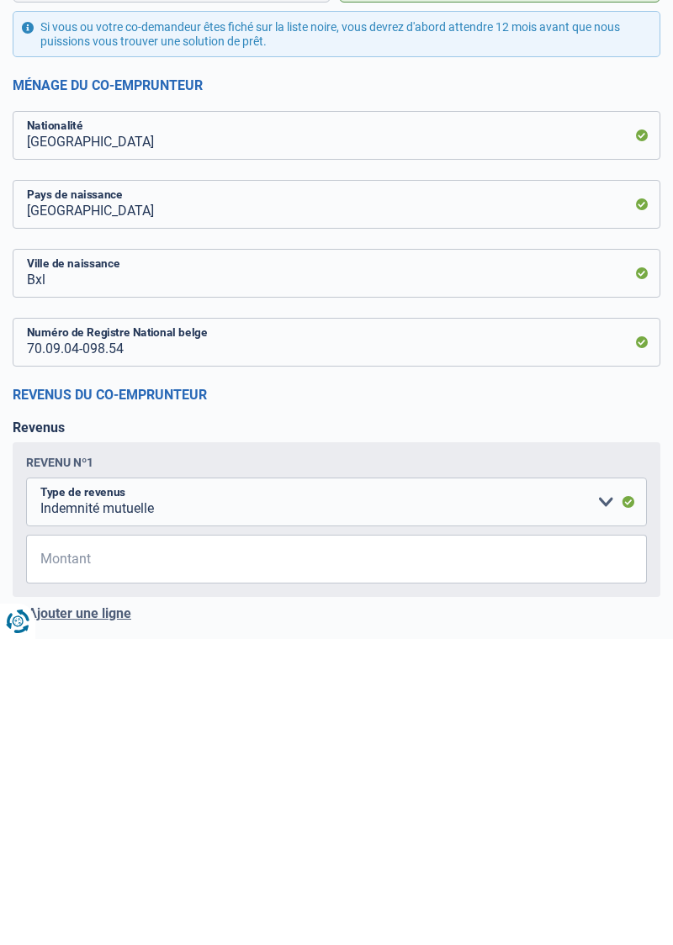
scroll to position [377, 0]
type input "2016"
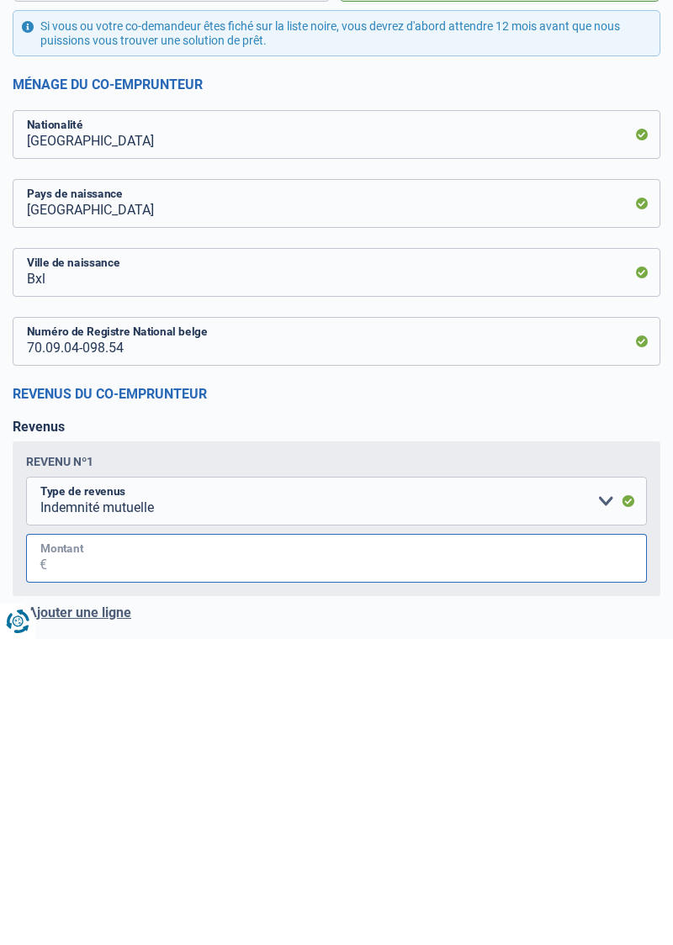
click at [114, 861] on input "Montant" at bounding box center [346, 864] width 599 height 49
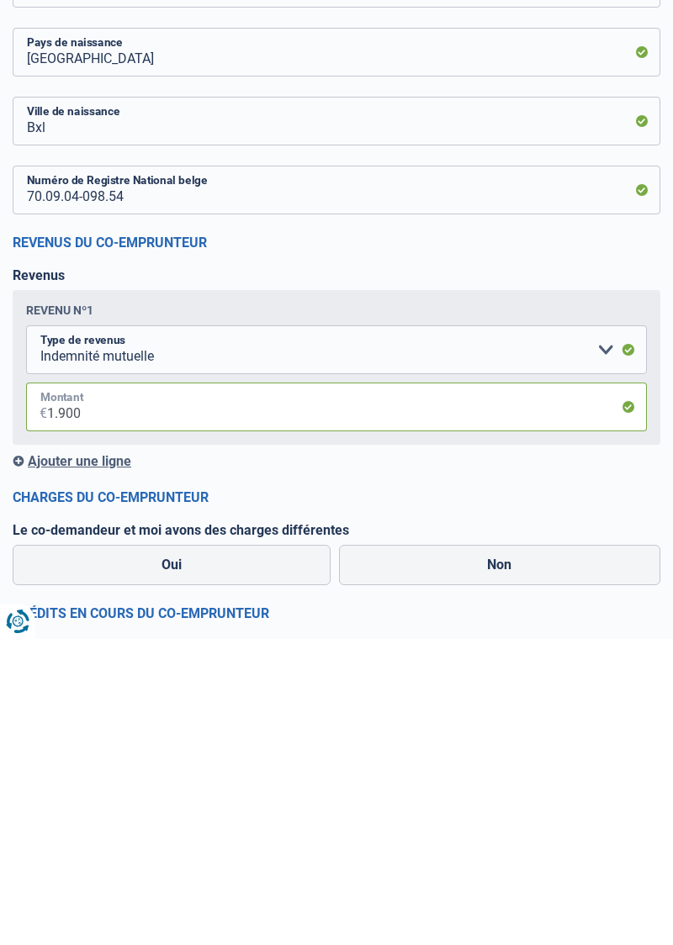
scroll to position [530, 0]
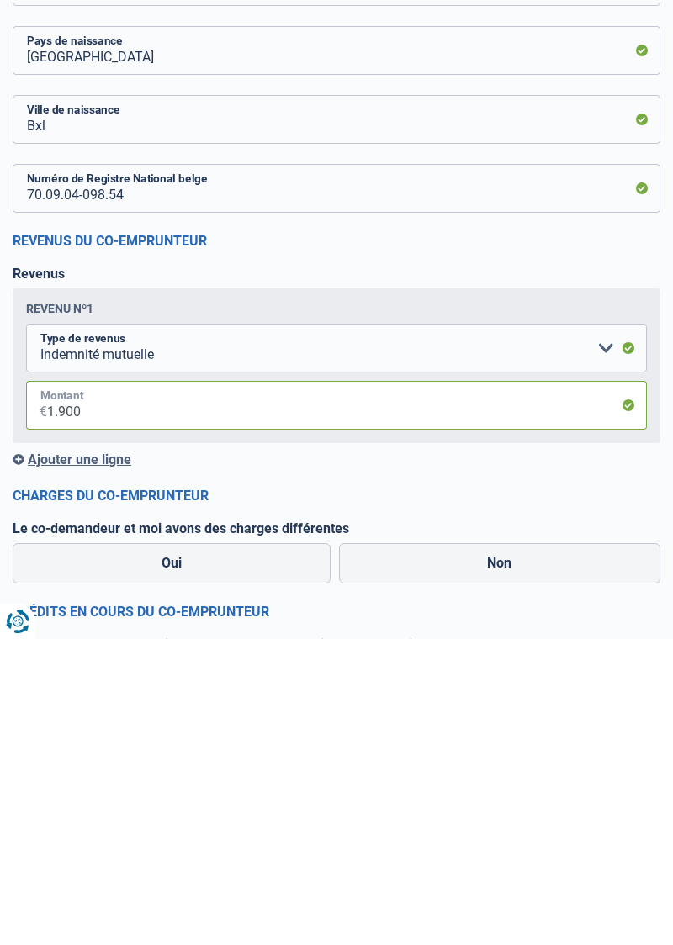
type input "1.900"
click at [493, 867] on label "Non" at bounding box center [500, 869] width 322 height 40
click at [493, 867] on input "Non" at bounding box center [500, 869] width 322 height 40
radio input "true"
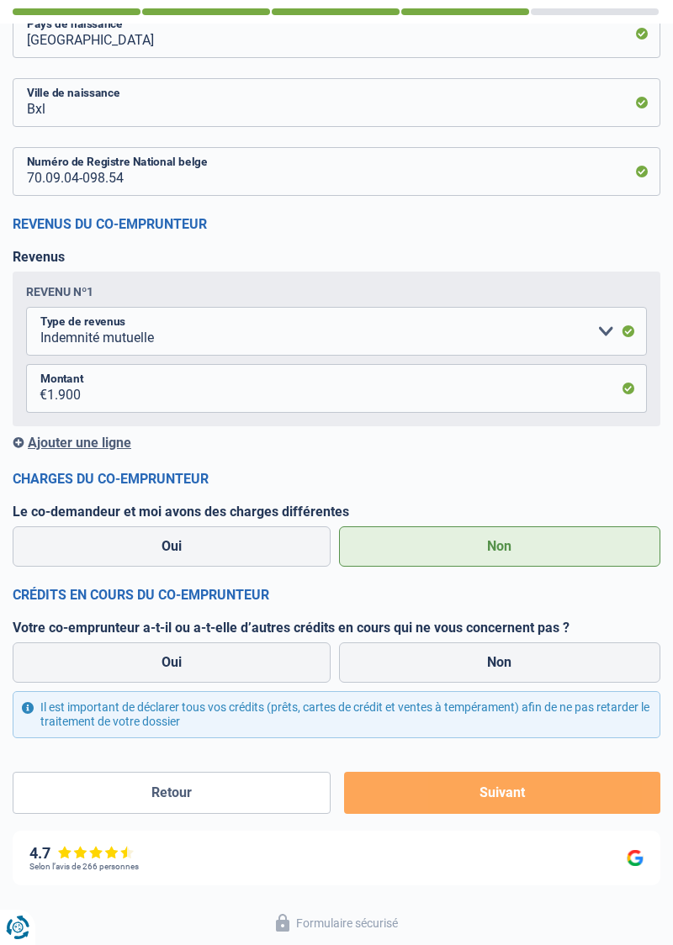
scroll to position [854, 0]
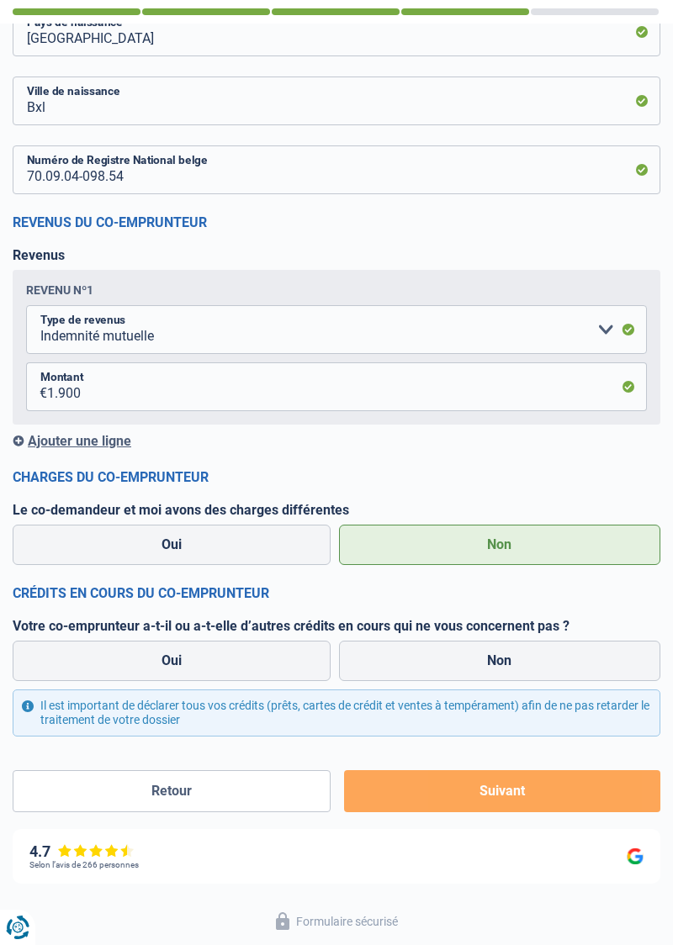
click at [488, 662] on label "Non" at bounding box center [500, 661] width 322 height 40
click at [488, 662] on input "Non" at bounding box center [500, 661] width 322 height 40
radio input "true"
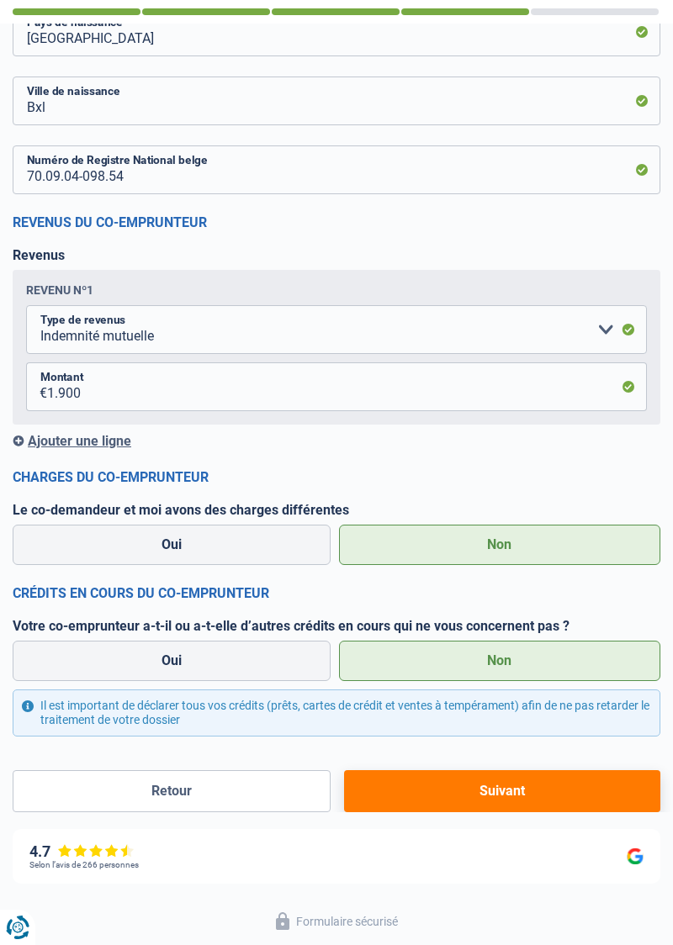
click at [499, 785] on button "Suivant" at bounding box center [502, 791] width 316 height 42
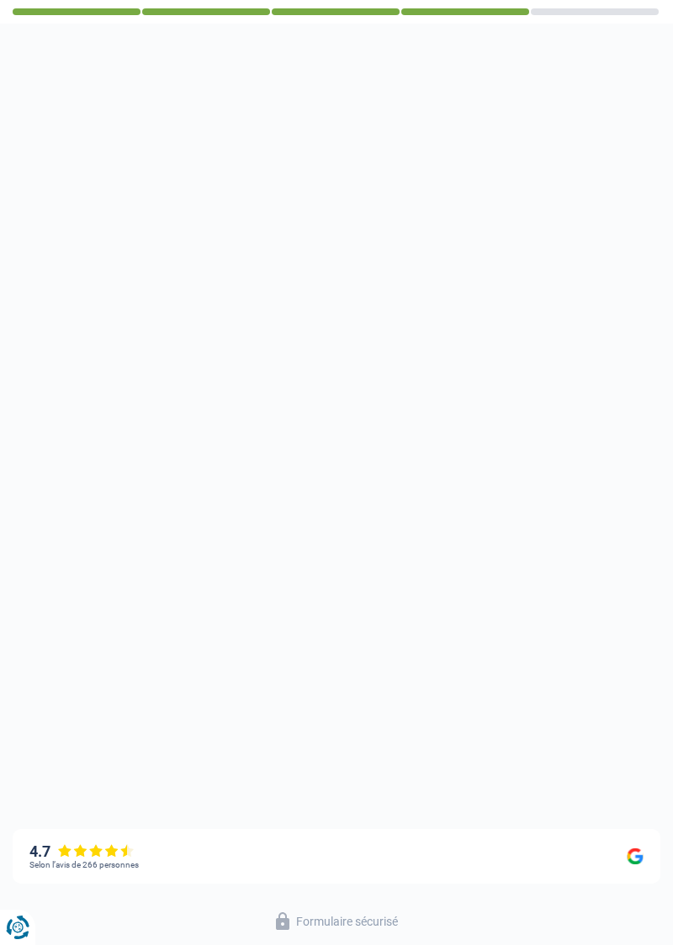
select select "60"
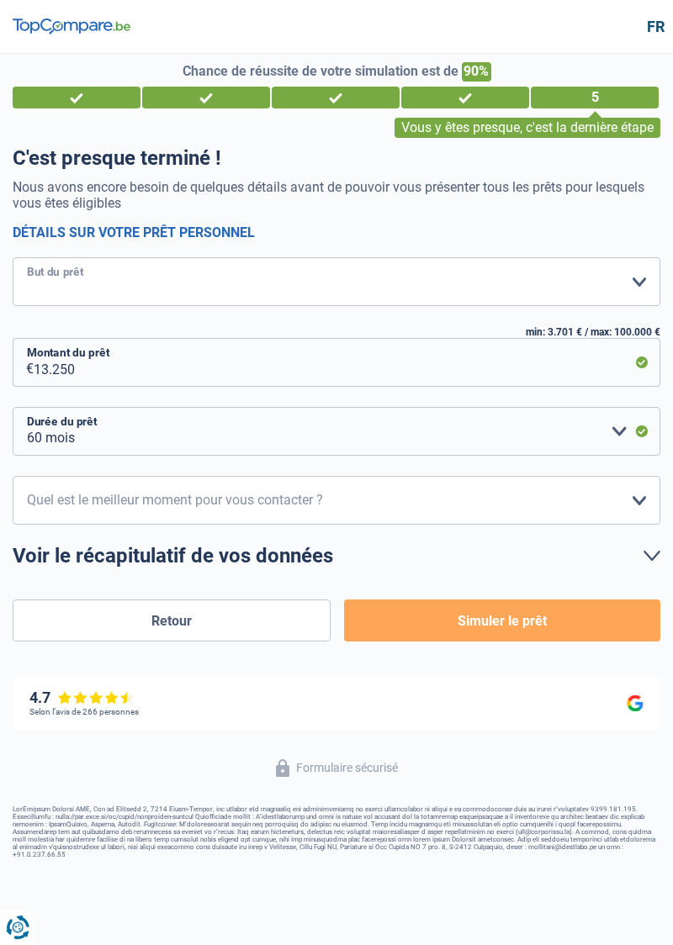
click at [648, 284] on select "Confort maison: meubles, textile, peinture, électroménager, outillage non-profe…" at bounding box center [336, 281] width 647 height 49
select select "movingOrInstallation"
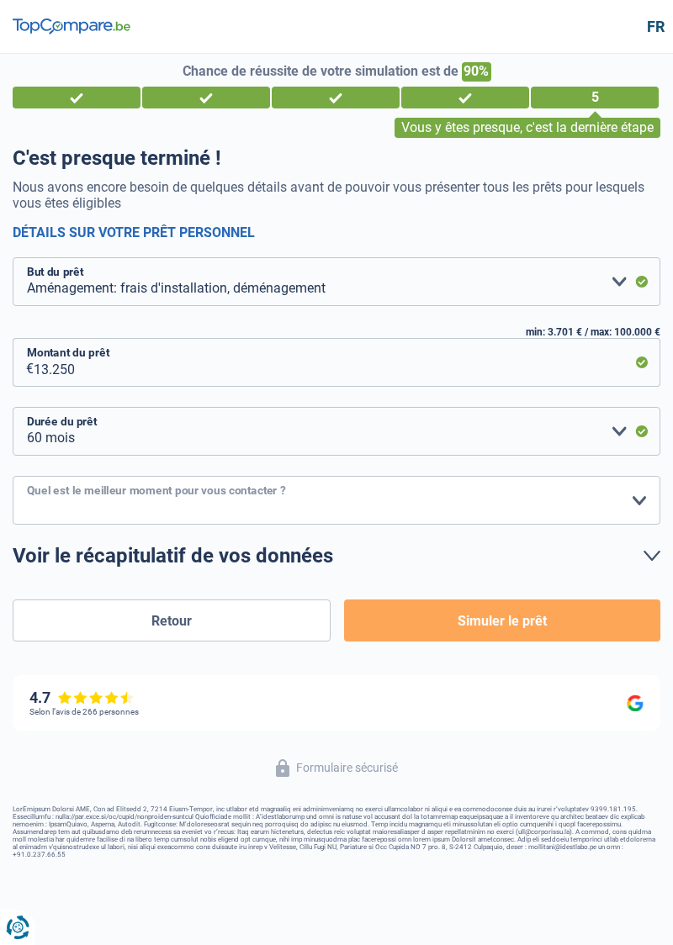
click at [627, 500] on select "10h-12h 12h-14h 14h-16h 16h-18h Veuillez sélectionner une option" at bounding box center [336, 500] width 647 height 49
select select "14-16"
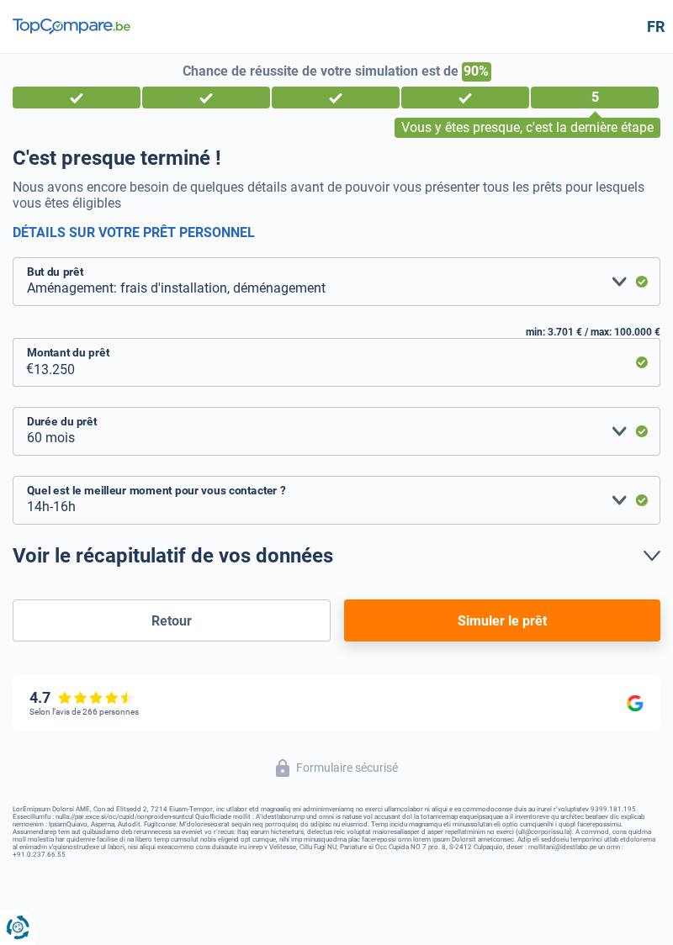
click at [508, 626] on button "Simuler le prêt" at bounding box center [502, 620] width 316 height 42
select select "movingOrInstallation"
select select "60"
select select "14-16"
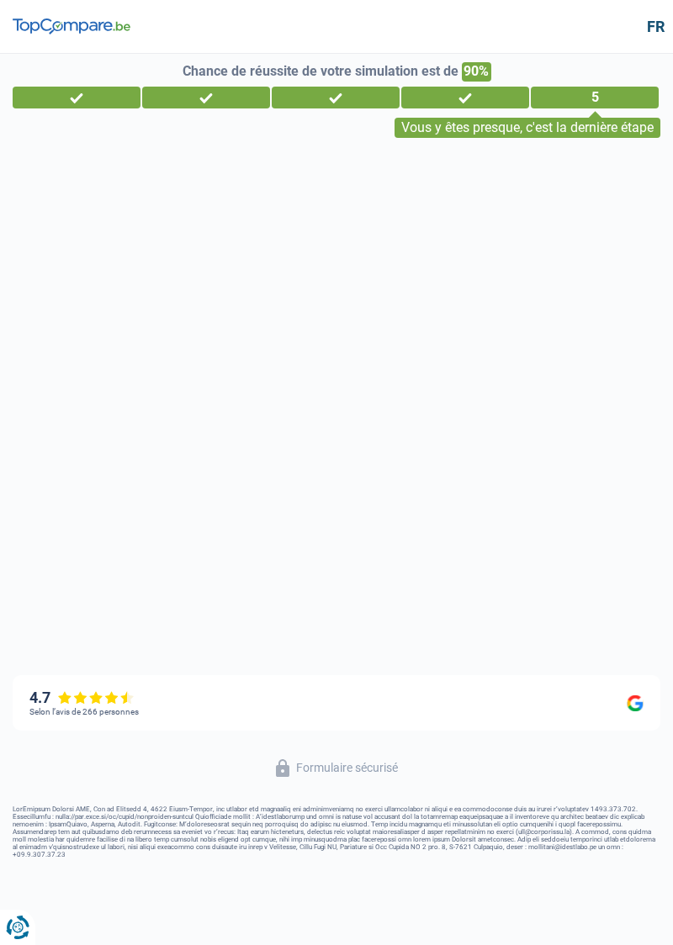
select select "mutualityIndemnity"
select select "renovationLoan"
select select "120"
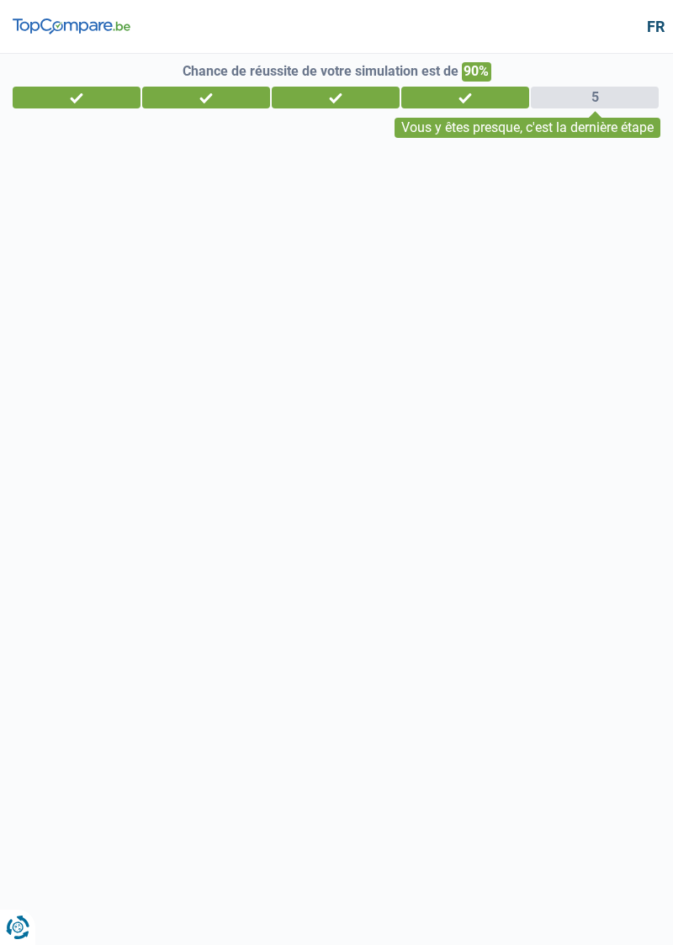
select select "married"
select select "liveWithParents"
select select "BE"
select select "mutuality"
select select "partenamut"
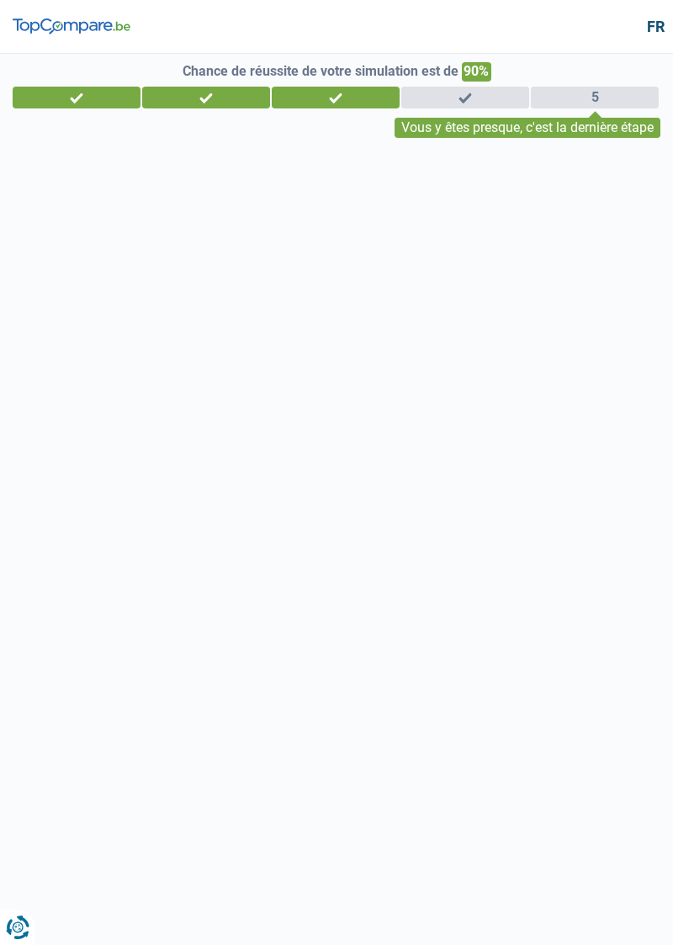
select select "BE"
